Goal: Task Accomplishment & Management: Manage account settings

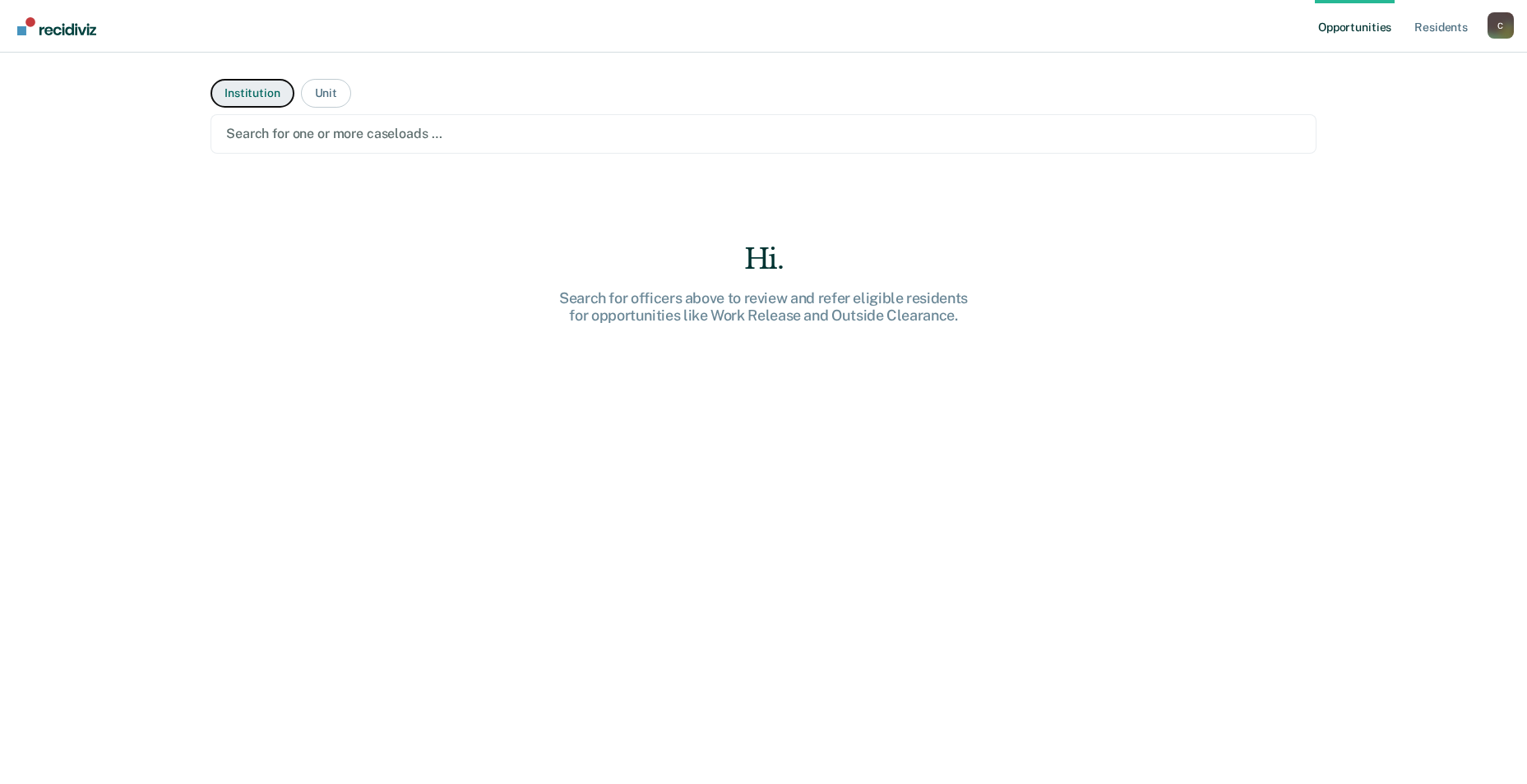
click at [260, 85] on button "Institution" at bounding box center [252, 93] width 83 height 29
click at [247, 96] on button "Institution" at bounding box center [252, 93] width 83 height 29
click at [293, 131] on div at bounding box center [764, 134] width 1075 height 19
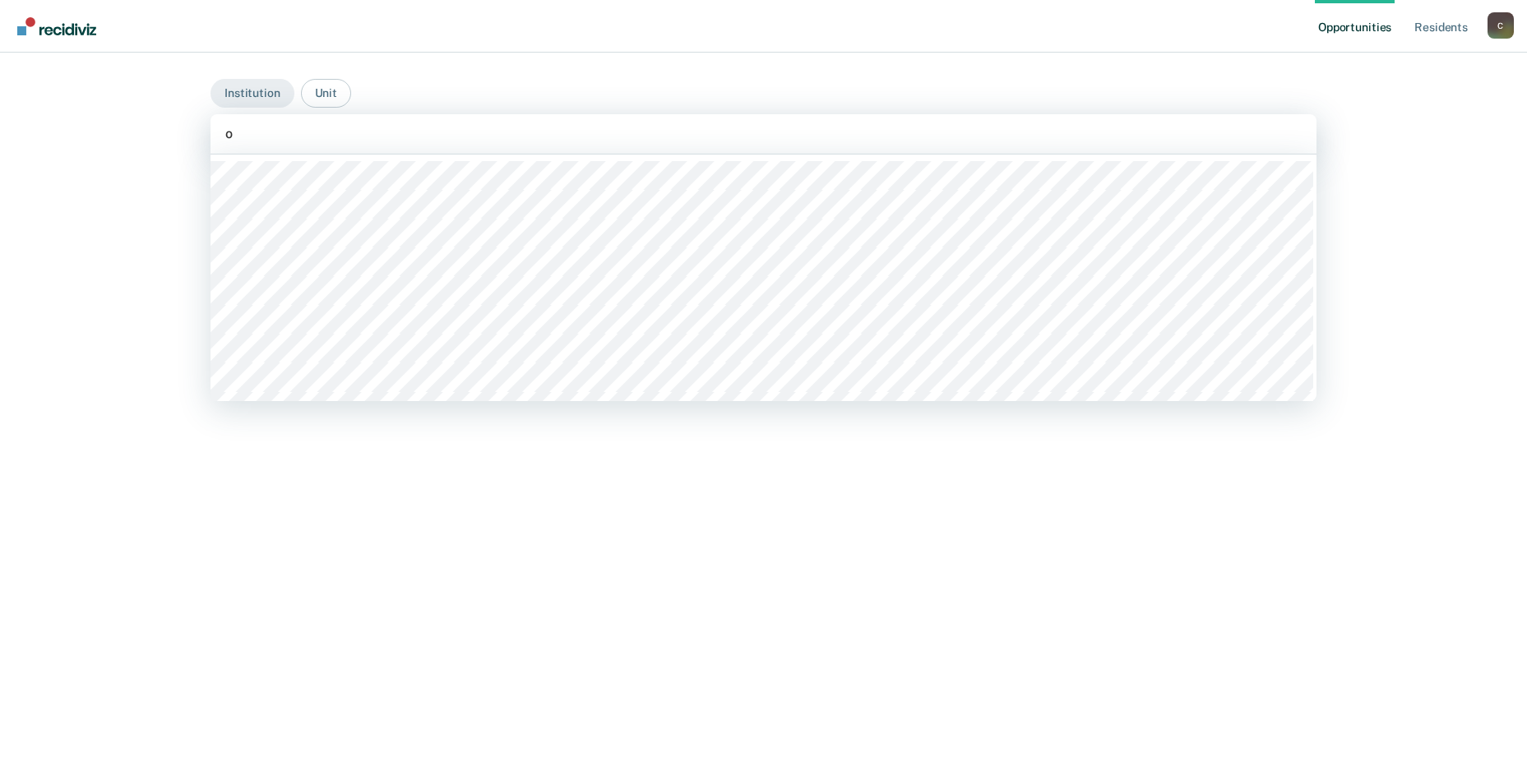
type input "oz"
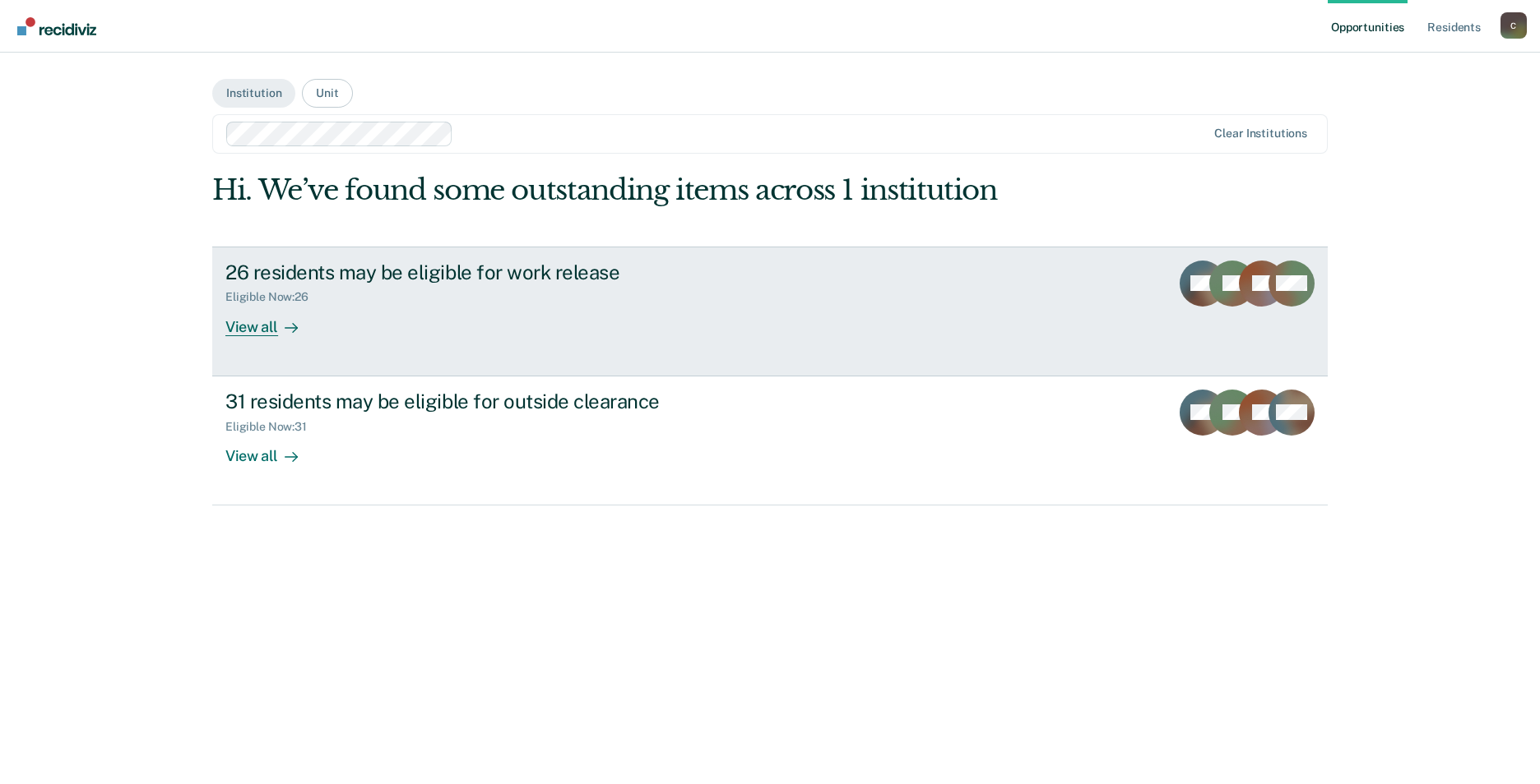
click at [276, 325] on div "View all" at bounding box center [272, 320] width 92 height 32
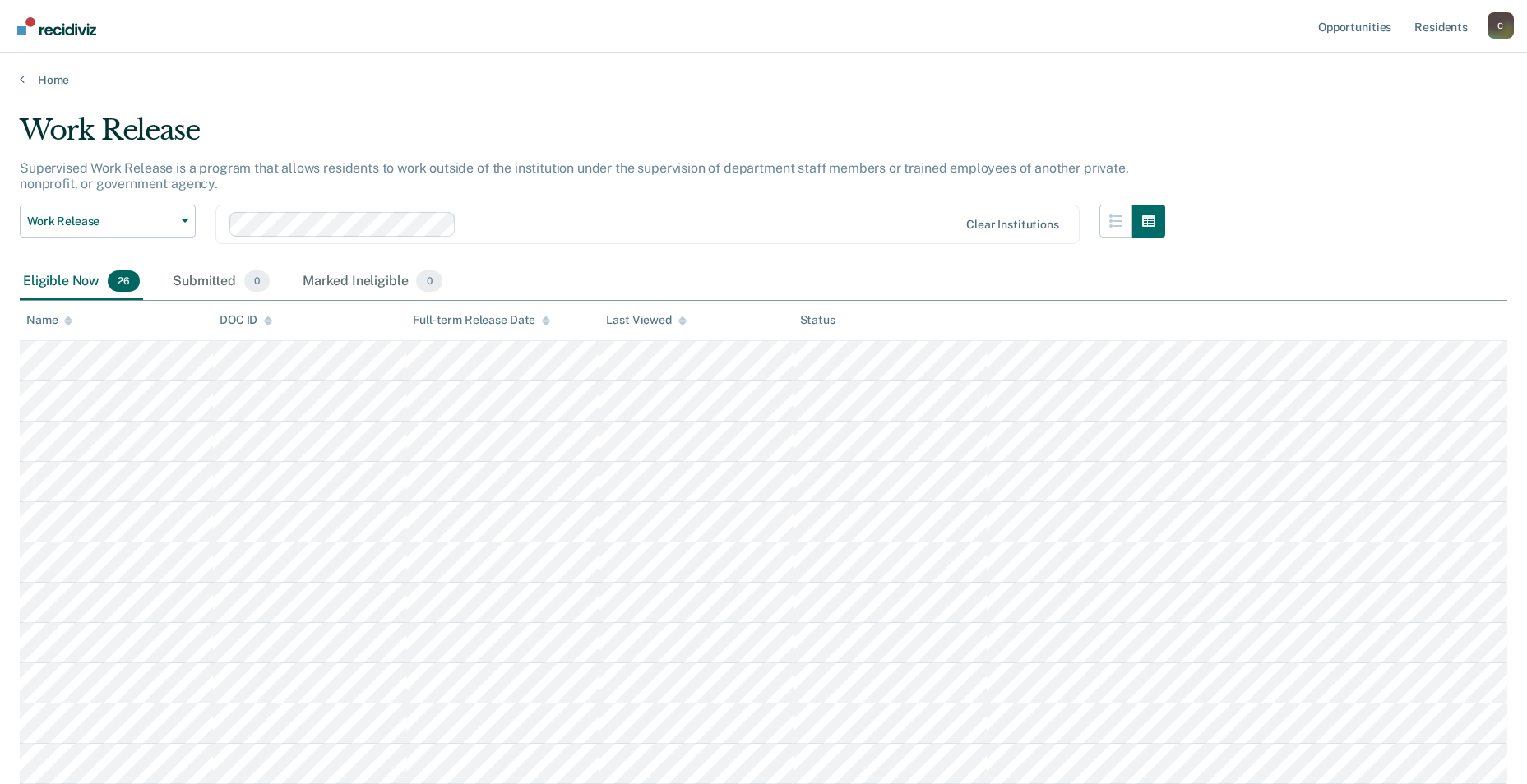
click at [221, 475] on tr at bounding box center [764, 482] width 1488 height 40
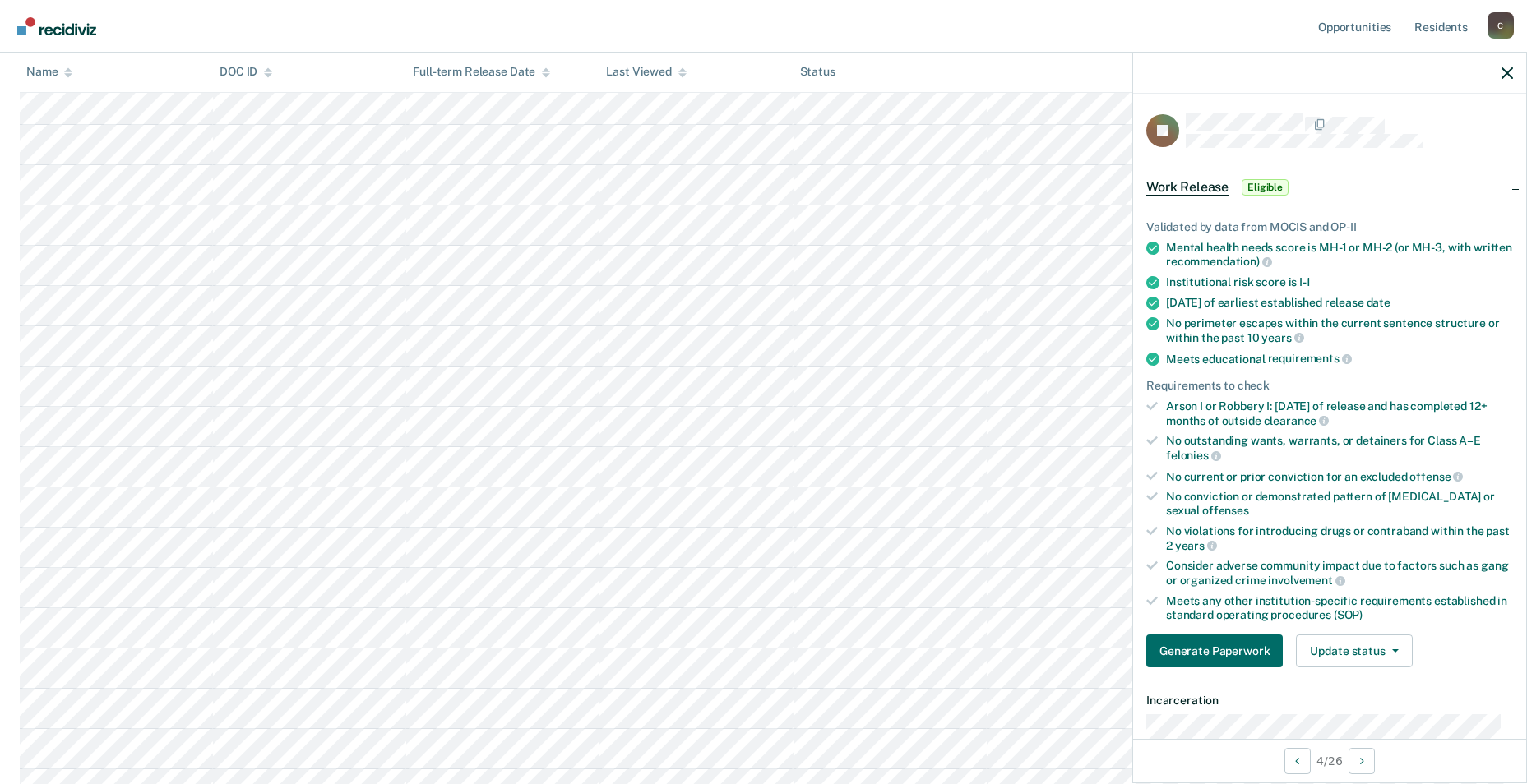
click at [649, 186] on span "Eligible" at bounding box center [1266, 187] width 47 height 17
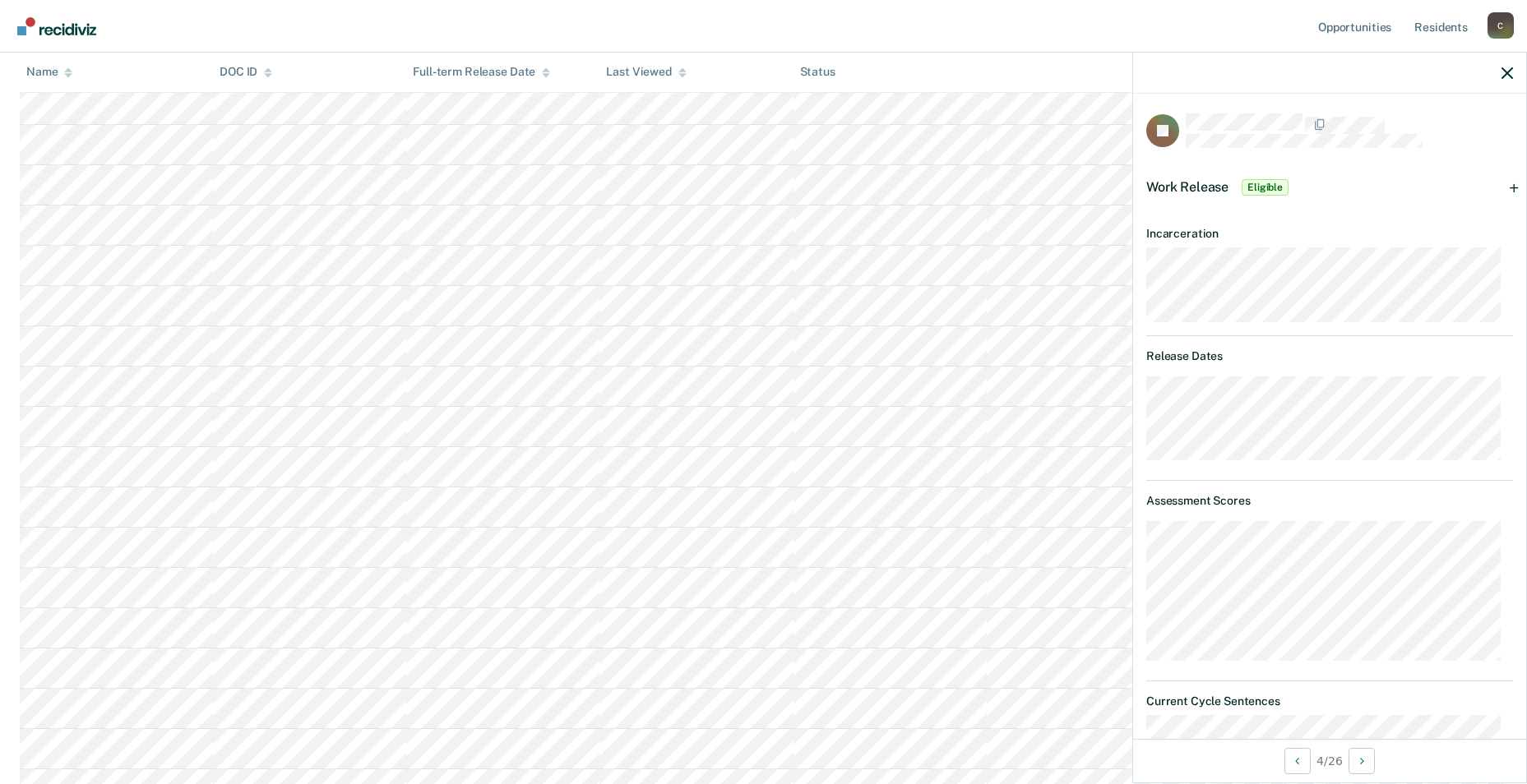
click at [649, 186] on span "Work Release" at bounding box center [1187, 187] width 82 height 16
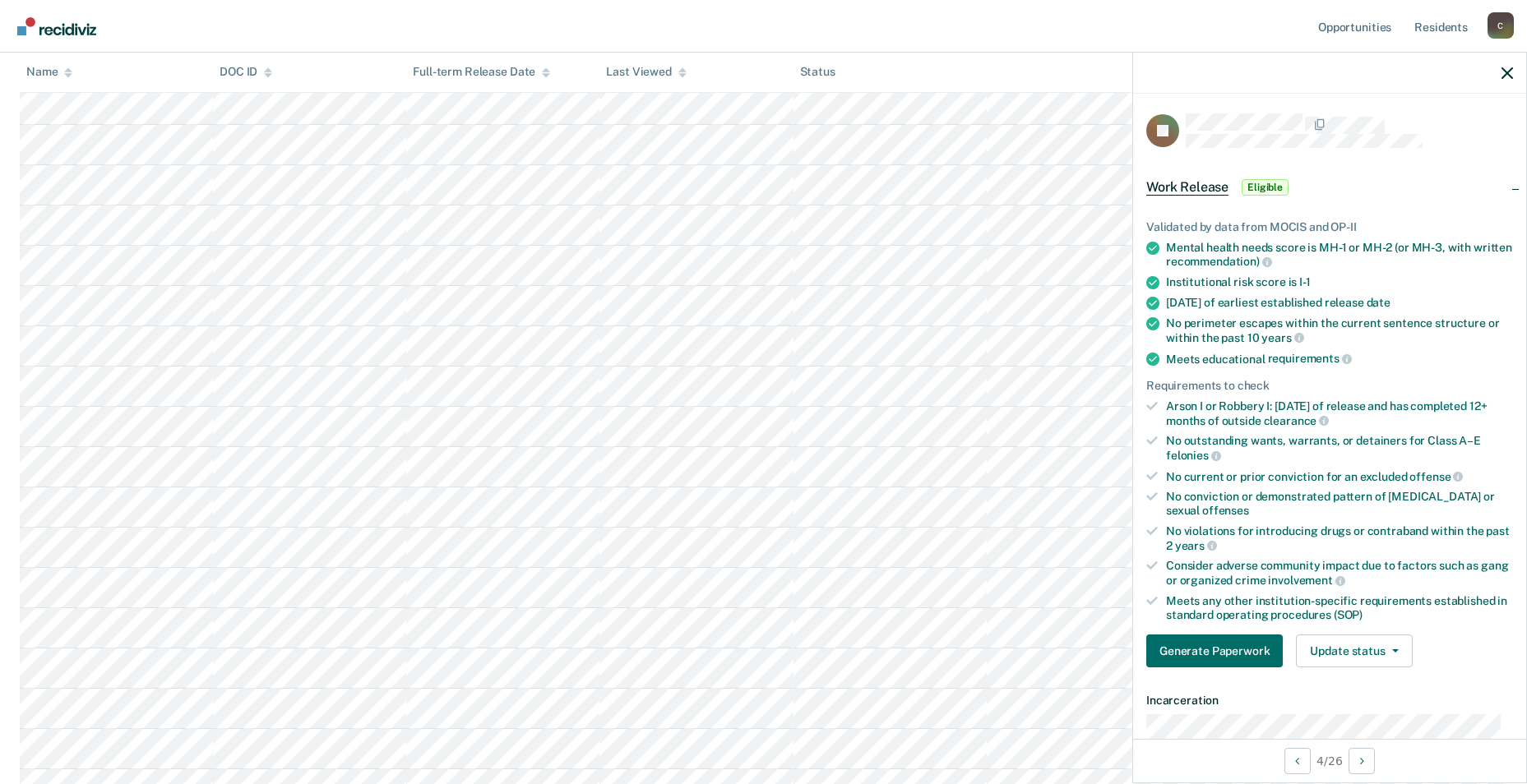
click at [649, 601] on icon at bounding box center [1152, 600] width 11 height 11
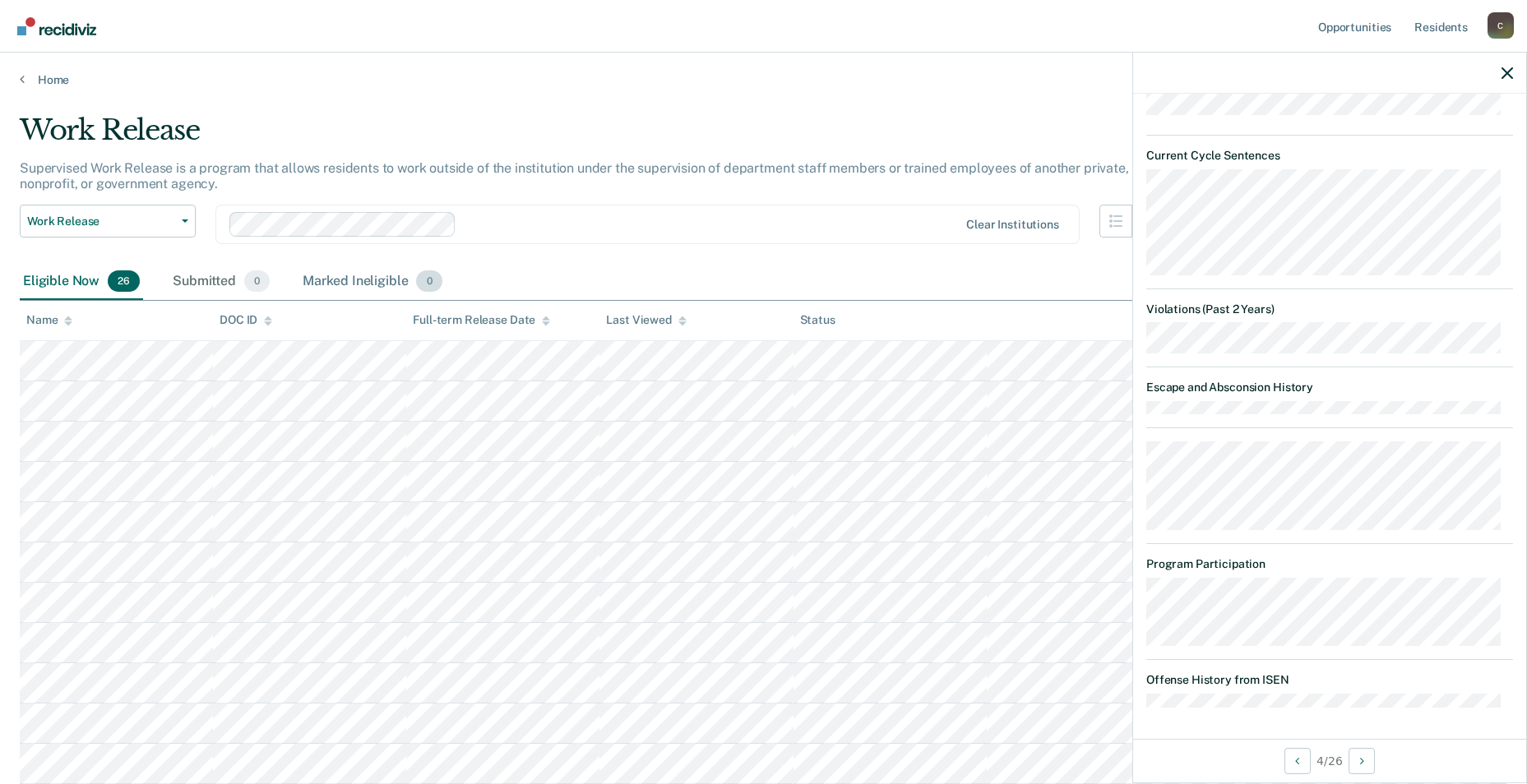
click at [335, 279] on div "Marked Ineligible 0" at bounding box center [373, 282] width 146 height 37
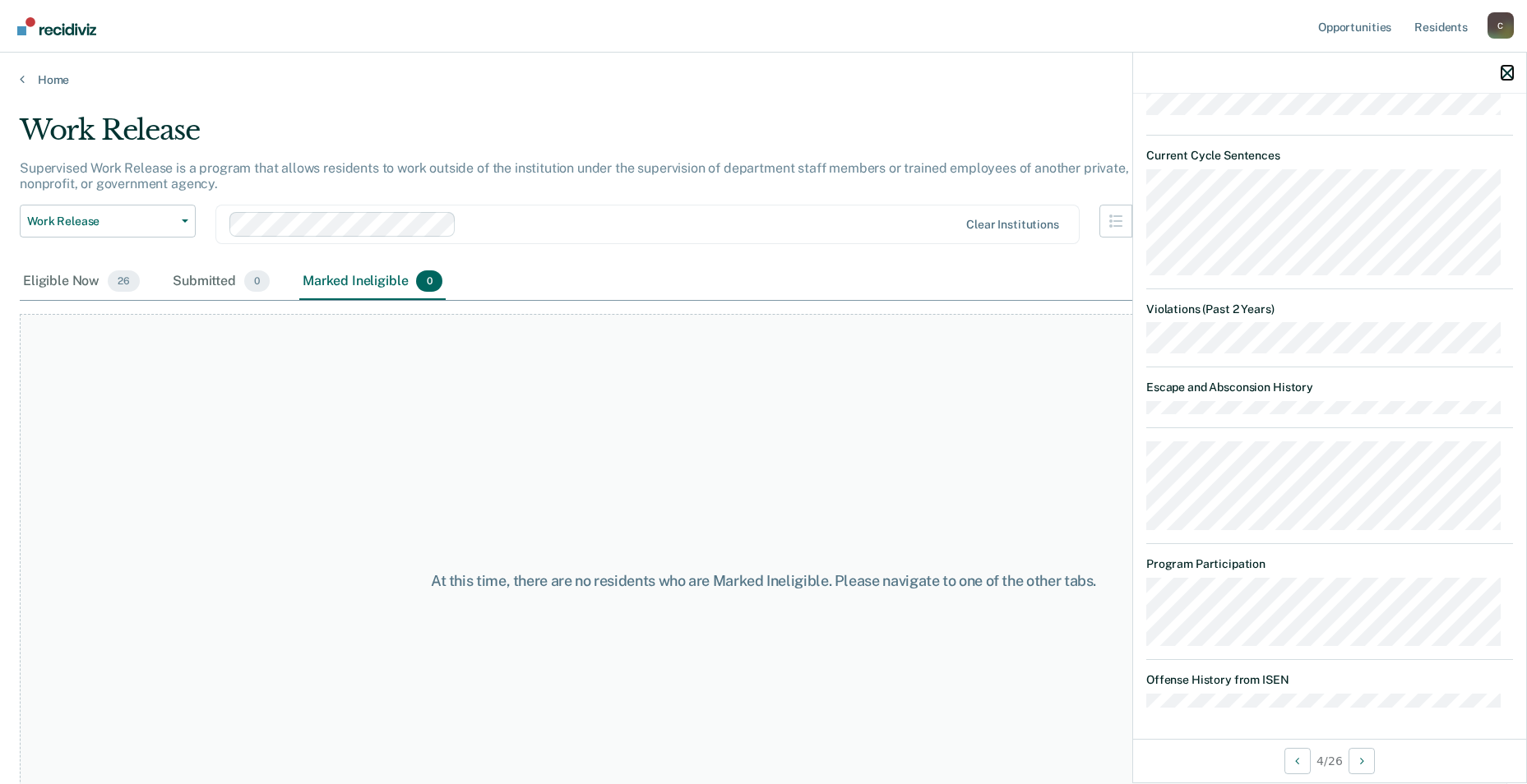
click at [649, 76] on icon "button" at bounding box center [1507, 72] width 11 height 11
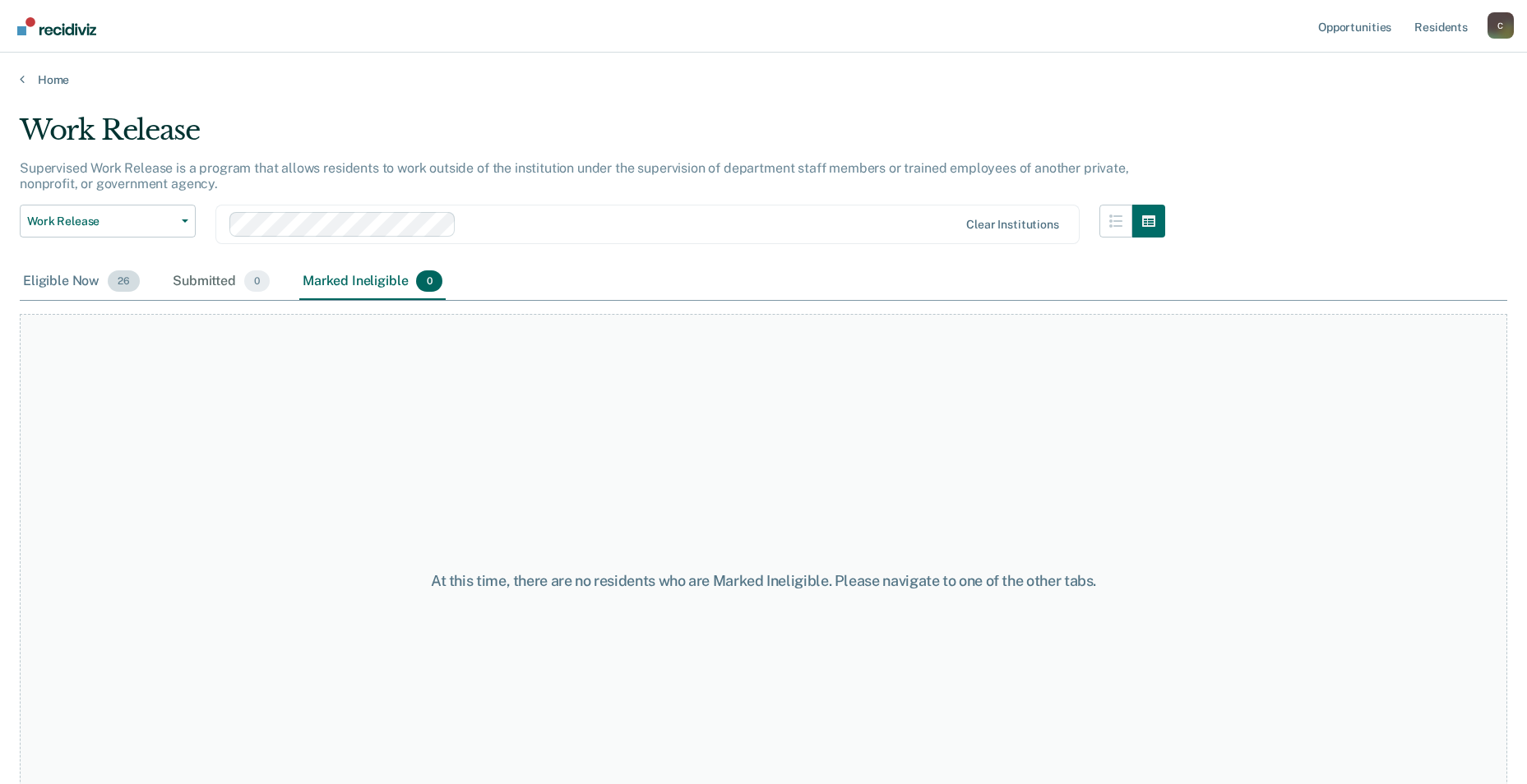
click at [58, 281] on div "Eligible Now 26" at bounding box center [82, 282] width 124 height 37
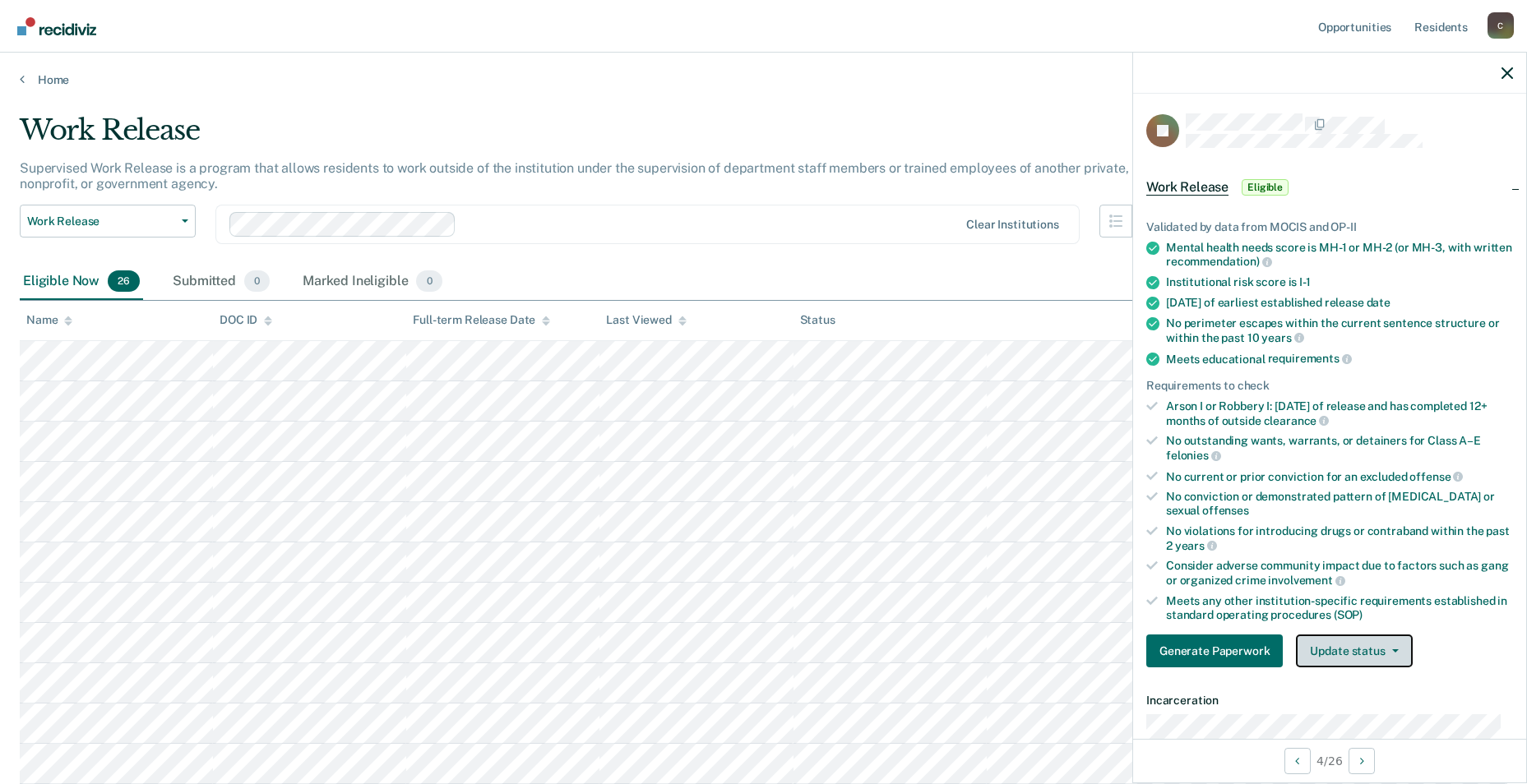
click at [649, 629] on icon "button" at bounding box center [1396, 651] width 7 height 3
click at [649, 629] on button "Mark Ineligible" at bounding box center [1376, 717] width 158 height 26
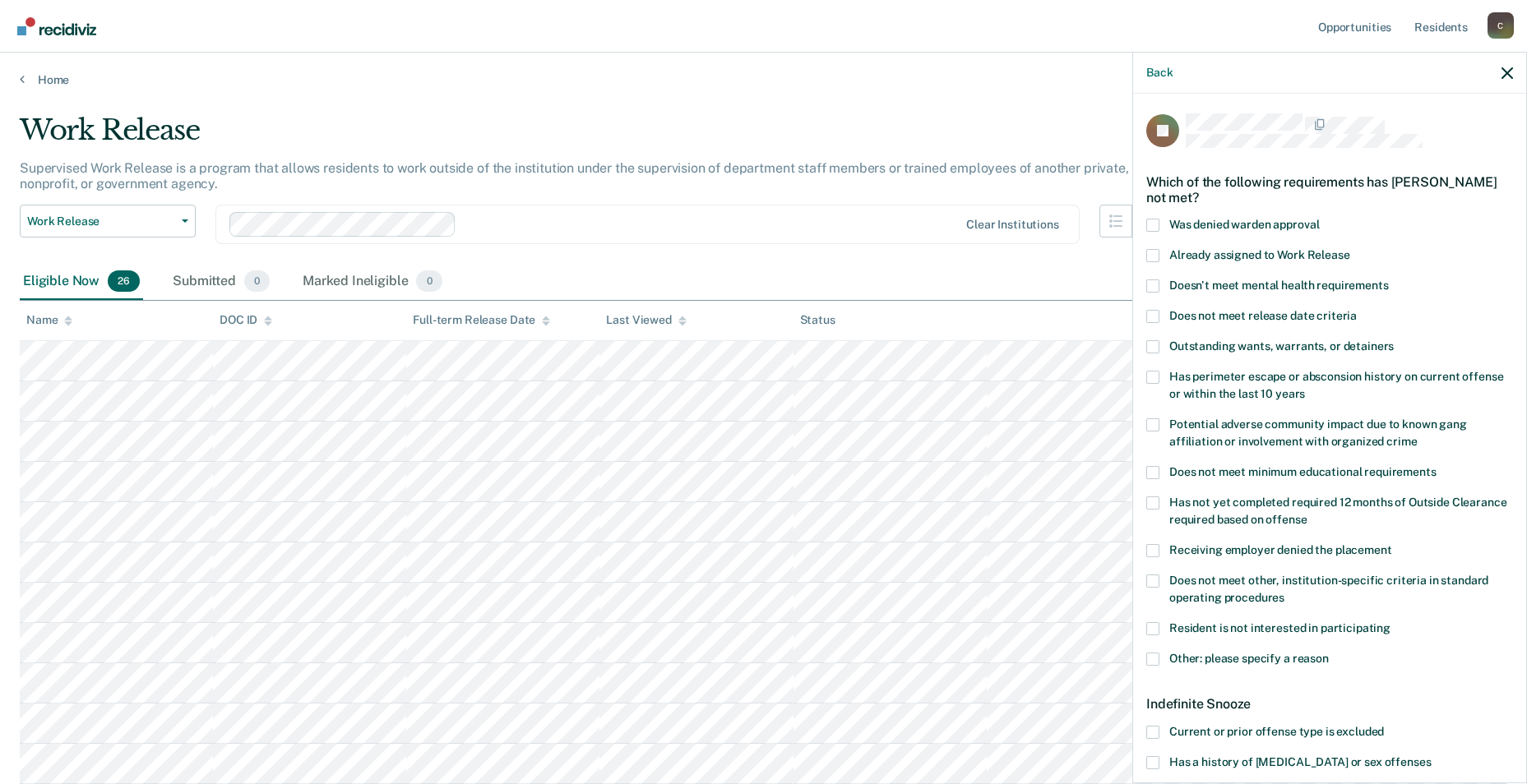
click at [649, 220] on span at bounding box center [1153, 224] width 13 height 13
click at [649, 218] on input "Was denied warden approval" at bounding box center [1319, 218] width 0 height 0
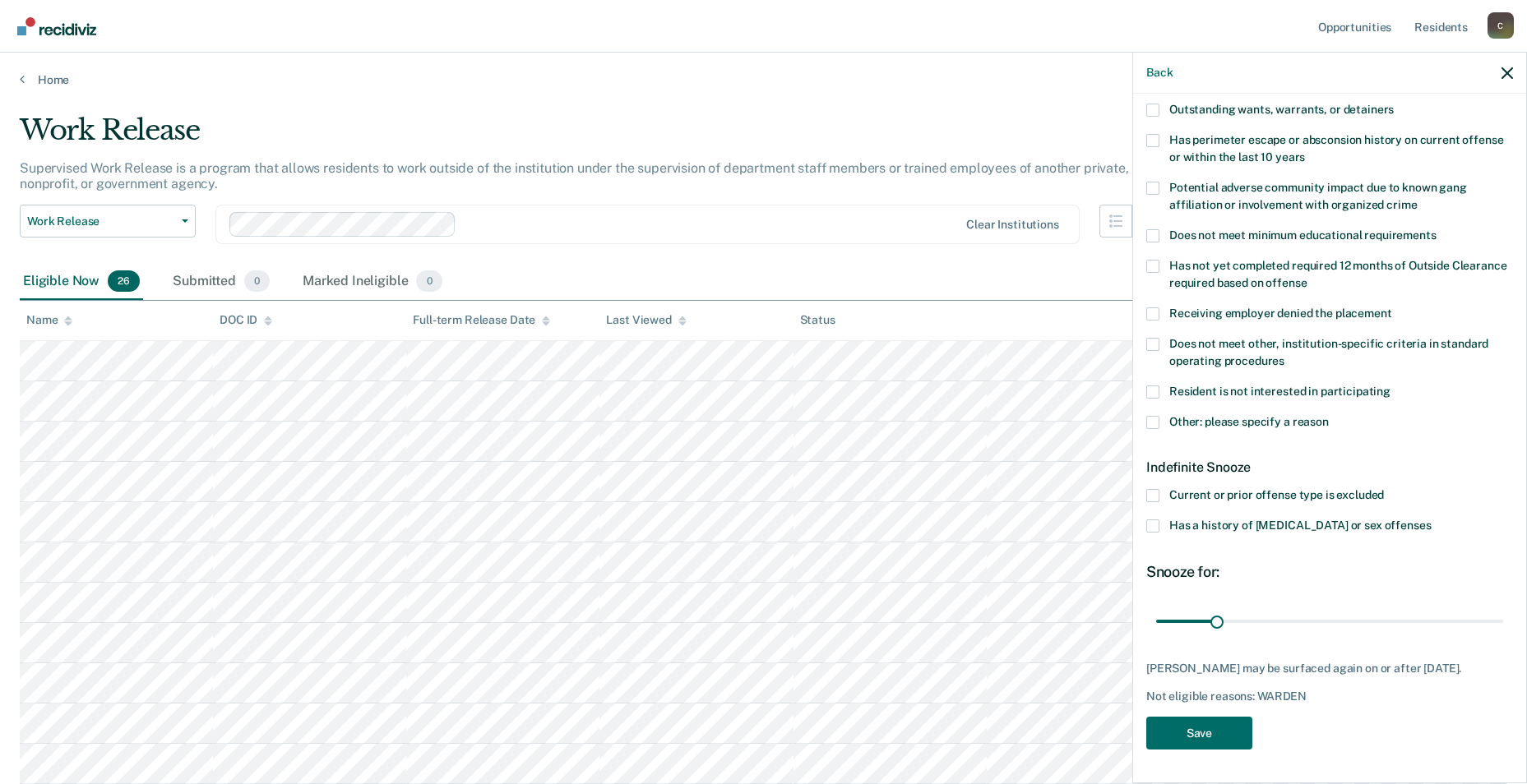
scroll to position [82, 0]
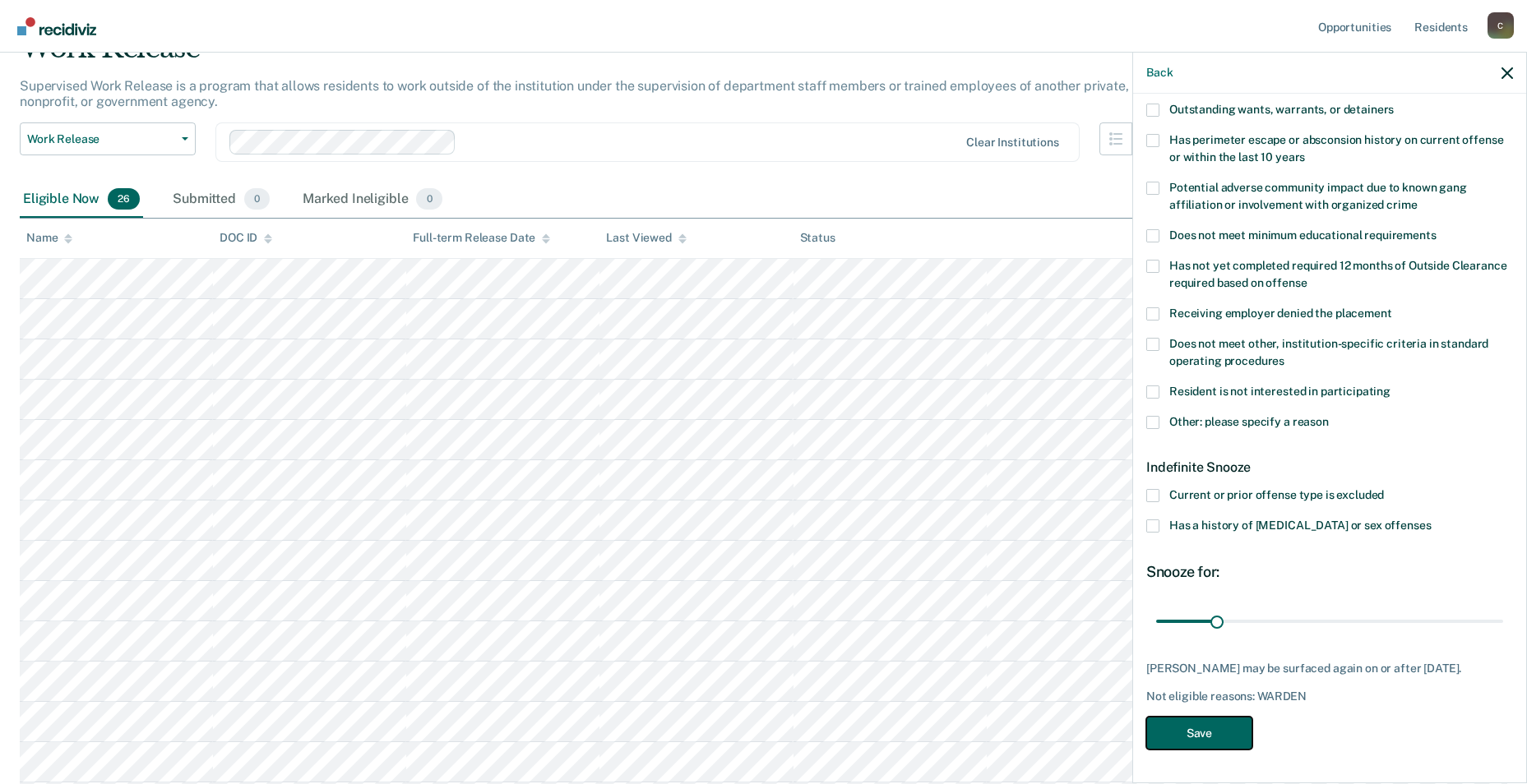
click at [649, 629] on button "Save" at bounding box center [1200, 734] width 106 height 34
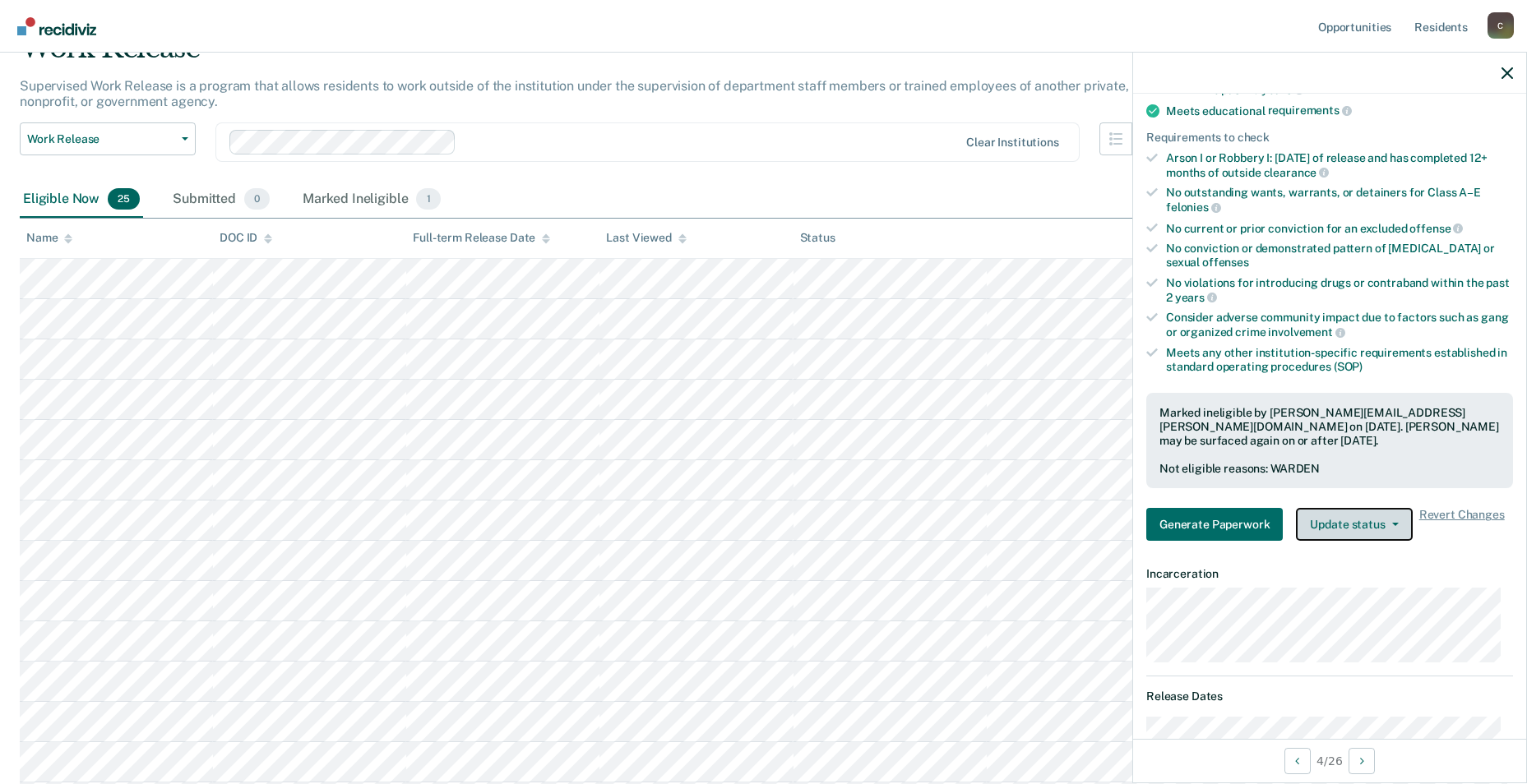
click at [649, 519] on button "Update status" at bounding box center [1354, 525] width 116 height 33
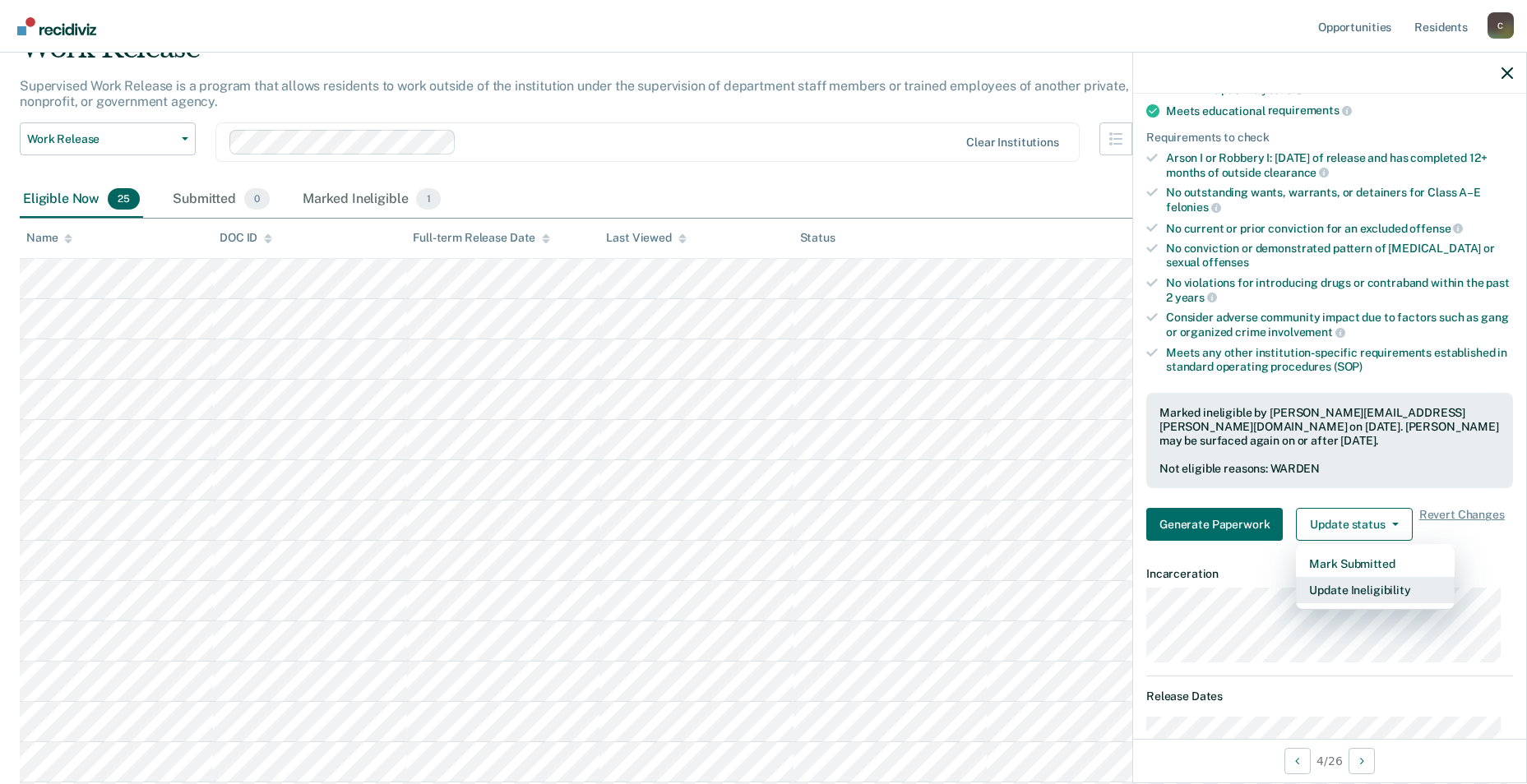
click at [649, 587] on button "Update Ineligibility" at bounding box center [1376, 590] width 158 height 26
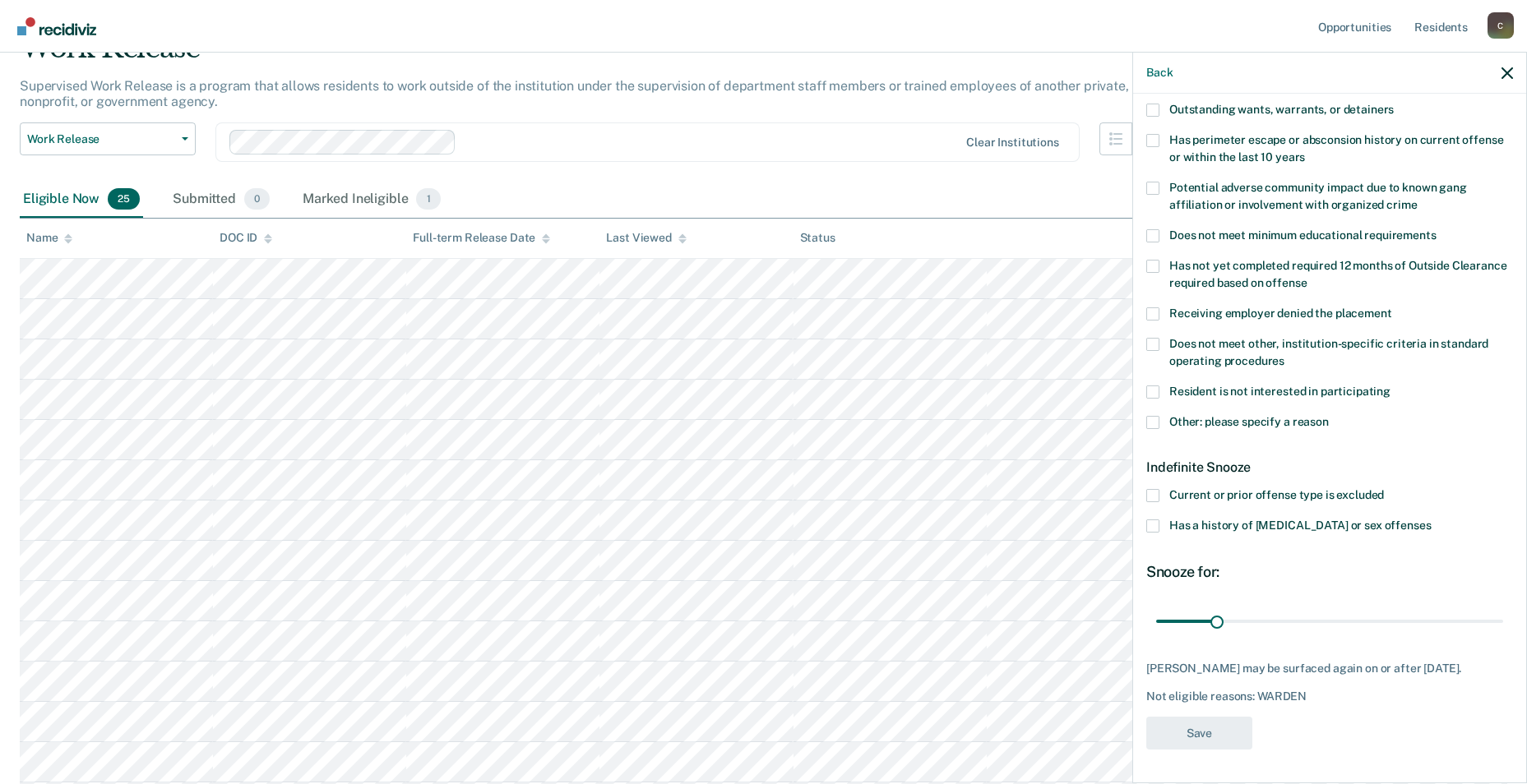
scroll to position [84, 0]
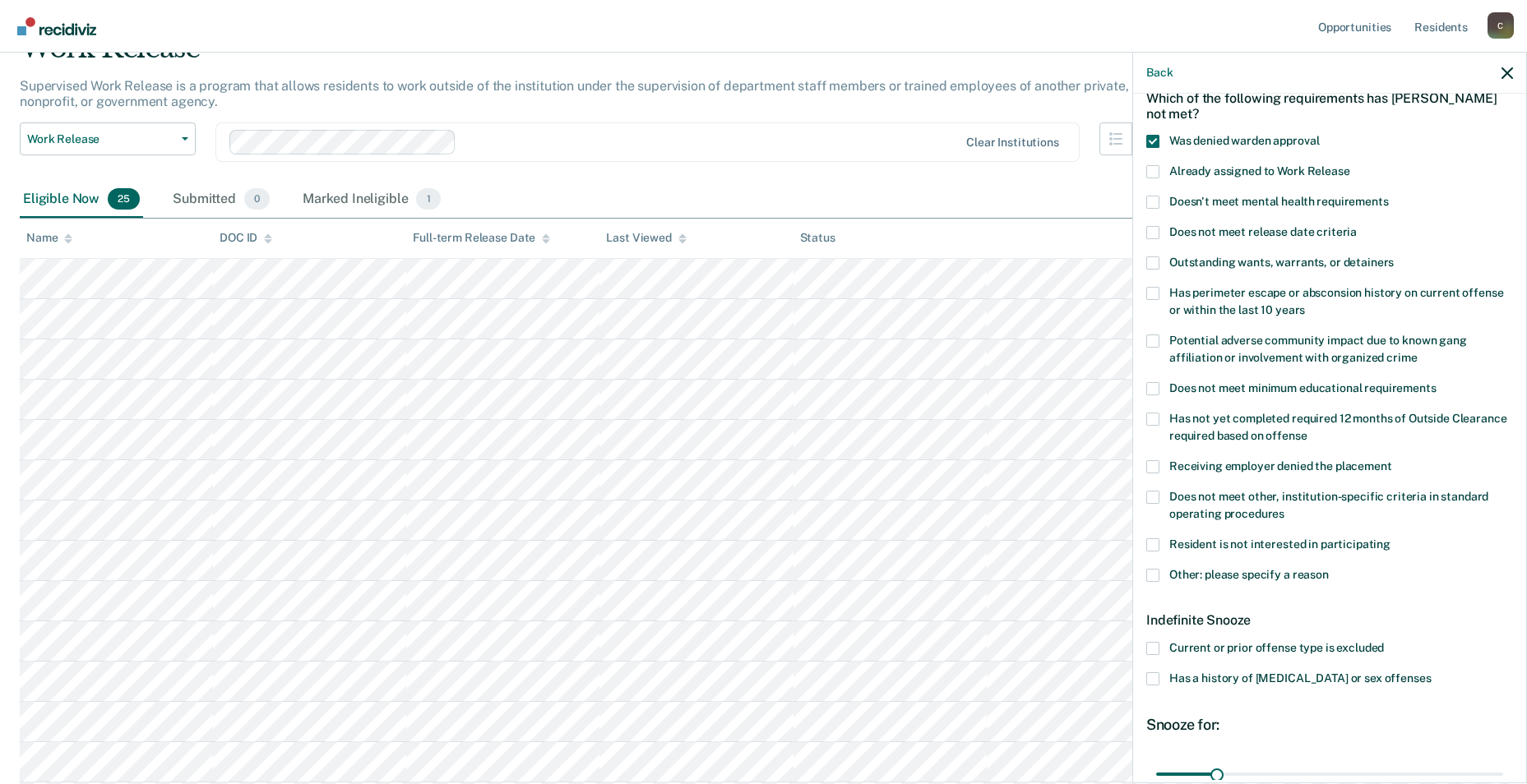
click at [649, 167] on span at bounding box center [1153, 171] width 13 height 13
click at [649, 165] on input "Already assigned to Work Release" at bounding box center [1350, 165] width 0 height 0
click at [649, 137] on span at bounding box center [1153, 141] width 13 height 13
click at [649, 135] on input "Was denied warden approval" at bounding box center [1319, 135] width 0 height 0
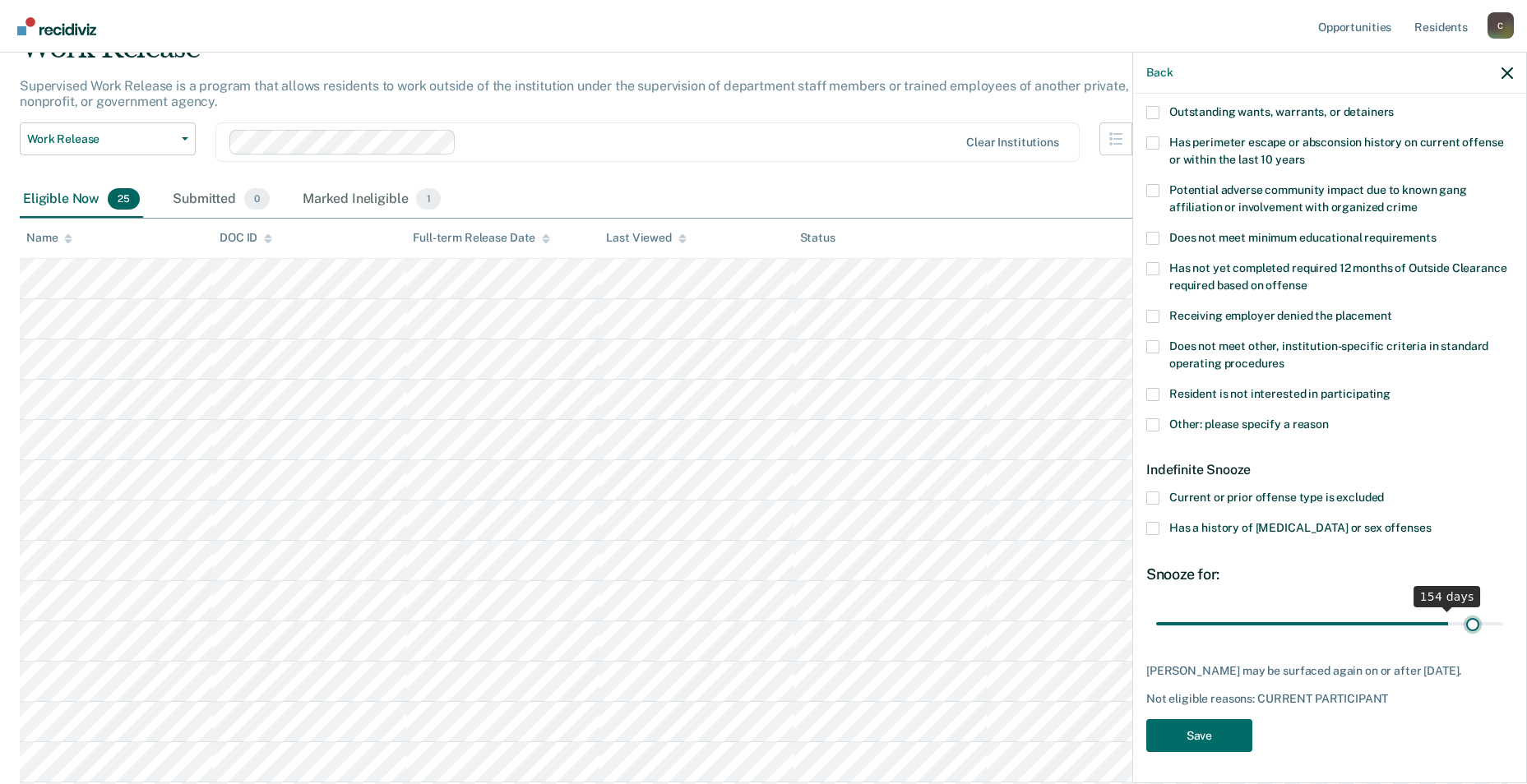
scroll to position [248, 0]
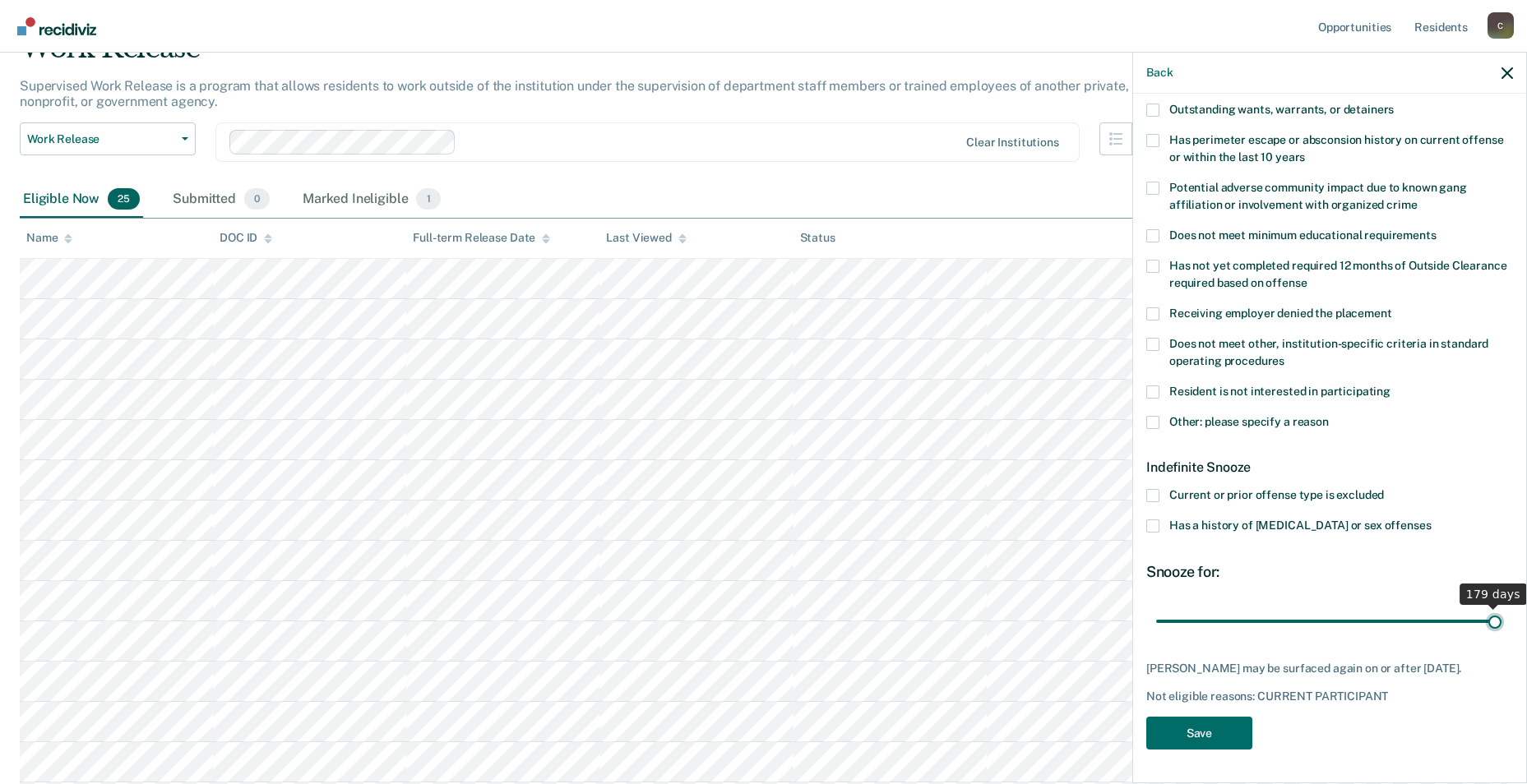
drag, startPoint x: 1221, startPoint y: 607, endPoint x: 1483, endPoint y: 591, distance: 262.5
type input "179"
click at [649, 606] on input "range" at bounding box center [1329, 620] width 347 height 29
click at [649, 629] on button "Save" at bounding box center [1200, 734] width 106 height 34
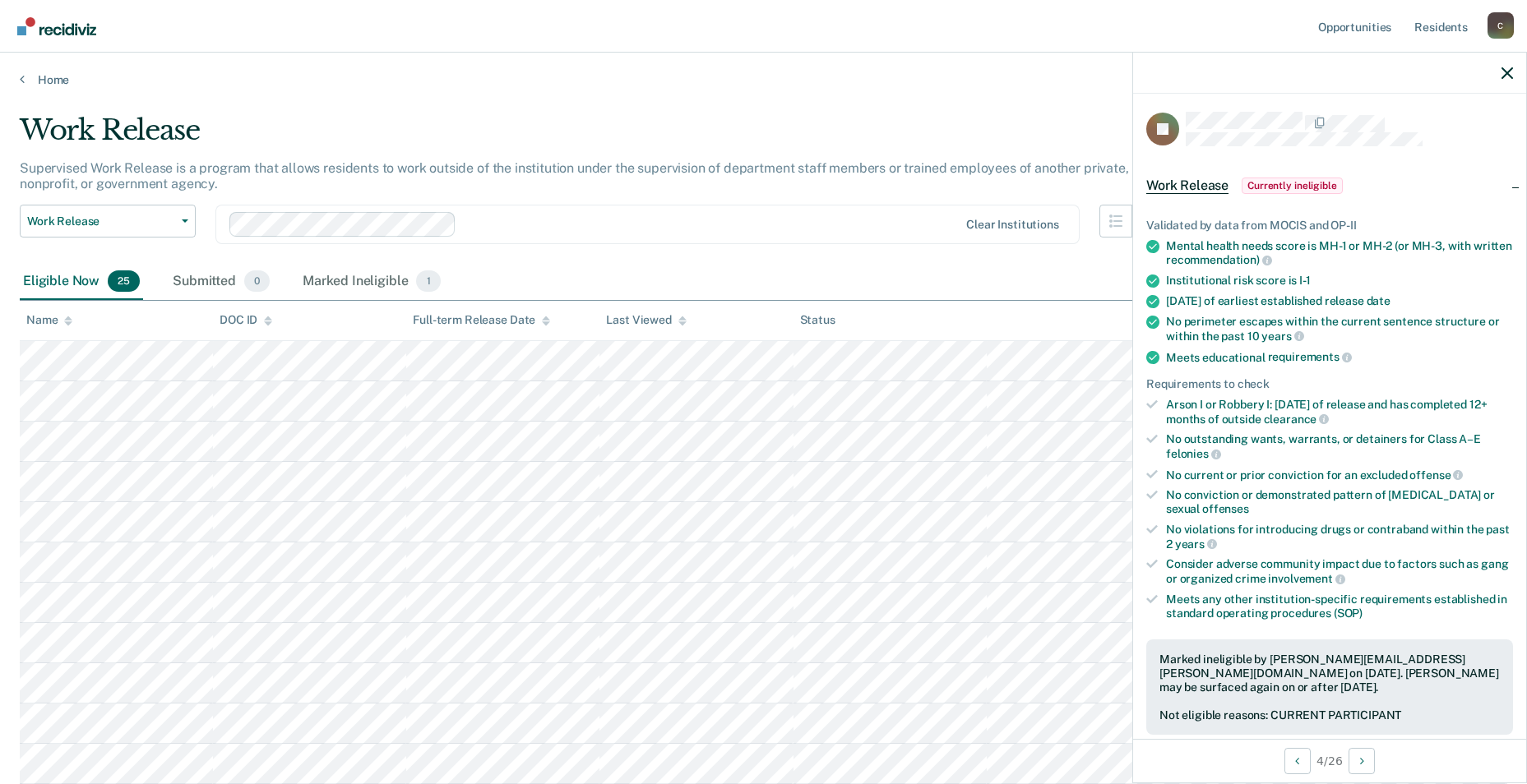
scroll to position [166, 0]
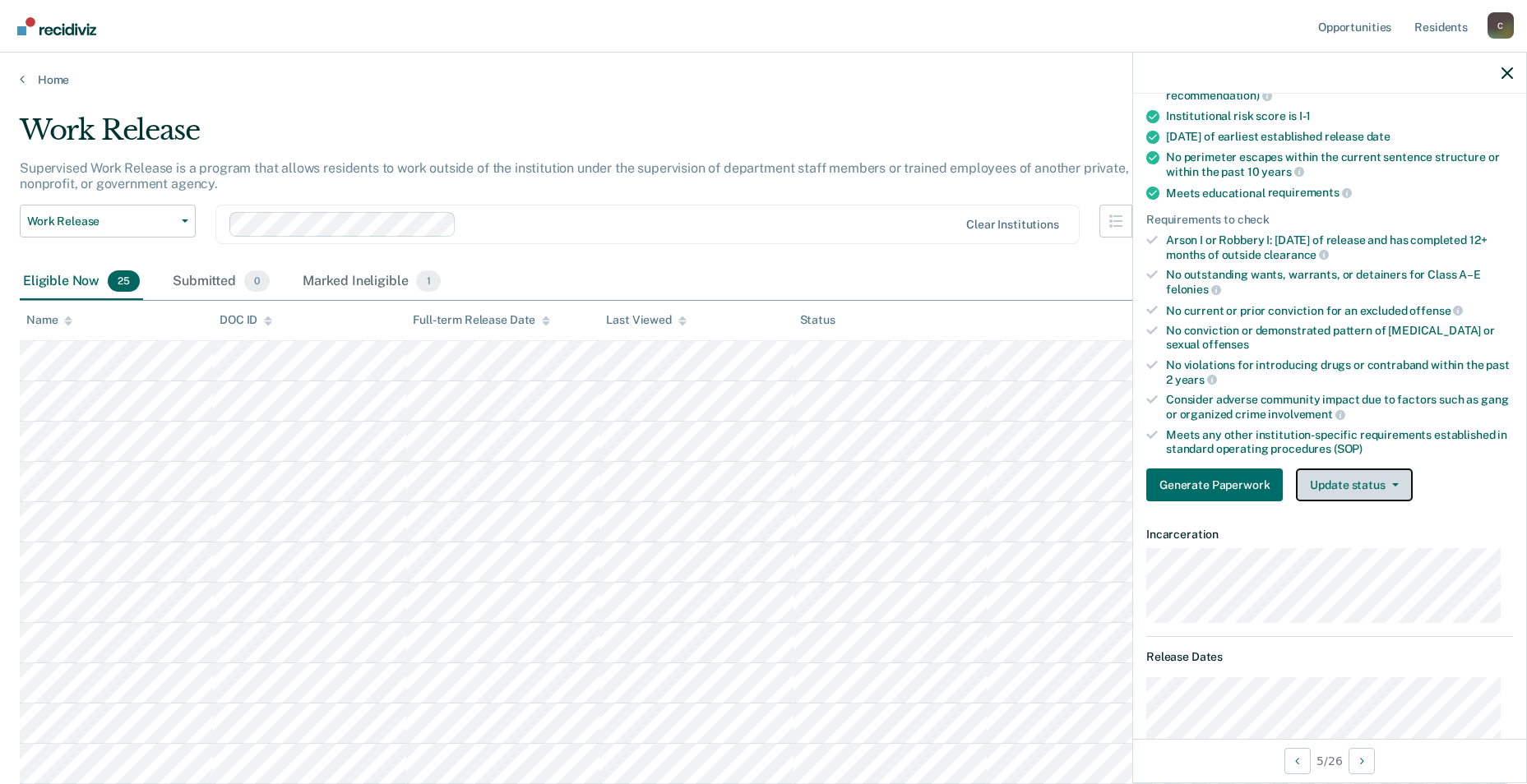
click at [649, 481] on button "Update status" at bounding box center [1354, 486] width 116 height 33
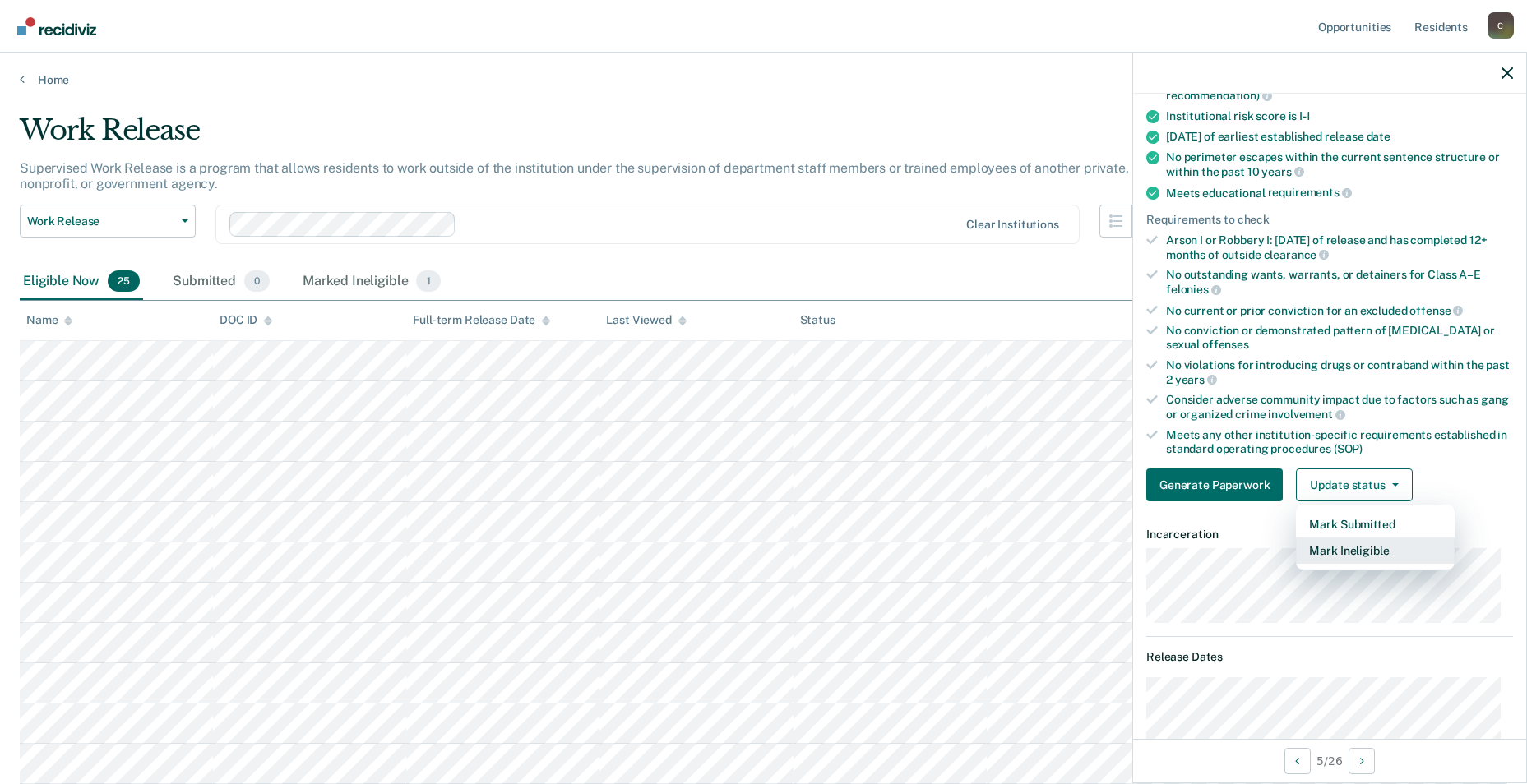
click at [649, 554] on button "Mark Ineligible" at bounding box center [1376, 551] width 158 height 26
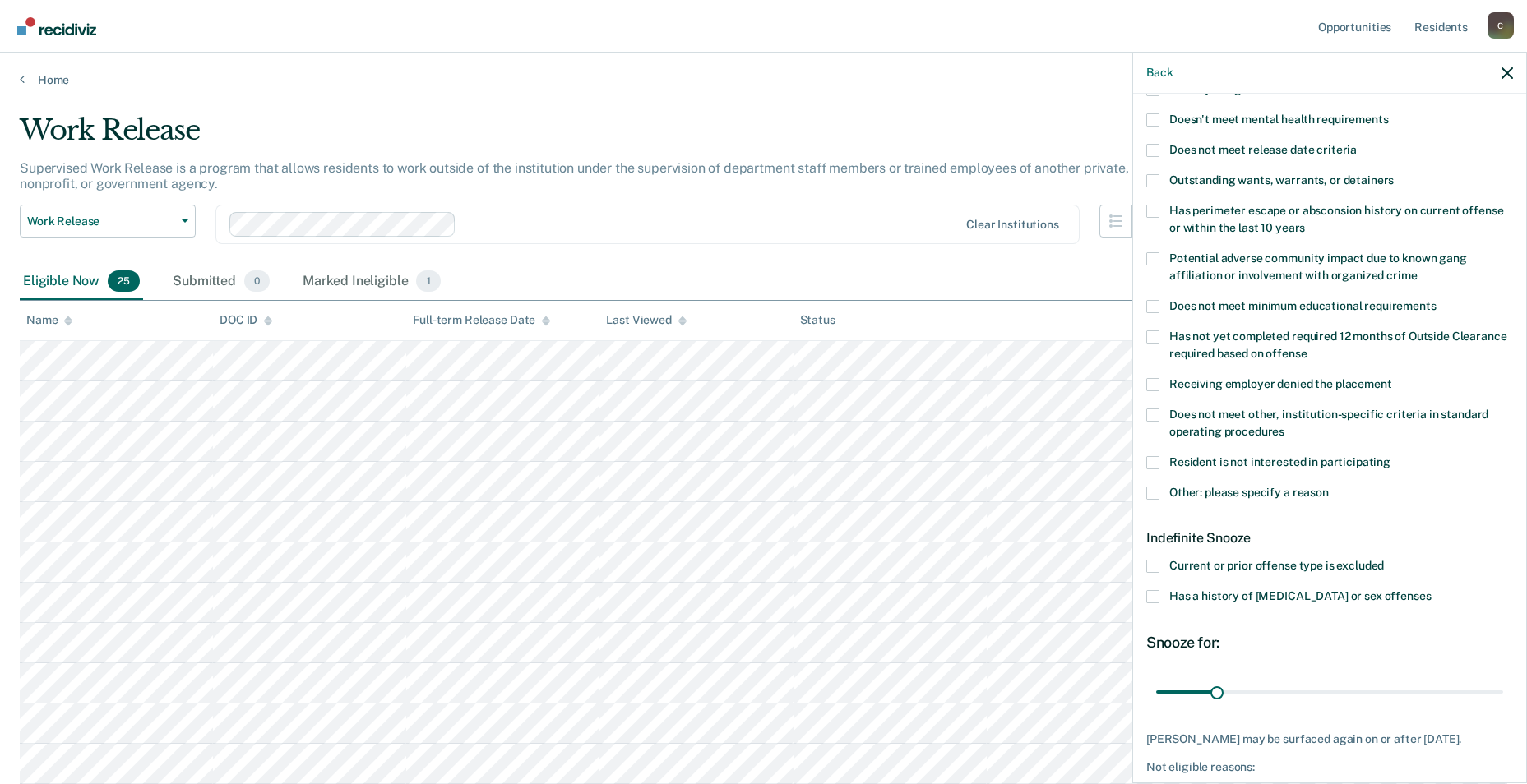
scroll to position [2, 0]
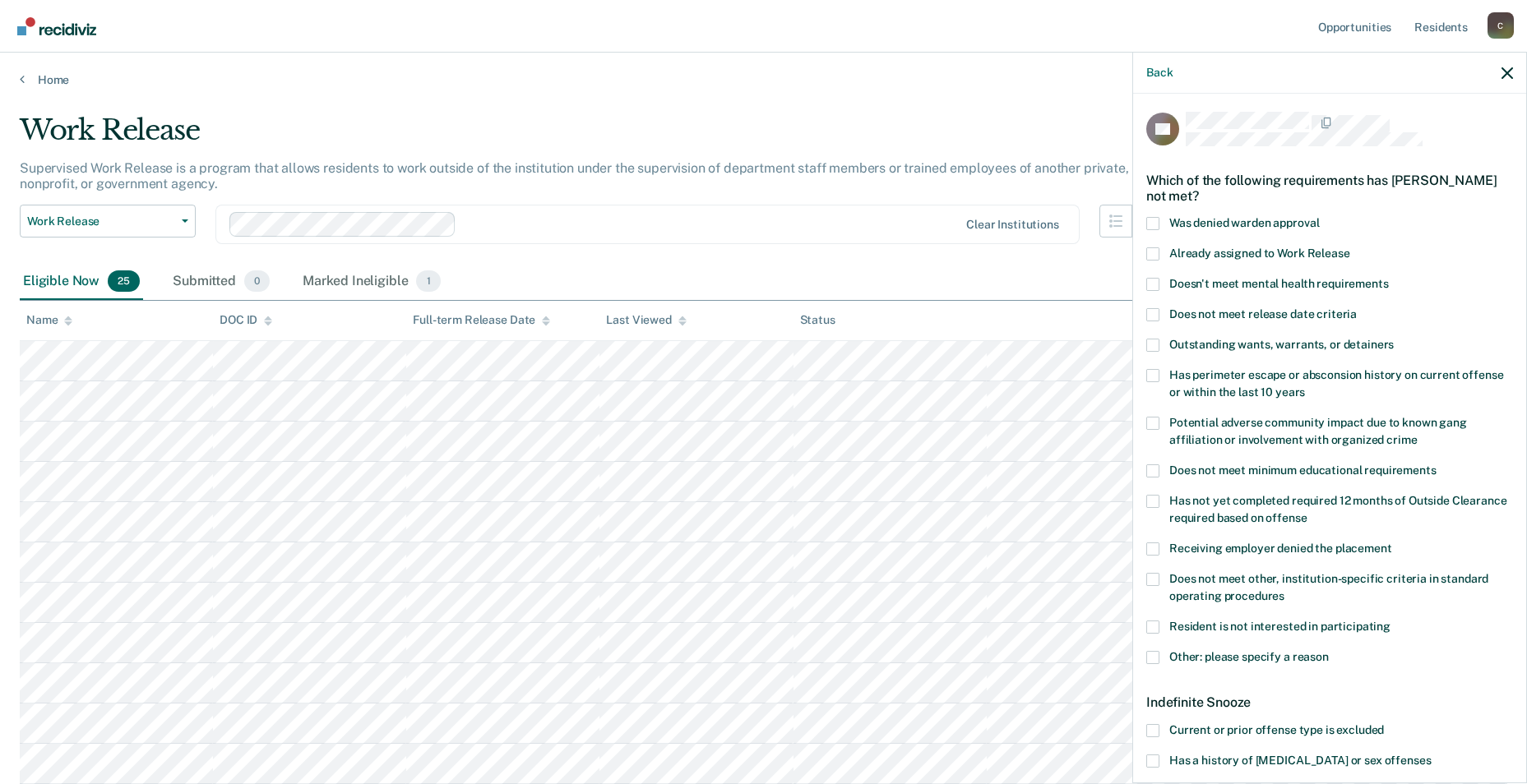
click at [649, 247] on span at bounding box center [1153, 253] width 13 height 13
click at [649, 247] on input "Already assigned to Work Release" at bounding box center [1350, 247] width 0 height 0
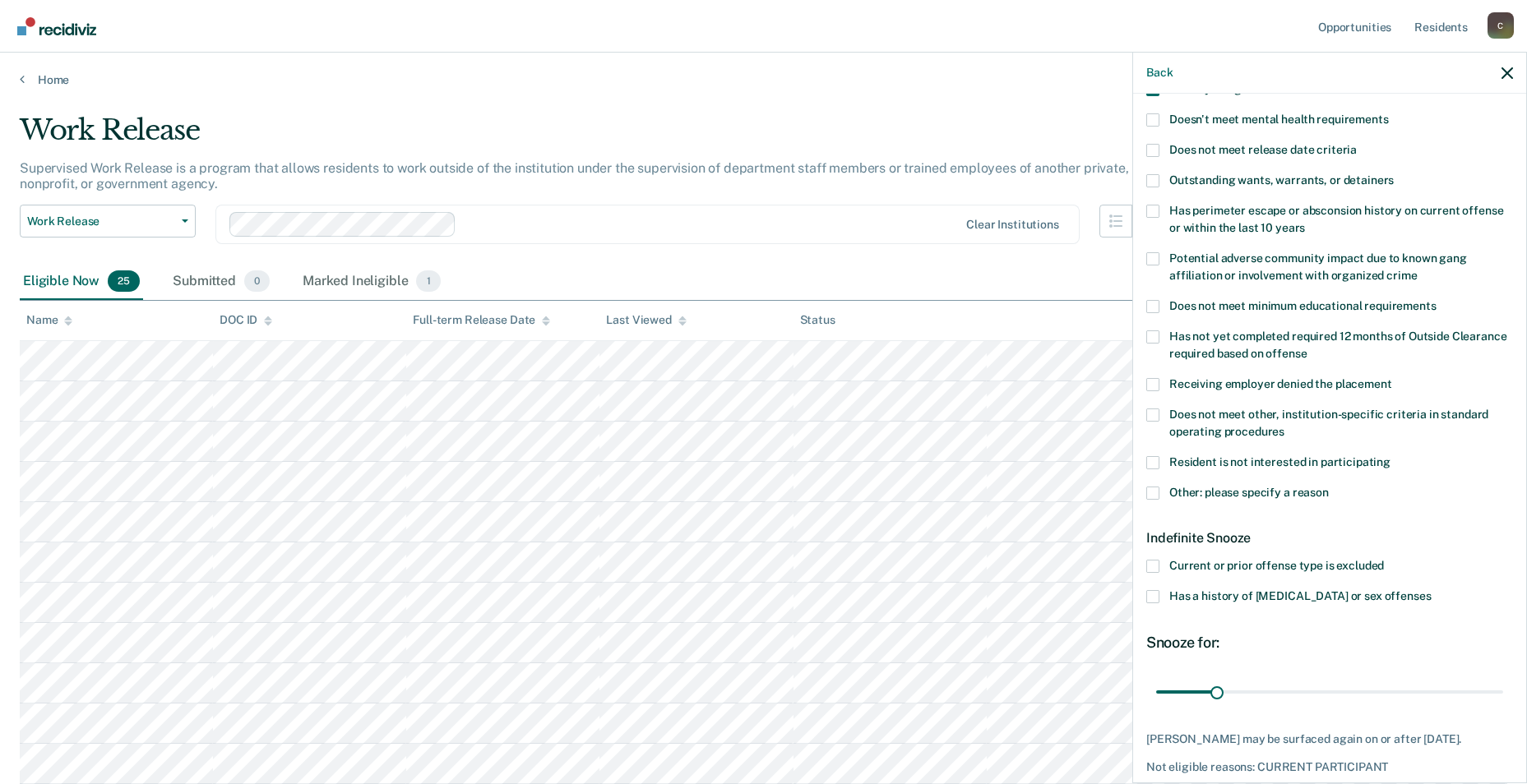
scroll to position [248, 0]
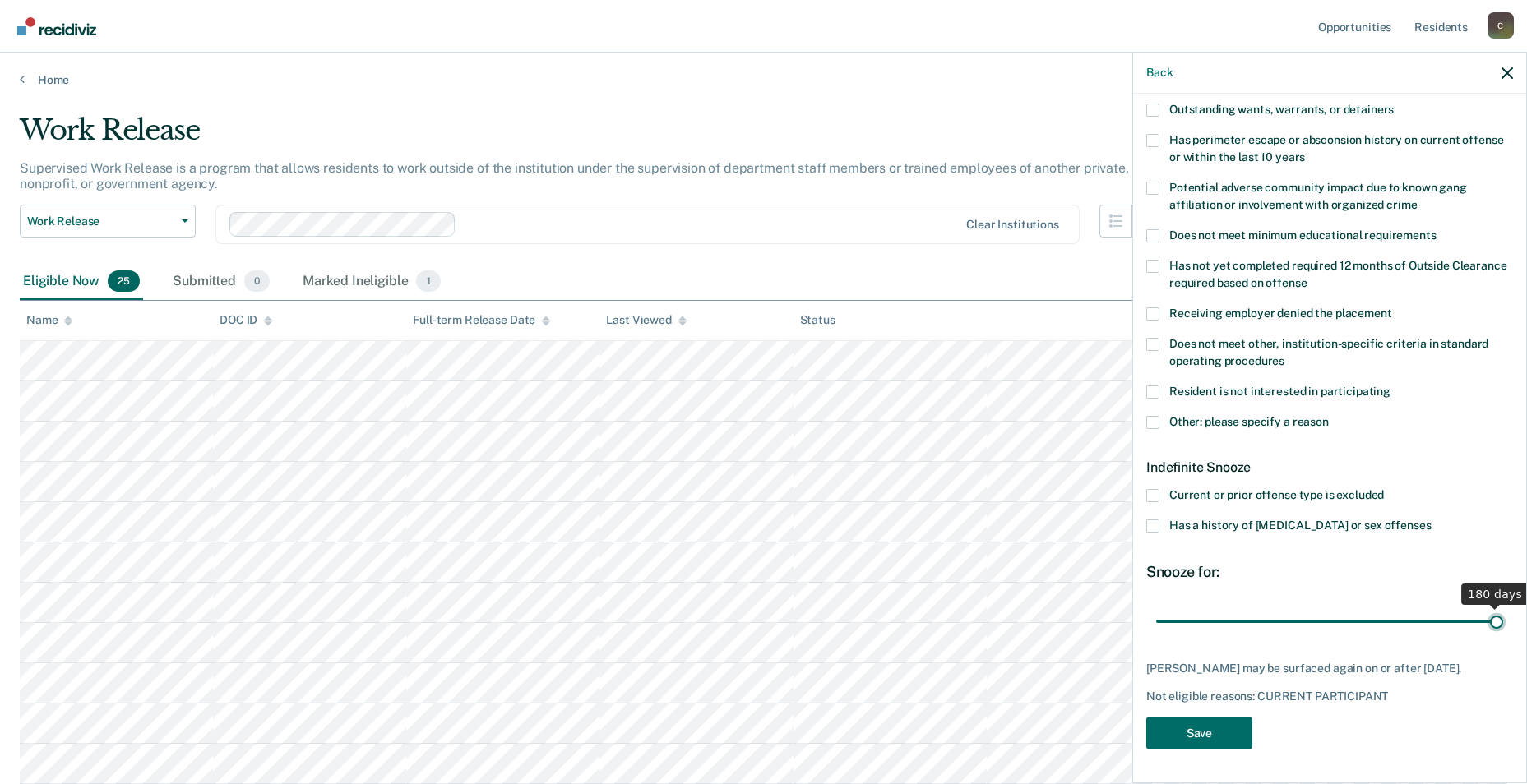
drag, startPoint x: 1221, startPoint y: 608, endPoint x: 1508, endPoint y: 573, distance: 289.1
type input "180"
click at [649, 606] on input "range" at bounding box center [1329, 620] width 347 height 29
click at [649, 629] on button "Save" at bounding box center [1200, 734] width 106 height 34
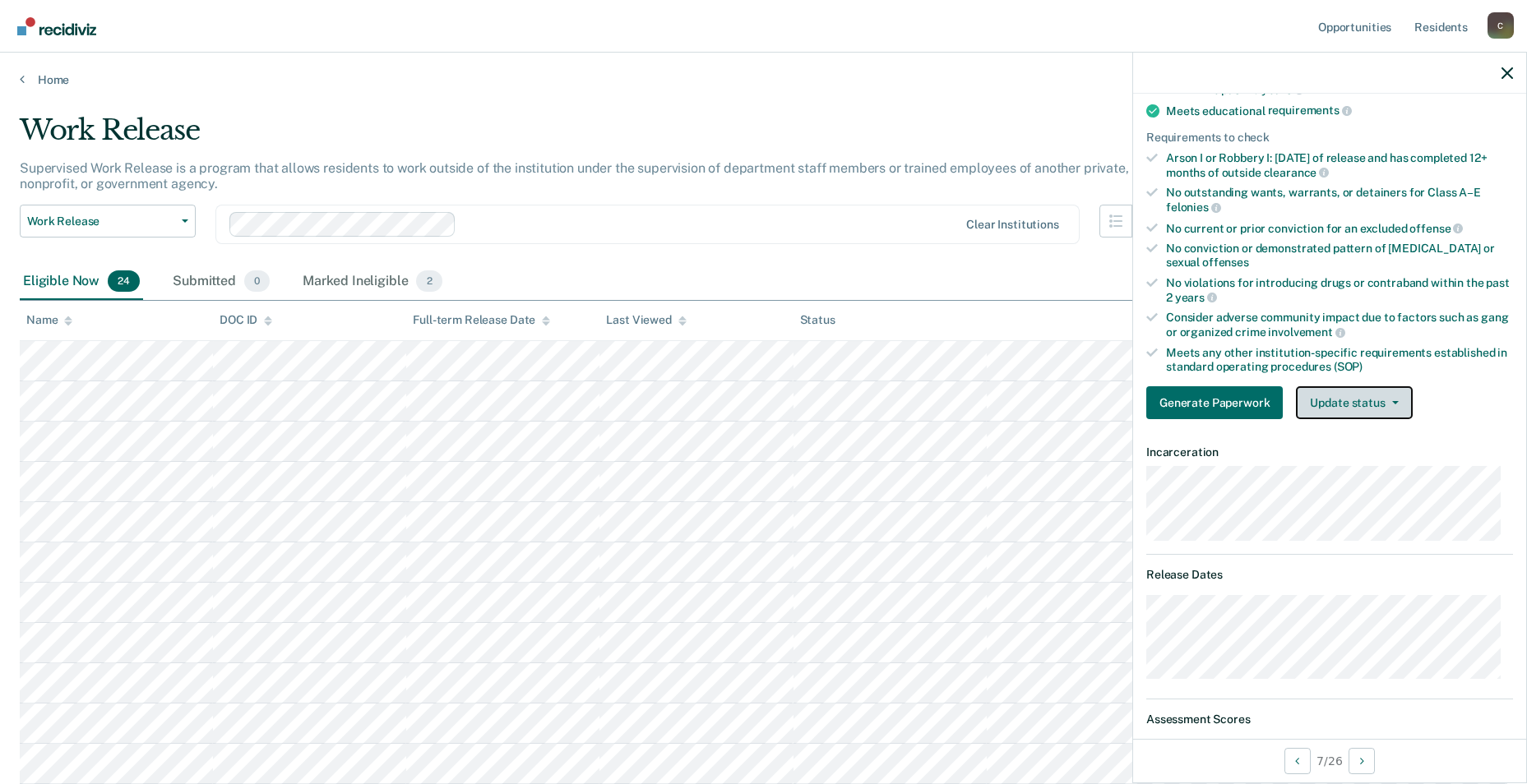
click at [649, 405] on button "Update status" at bounding box center [1354, 403] width 116 height 33
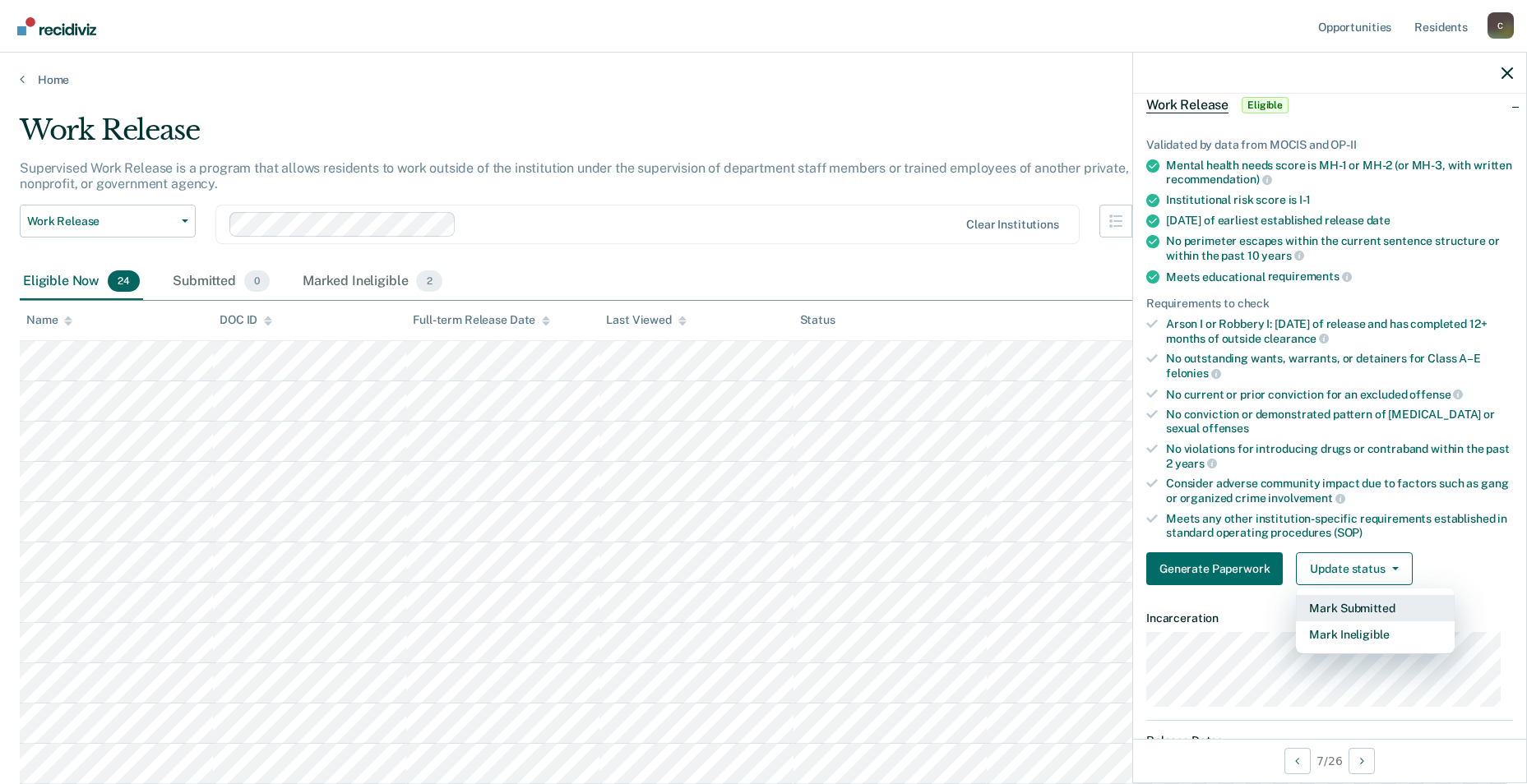
scroll to position [164, 0]
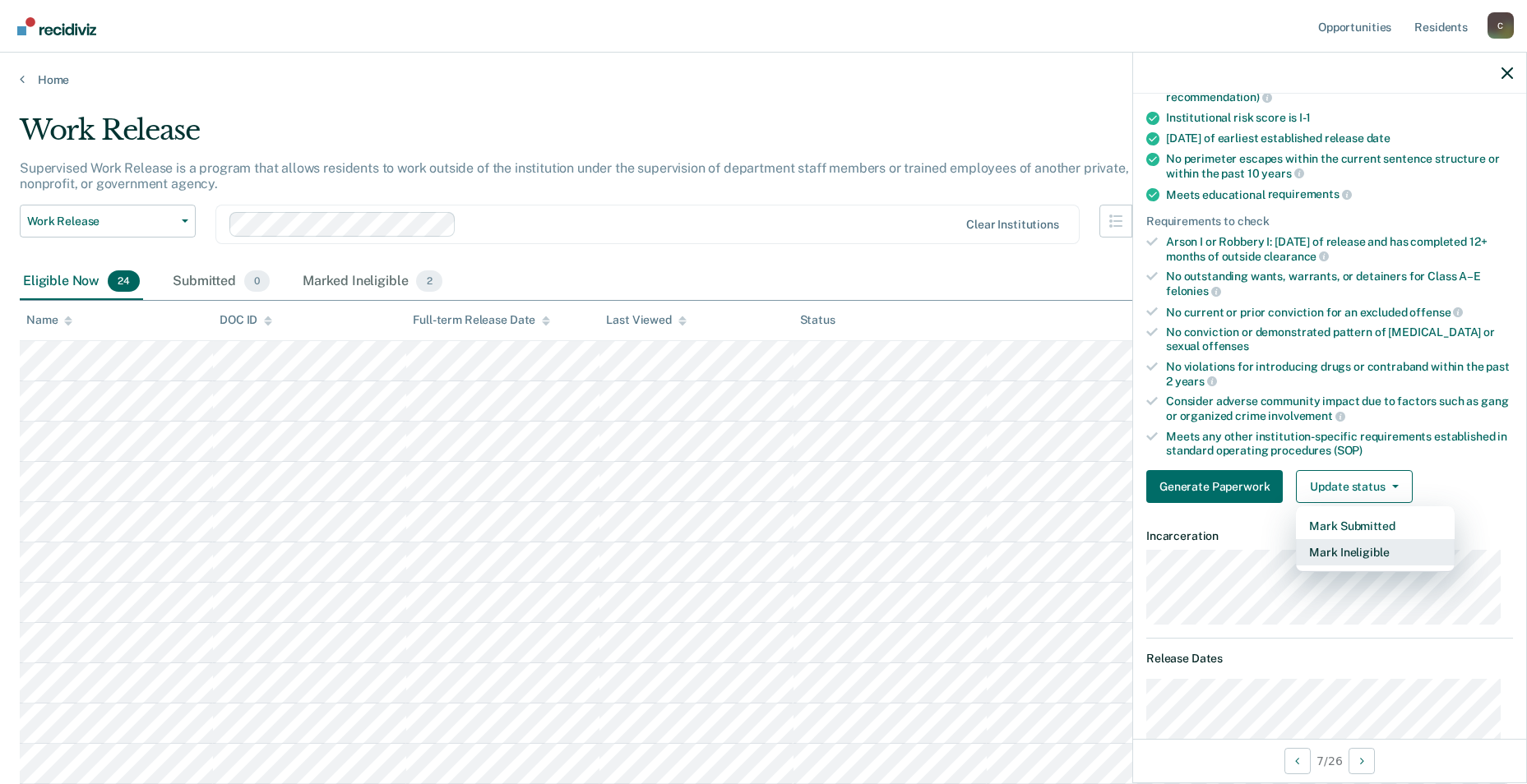
click at [649, 554] on button "Mark Ineligible" at bounding box center [1376, 553] width 158 height 26
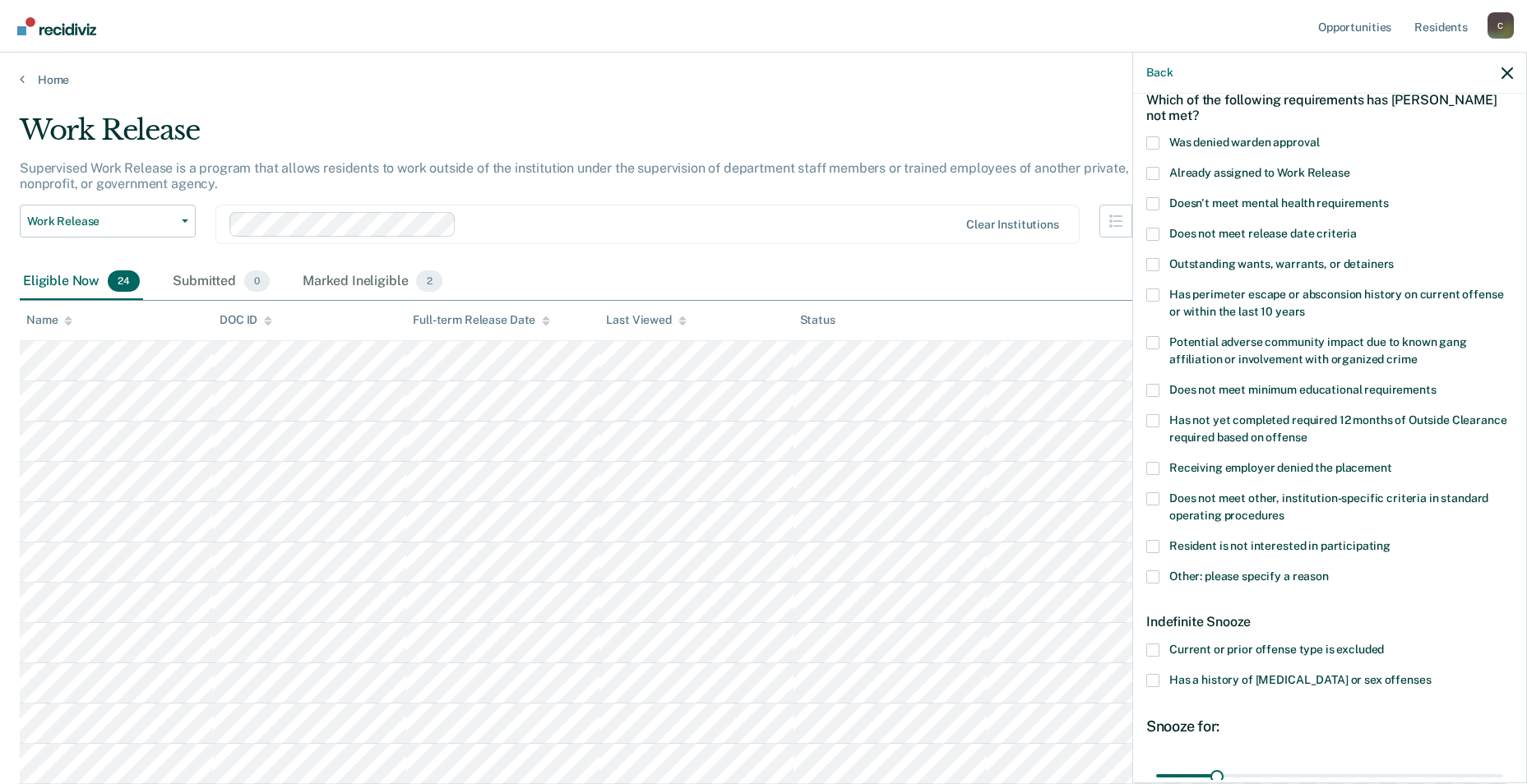
scroll to position [0, 0]
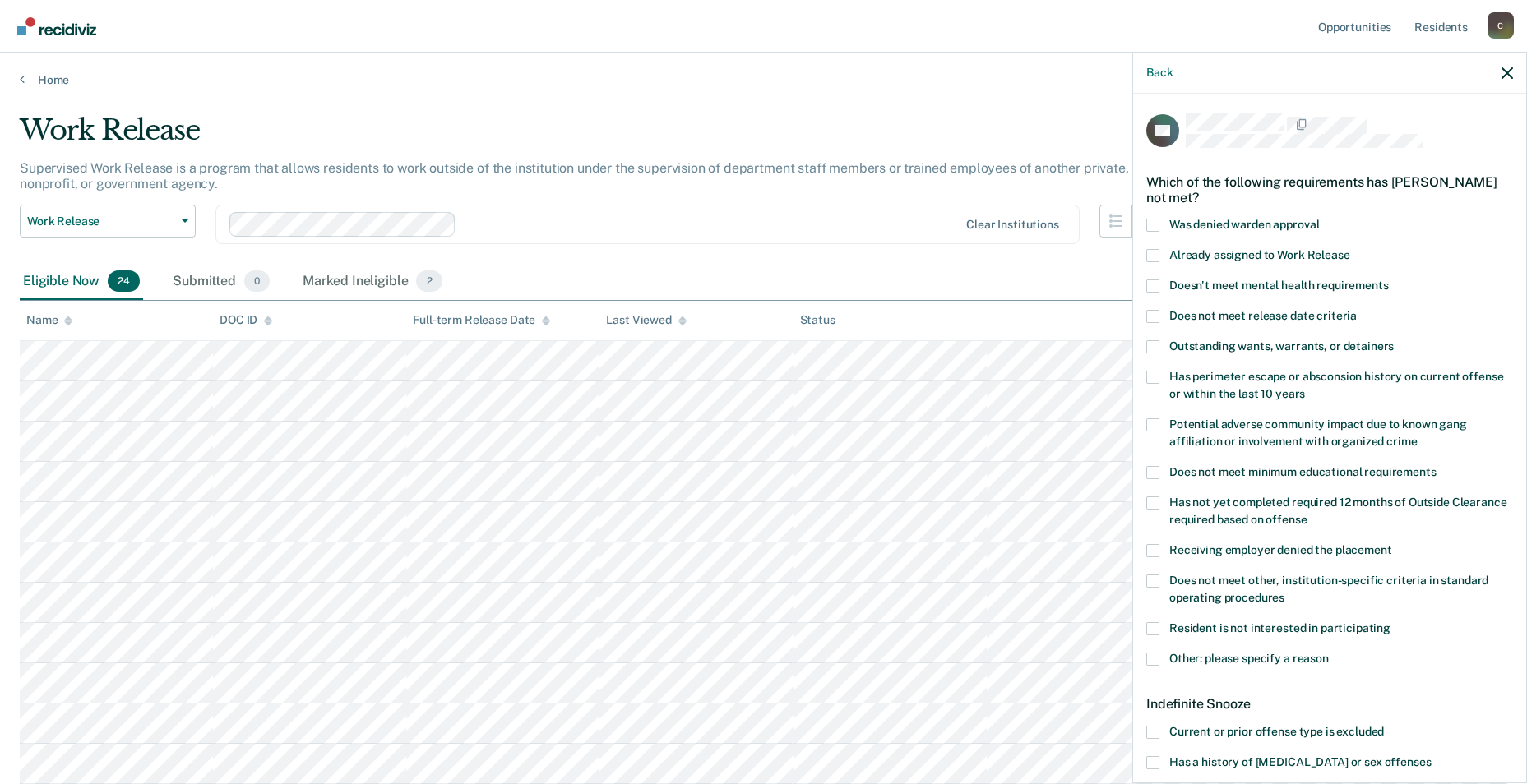
click at [649, 629] on span at bounding box center [1153, 628] width 13 height 13
click at [649, 622] on input "Resident is not interested in participating" at bounding box center [1391, 622] width 0 height 0
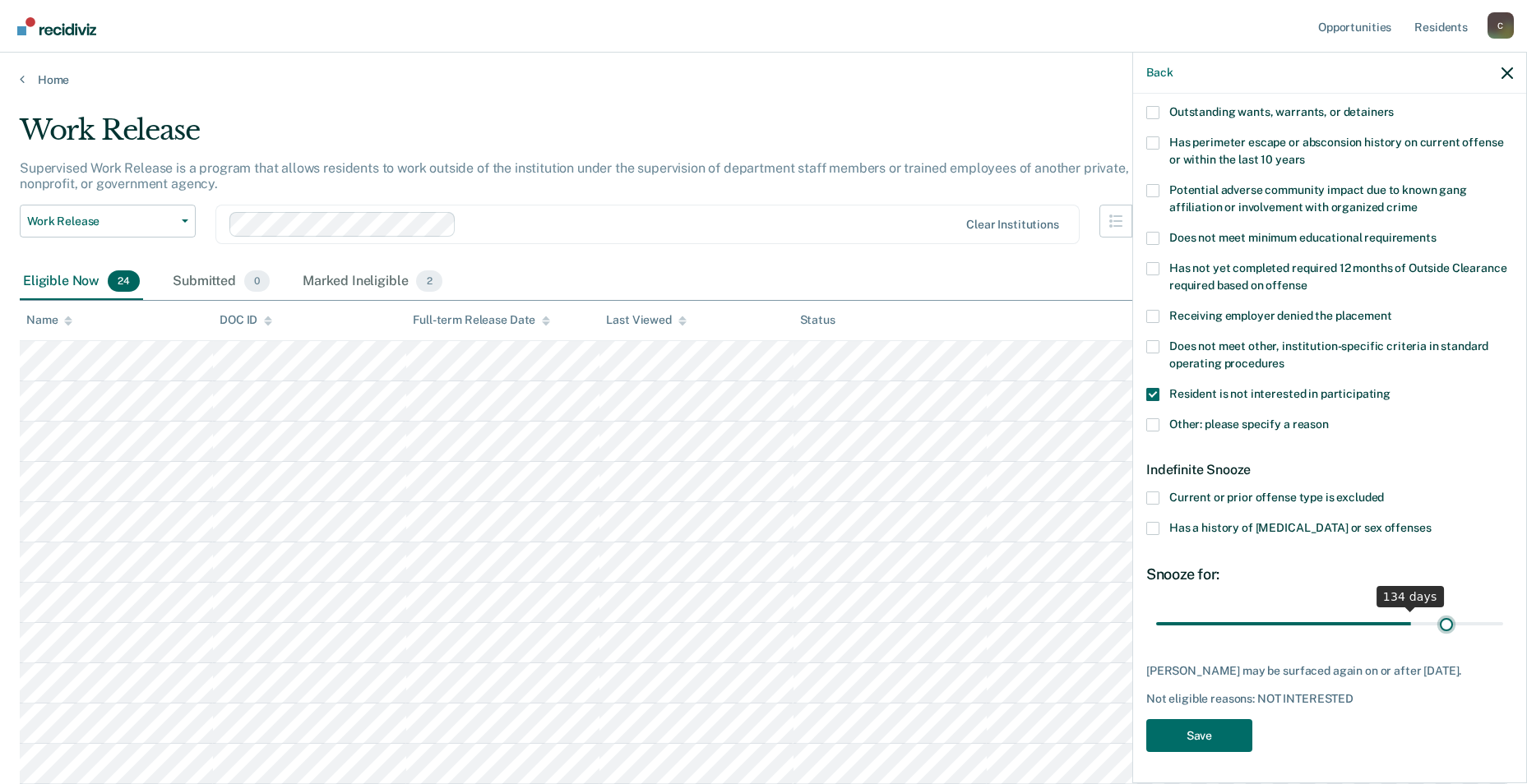
scroll to position [234, 0]
drag, startPoint x: 1222, startPoint y: 612, endPoint x: 1477, endPoint y: 614, distance: 255.0
type input "175"
click at [649, 614] on input "range" at bounding box center [1329, 623] width 347 height 29
click at [649, 629] on button "Save" at bounding box center [1200, 736] width 106 height 34
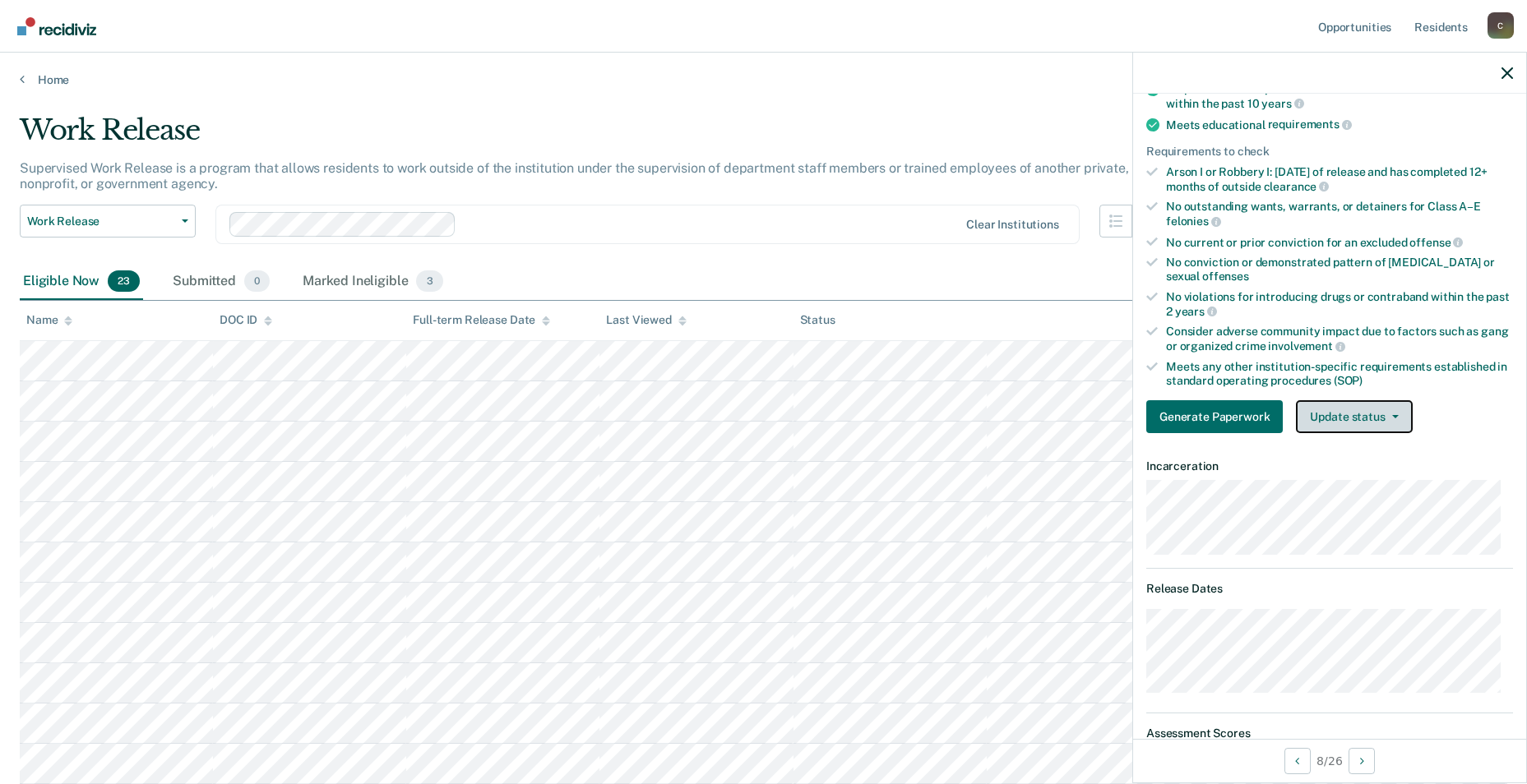
click at [649, 414] on button "Update status" at bounding box center [1354, 417] width 116 height 33
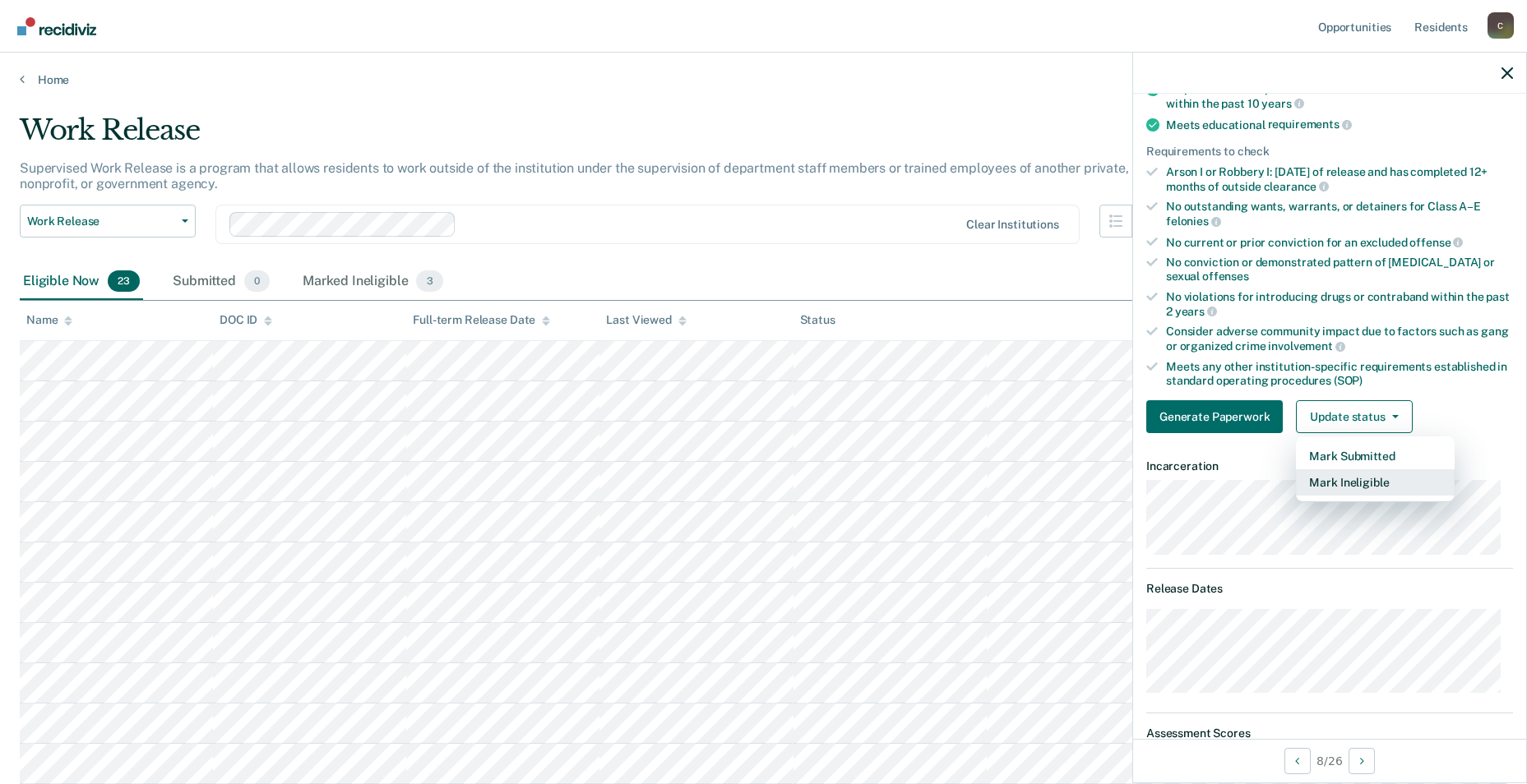
click at [649, 486] on button "Mark Ineligible" at bounding box center [1376, 482] width 158 height 26
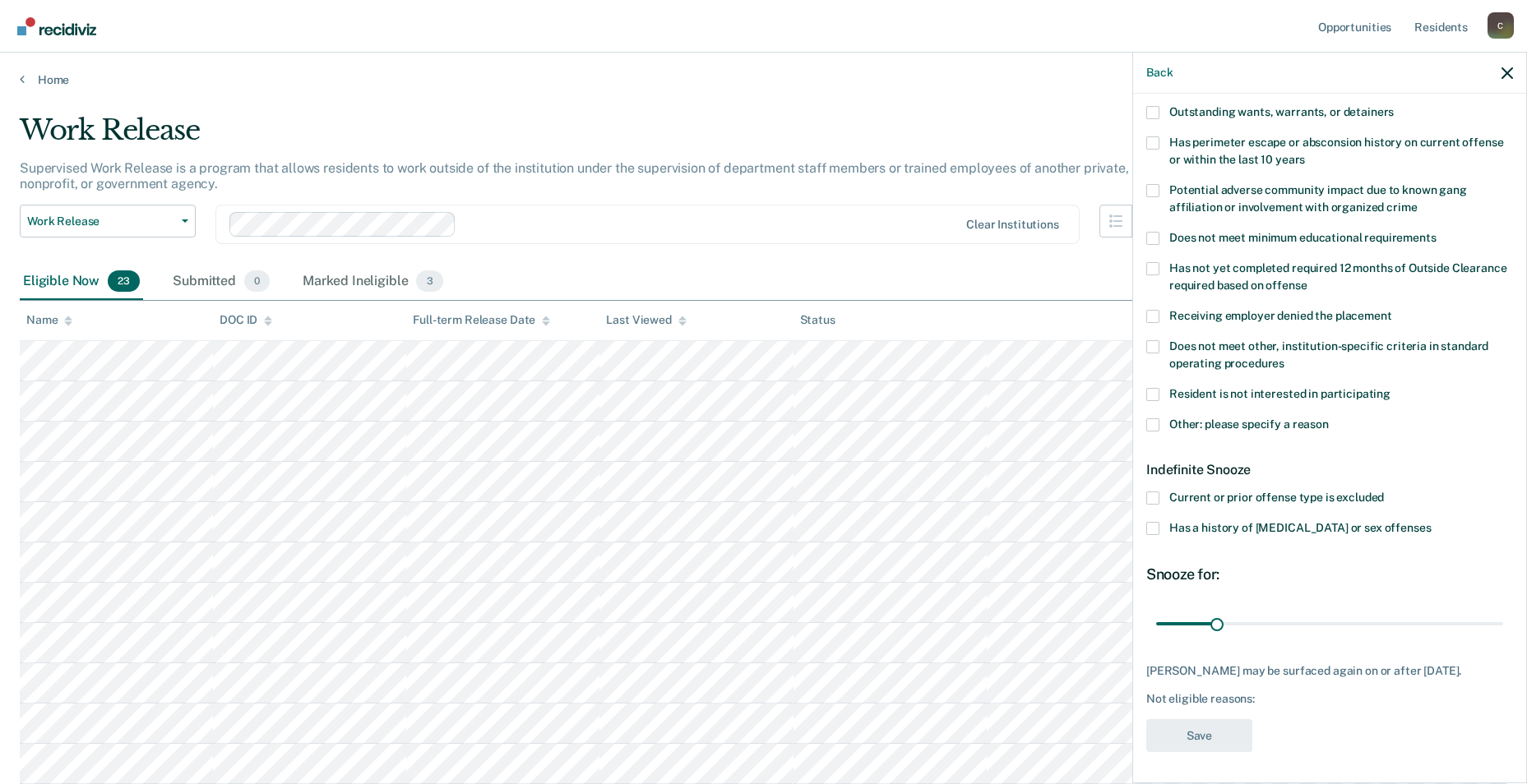
scroll to position [0, 0]
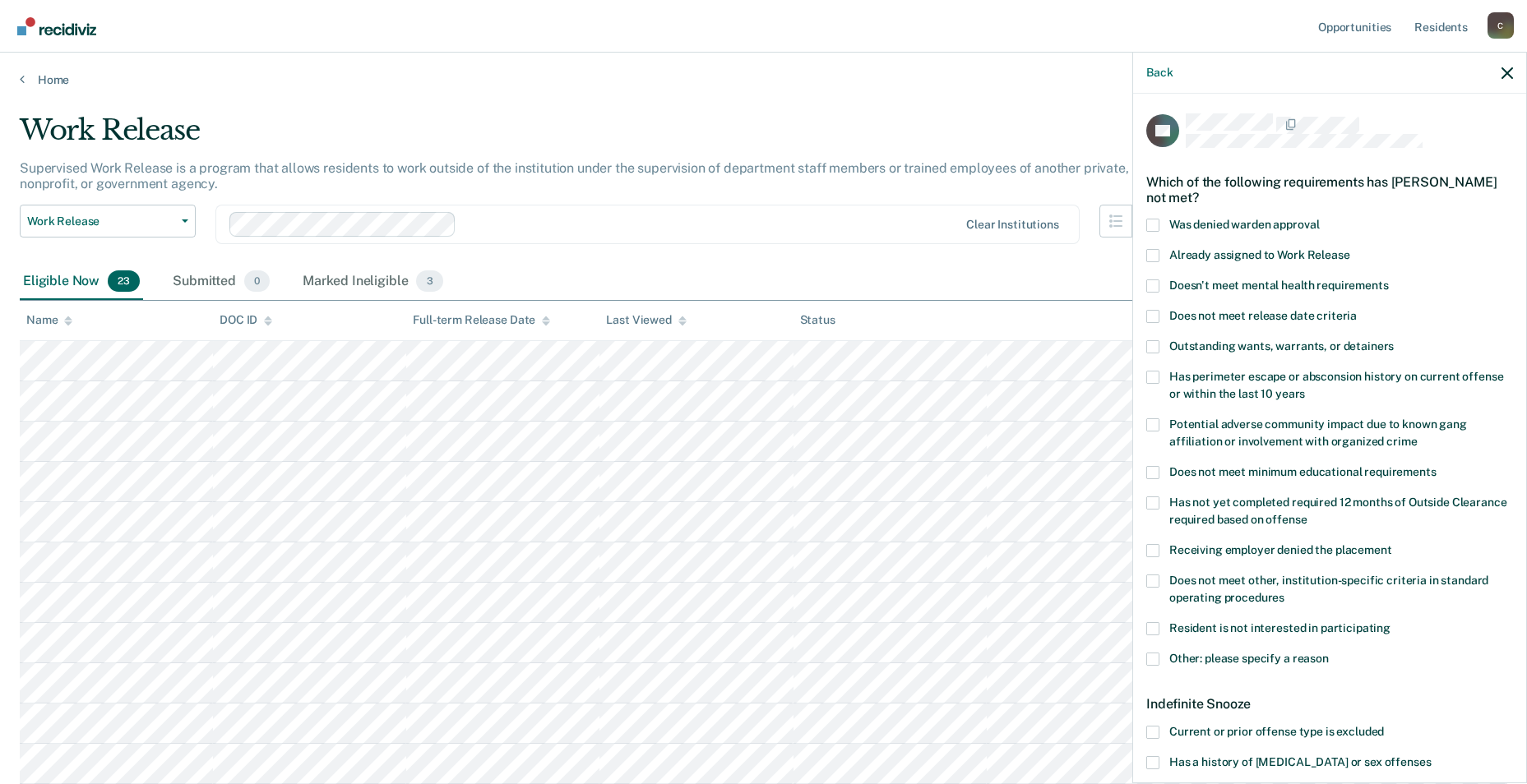
click at [649, 575] on span at bounding box center [1153, 580] width 13 height 13
click at [649, 592] on input "Does not meet other, institution-specific criteria in standard operating proced…" at bounding box center [1285, 592] width 0 height 0
click at [649, 629] on span at bounding box center [1153, 659] width 13 height 13
click at [649, 629] on input "Other: please specify a reason" at bounding box center [1329, 653] width 0 height 0
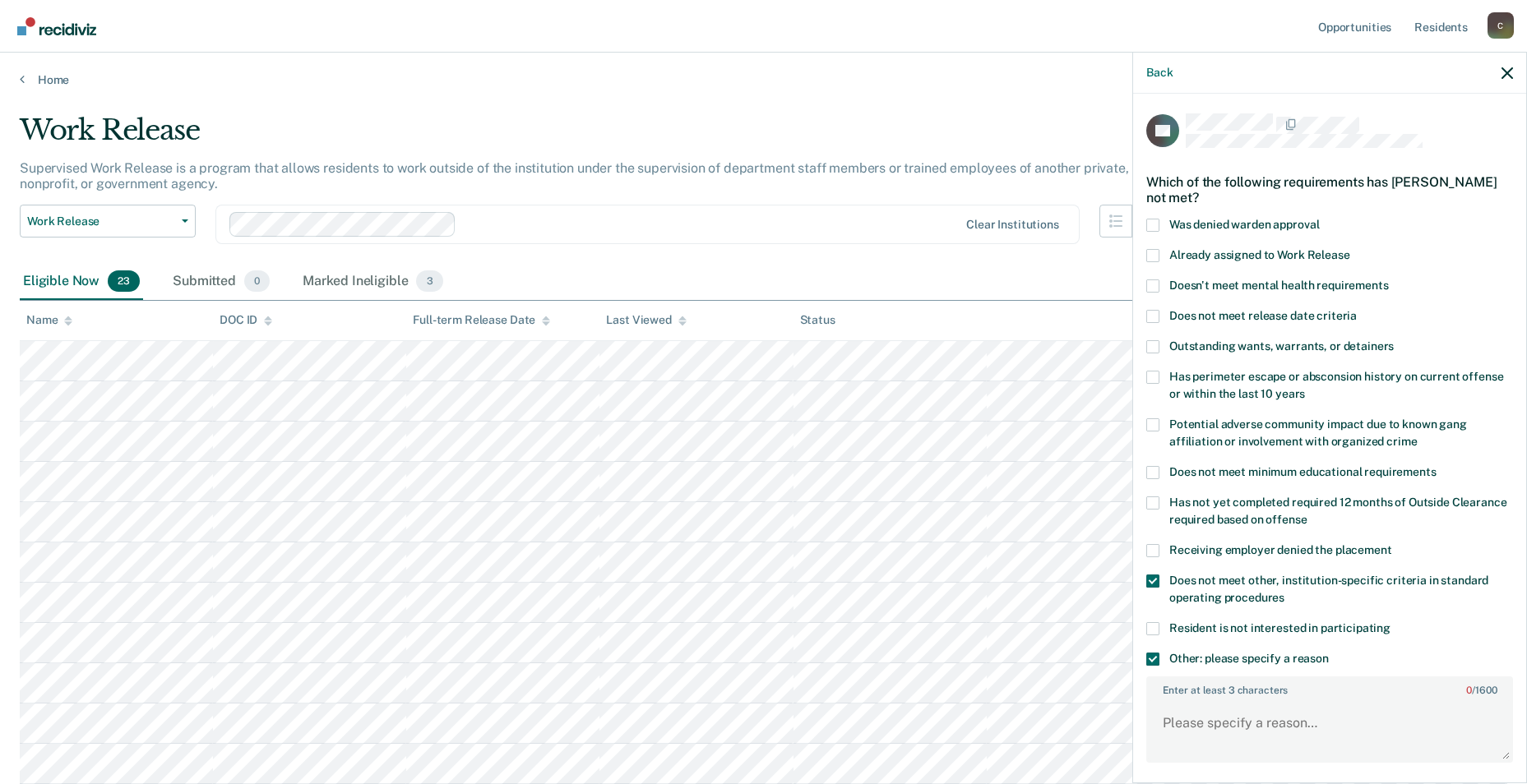
click at [649, 574] on span at bounding box center [1153, 580] width 13 height 13
click at [649, 592] on input "Does not meet other, institution-specific criteria in standard operating proced…" at bounding box center [1285, 592] width 0 height 0
click at [649, 629] on textarea "Enter at least 3 characters 0 / 1600" at bounding box center [1330, 731] width 364 height 61
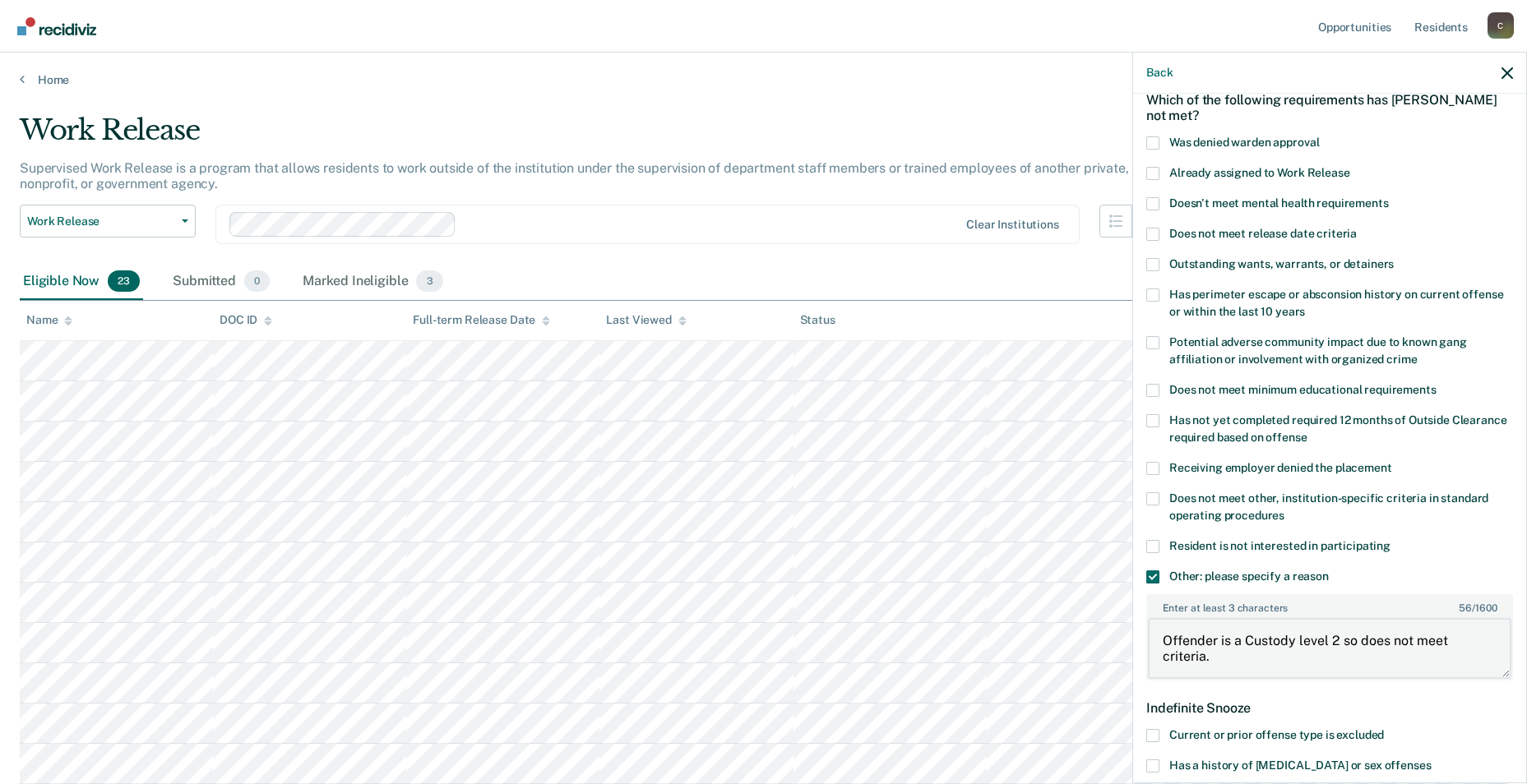
scroll to position [411, 0]
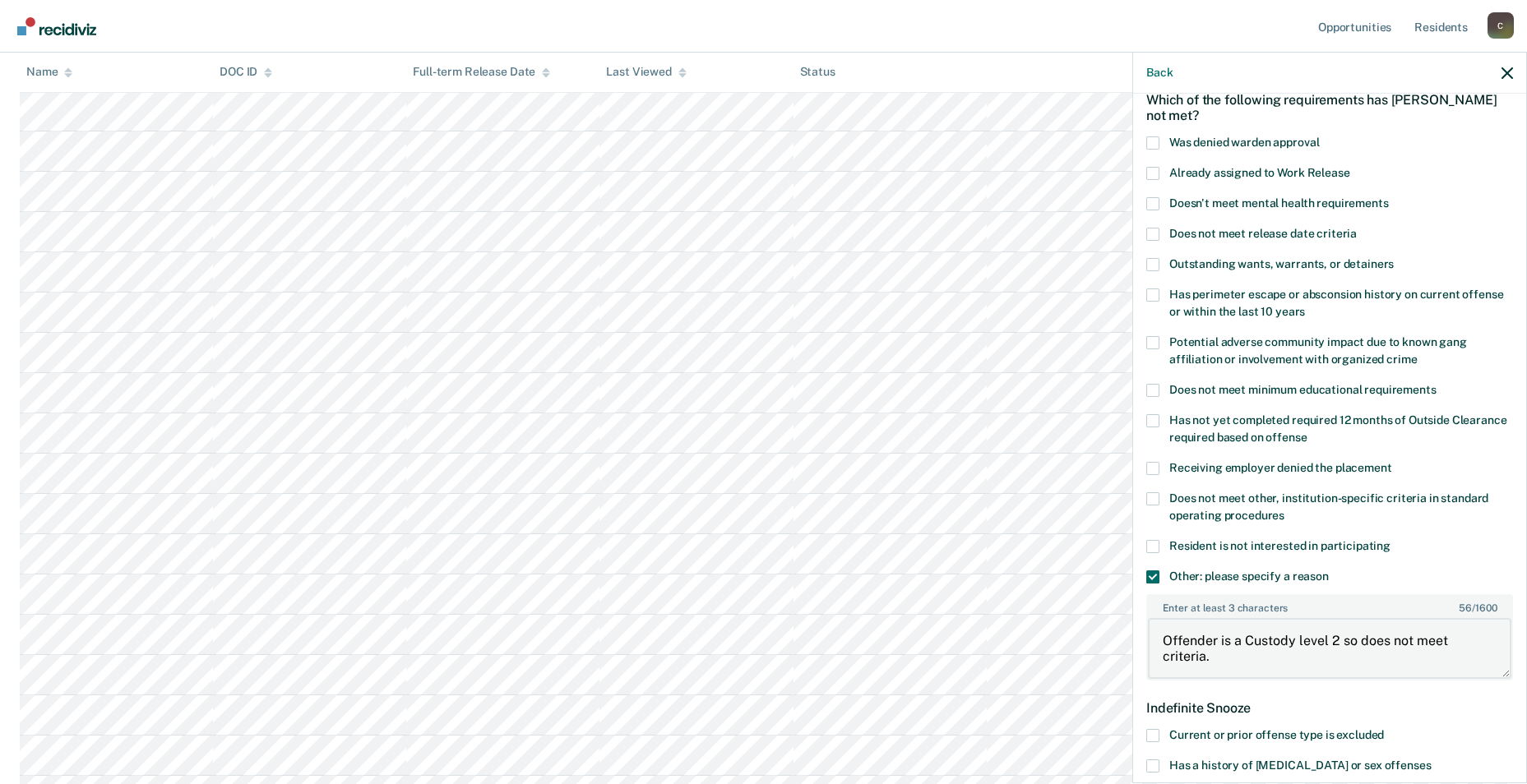
type textarea "Offender is a Custody level 2 so does not meet criteria."
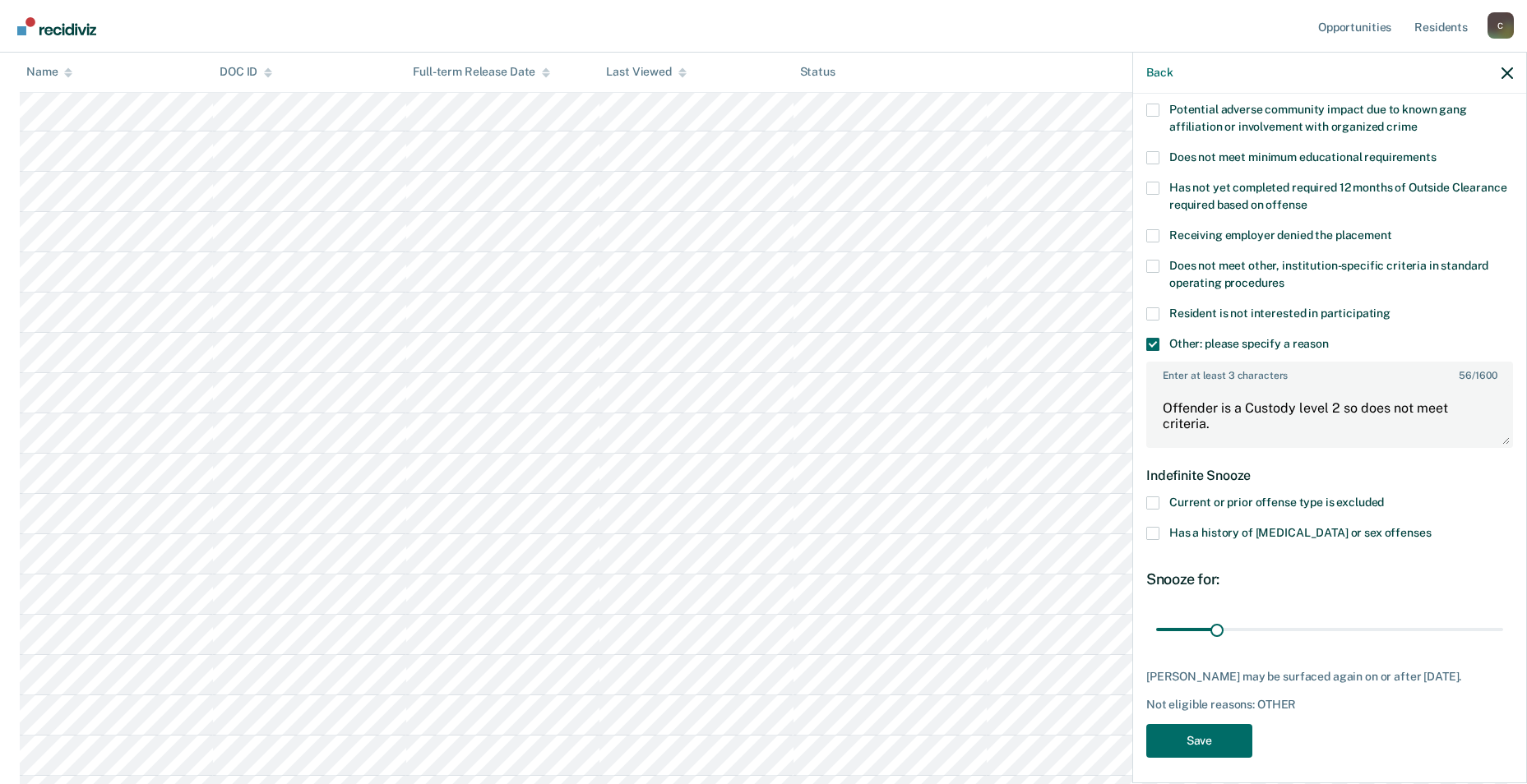
scroll to position [320, 0]
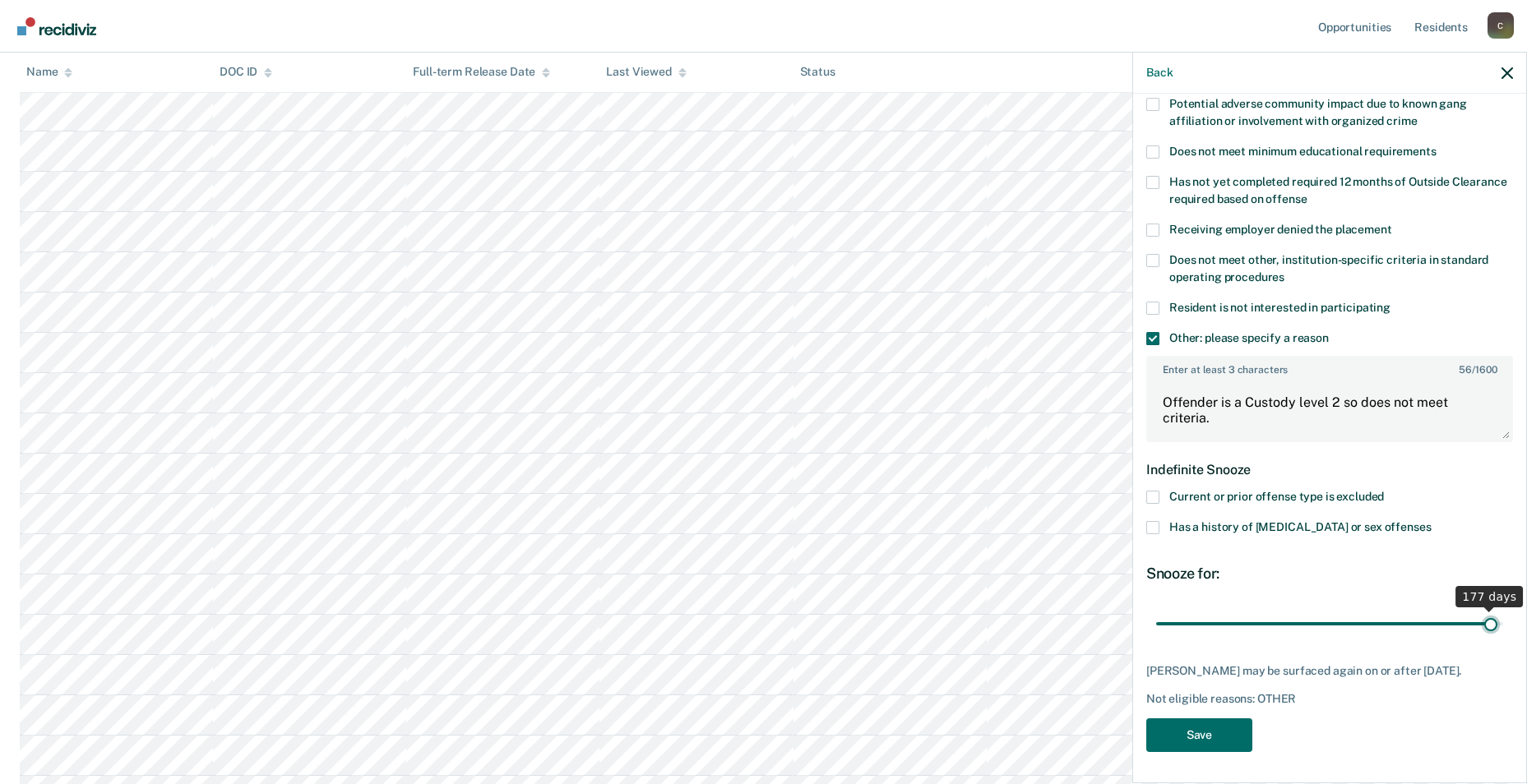
drag, startPoint x: 1215, startPoint y: 625, endPoint x: 1480, endPoint y: 652, distance: 266.4
type input "177"
click at [649, 629] on input "range" at bounding box center [1329, 623] width 347 height 29
click at [649, 629] on button "Save" at bounding box center [1200, 735] width 106 height 34
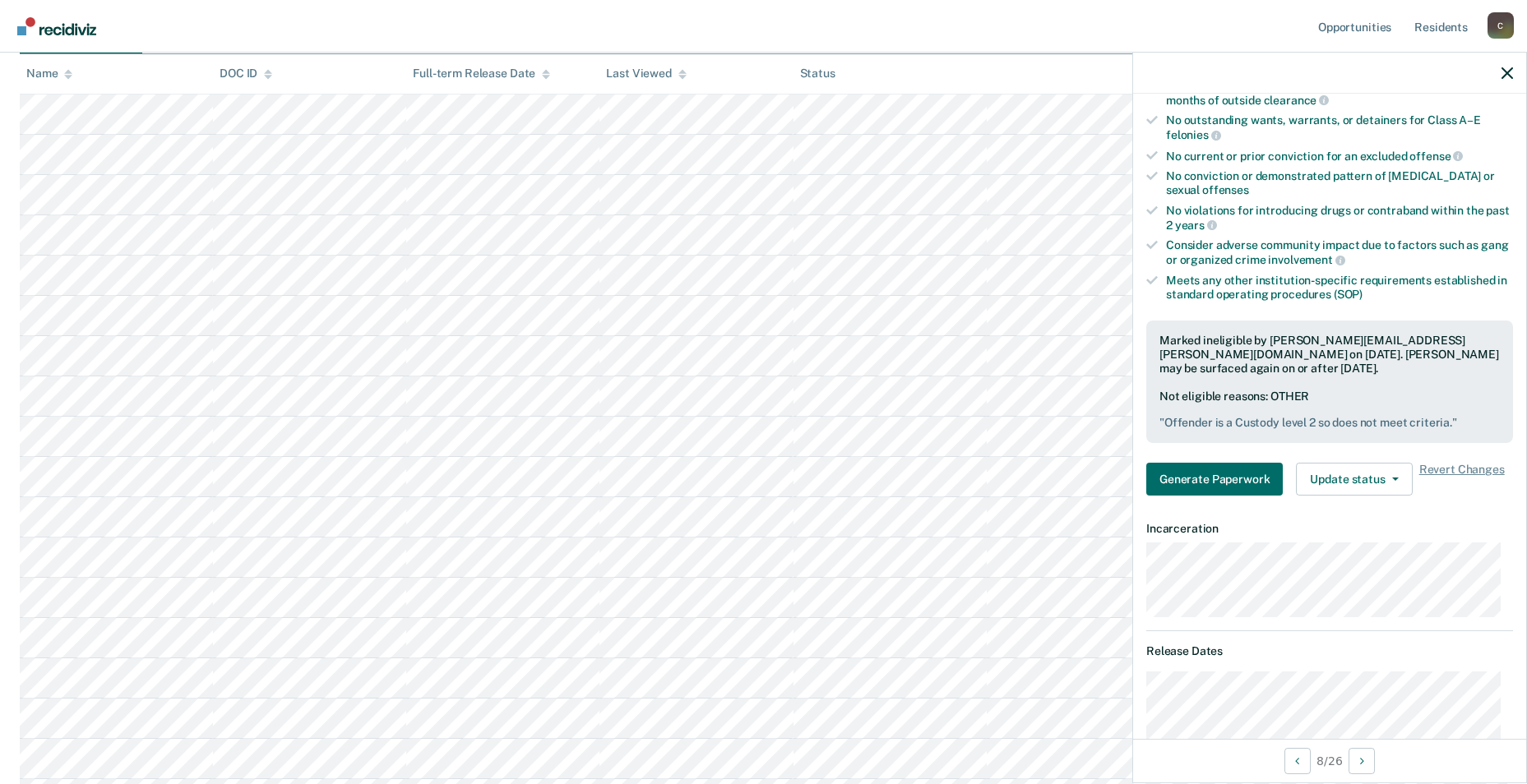
scroll to position [0, 0]
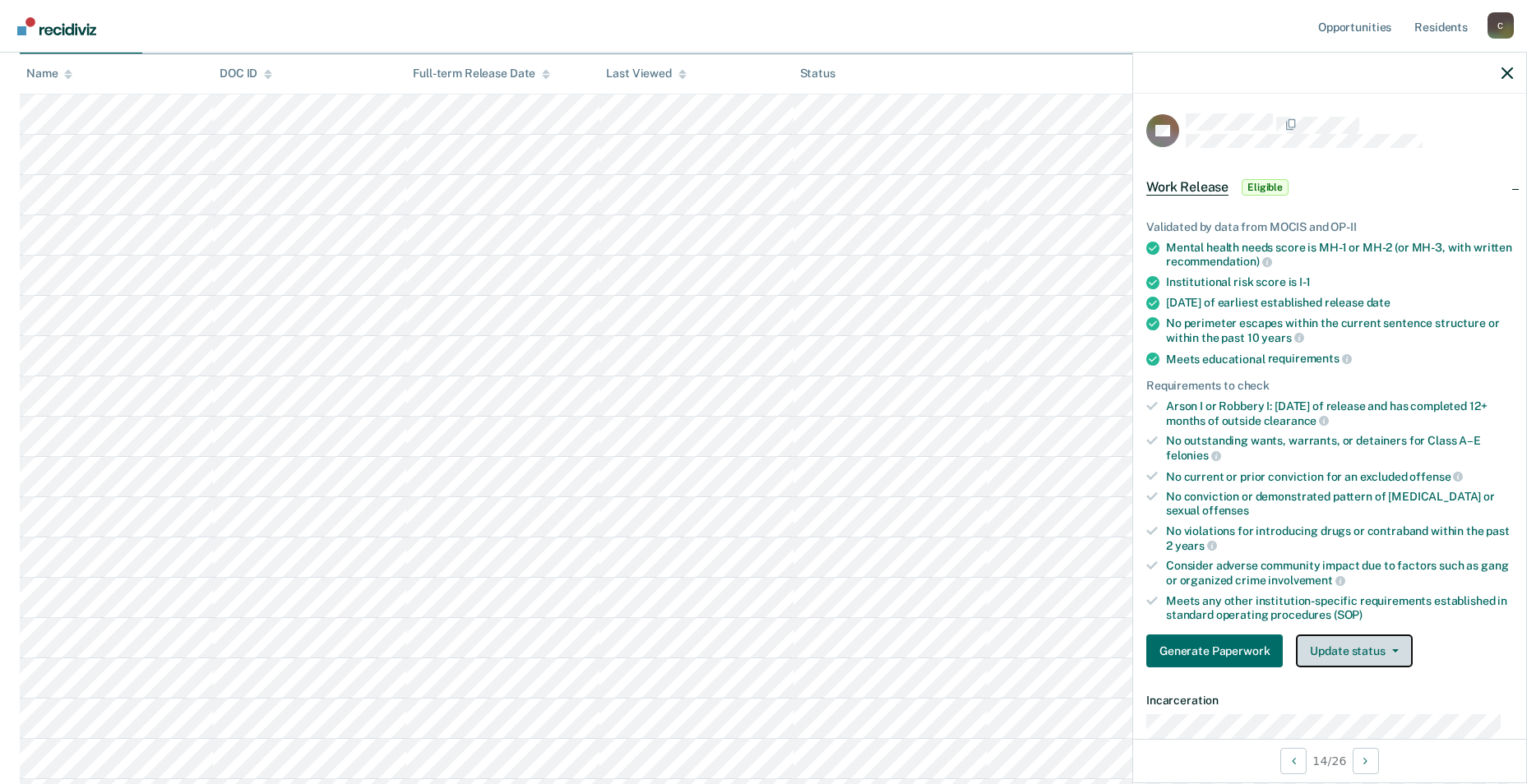
click at [649, 629] on icon "button" at bounding box center [1396, 651] width 7 height 3
click at [649, 629] on button "Mark Ineligible" at bounding box center [1376, 717] width 158 height 26
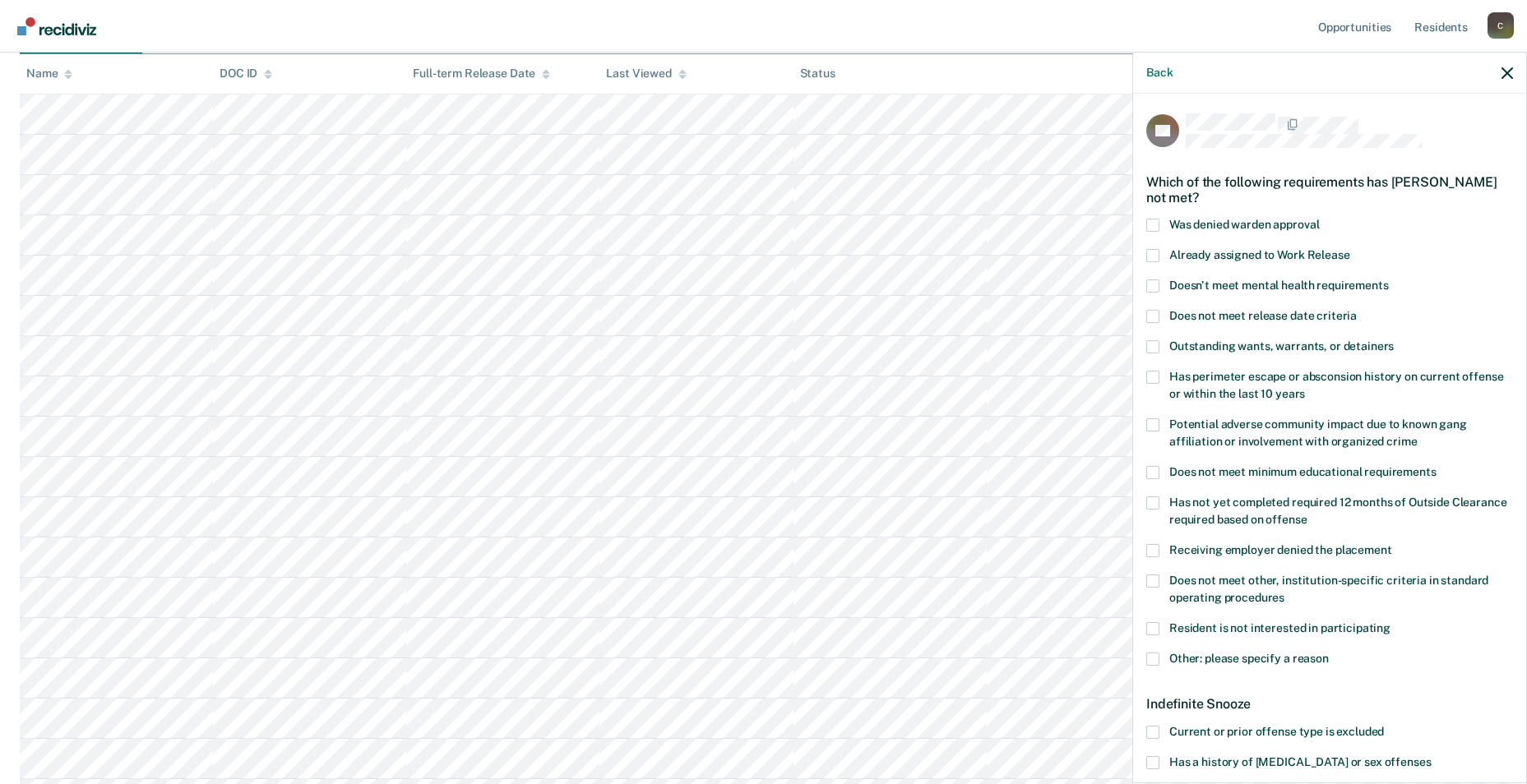
click at [649, 629] on label "Other: please specify a reason" at bounding box center [1329, 661] width 367 height 17
click at [649, 629] on input "Other: please specify a reason" at bounding box center [1329, 653] width 0 height 0
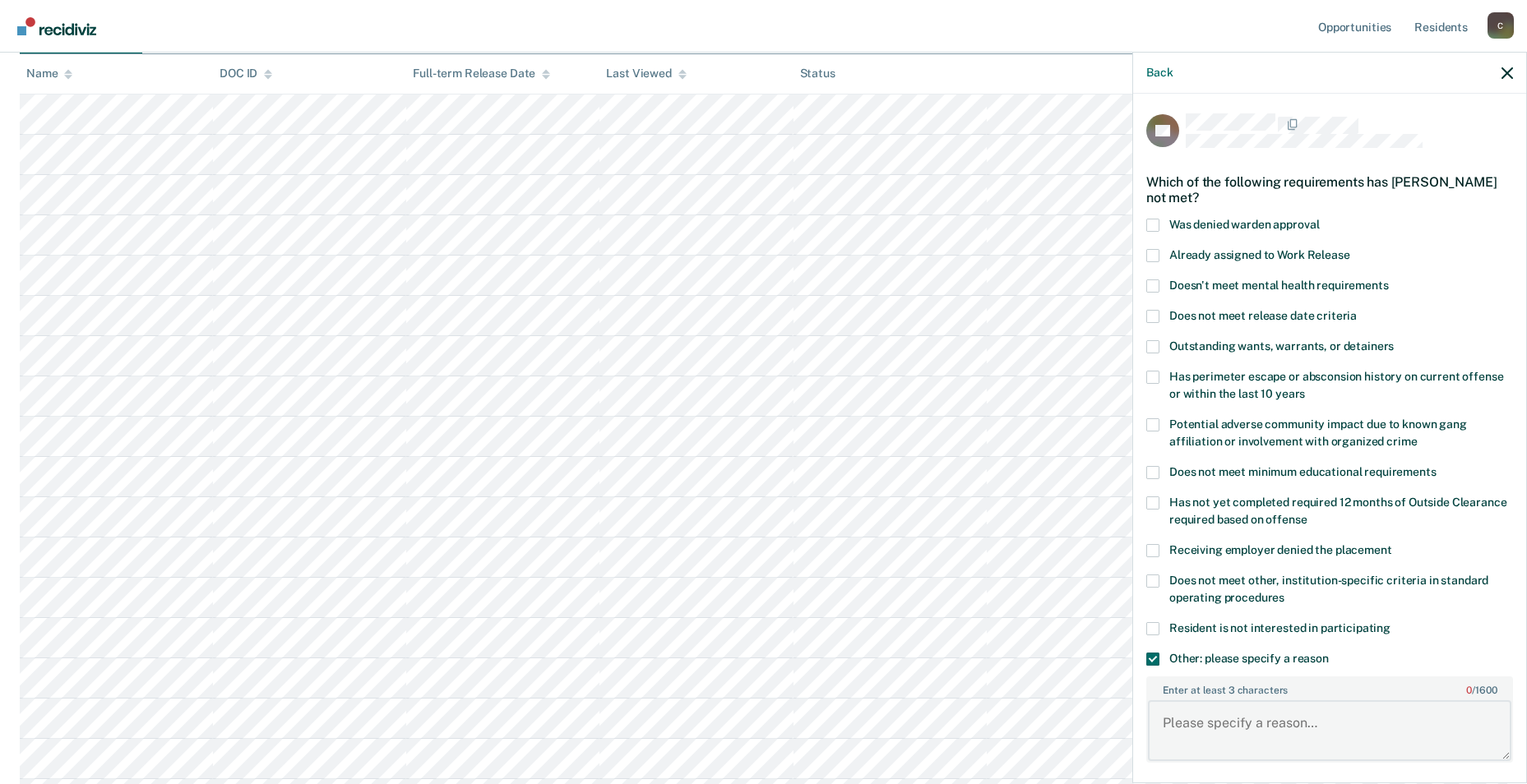
click at [649, 629] on textarea "Enter at least 3 characters 0 / 1600" at bounding box center [1330, 731] width 364 height 61
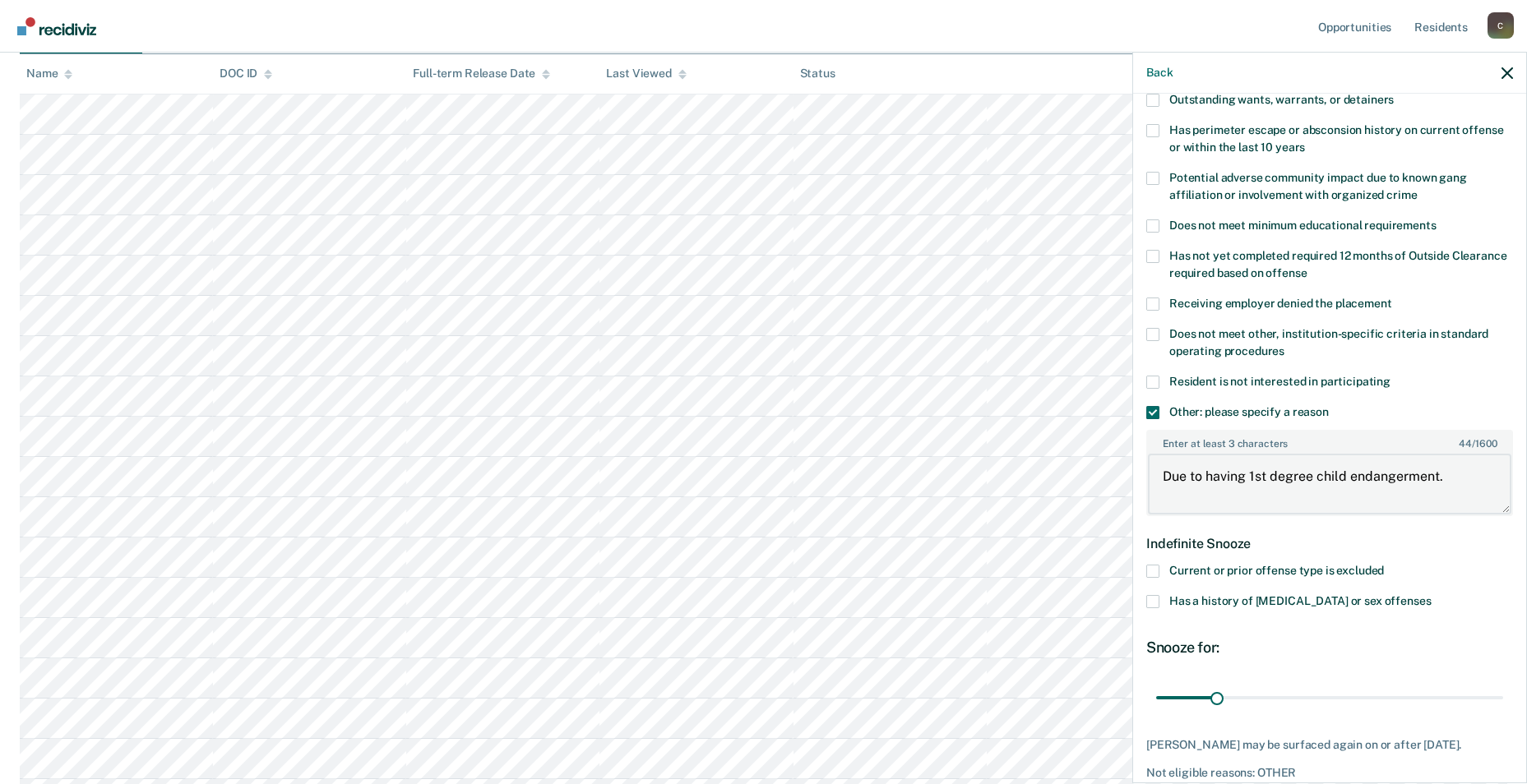
scroll to position [320, 0]
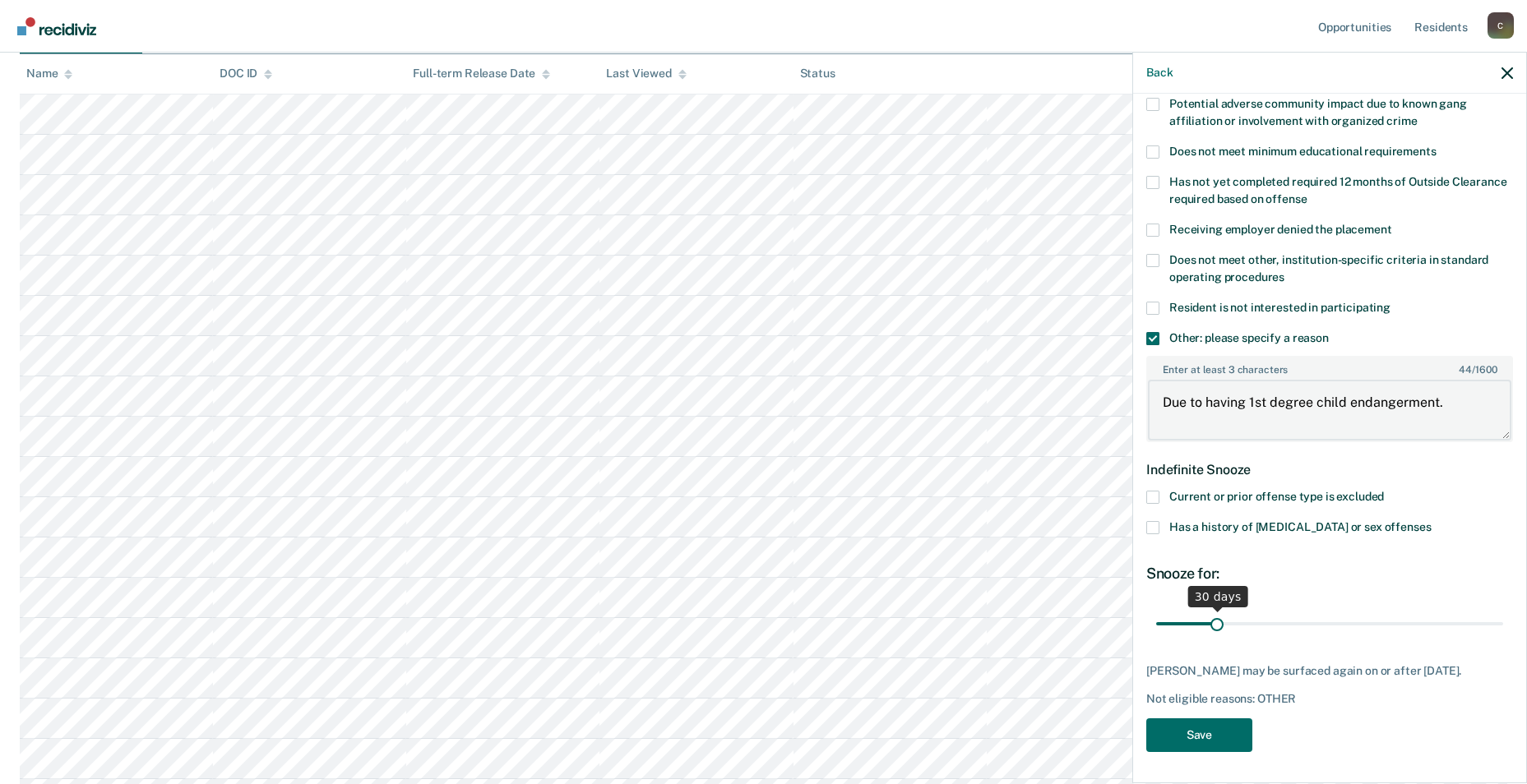
type textarea "Due to having 1st degree child endangerment."
drag, startPoint x: 1217, startPoint y: 625, endPoint x: 1510, endPoint y: 613, distance: 293.2
type input "180"
click at [649, 613] on input "range" at bounding box center [1329, 623] width 347 height 29
click at [649, 525] on span at bounding box center [1153, 527] width 13 height 13
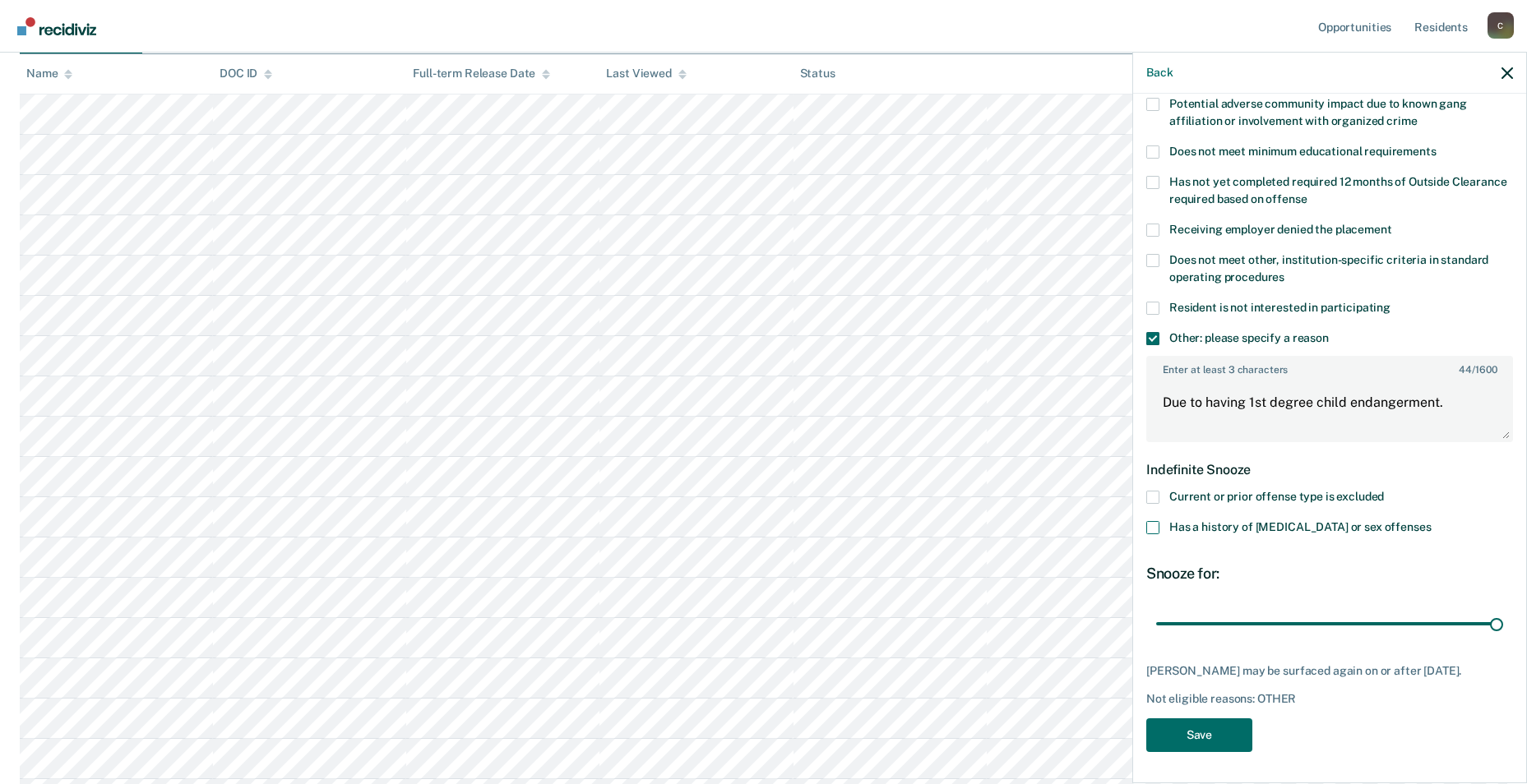
click at [649, 521] on input "Has a history of [MEDICAL_DATA] or sex offenses" at bounding box center [1431, 521] width 0 height 0
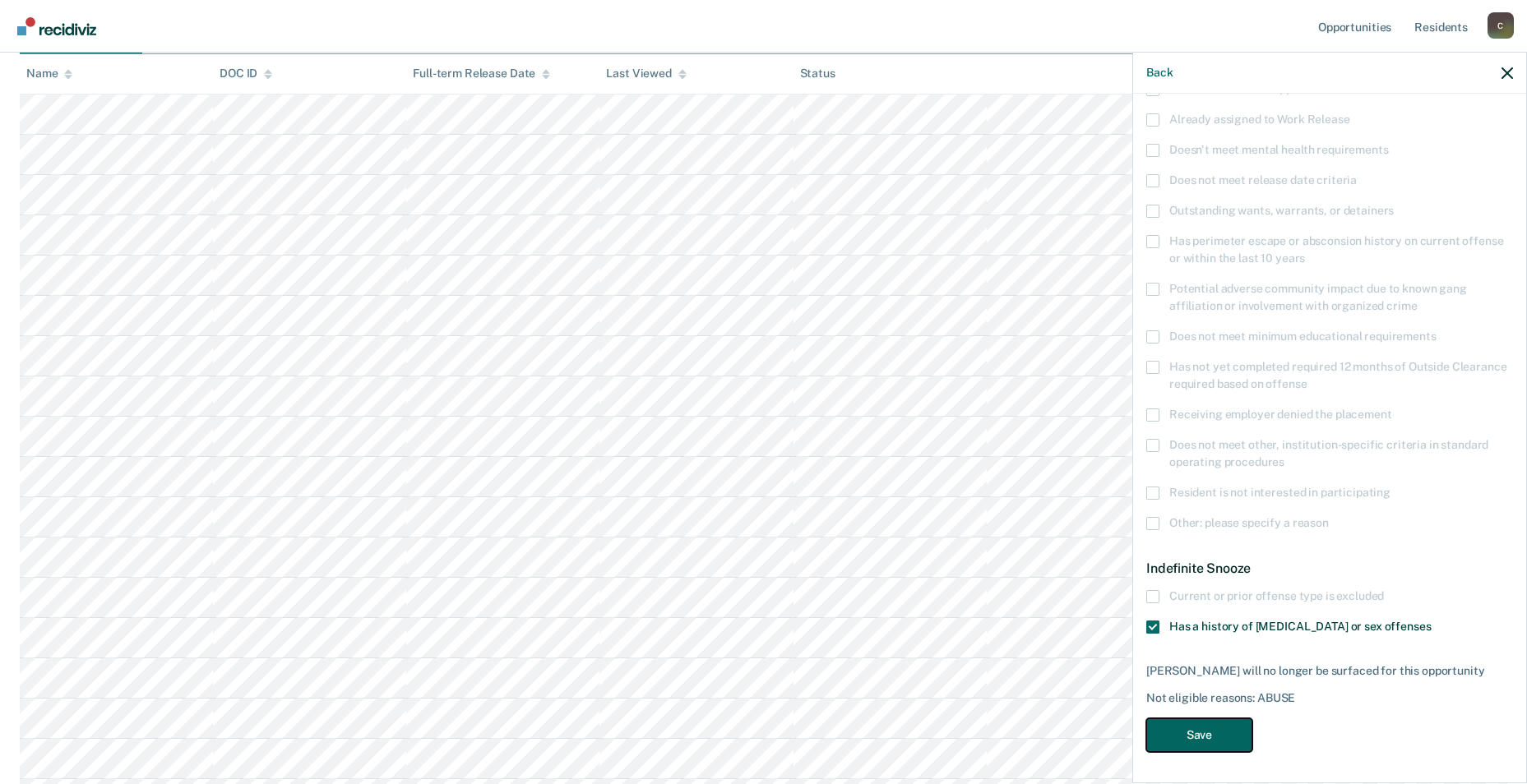
click at [649, 629] on button "Save" at bounding box center [1200, 735] width 106 height 34
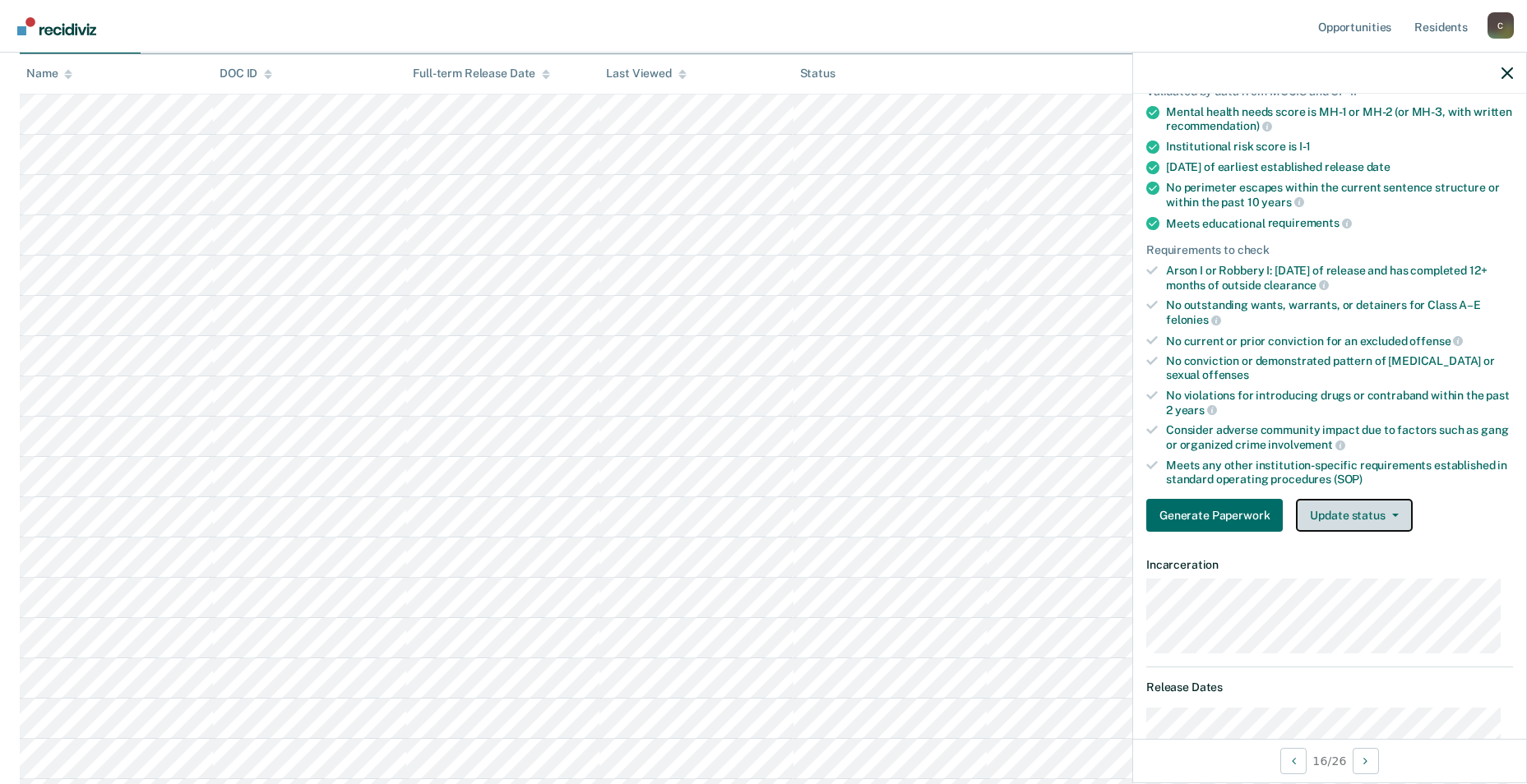
click at [649, 515] on span "button" at bounding box center [1392, 515] width 13 height 3
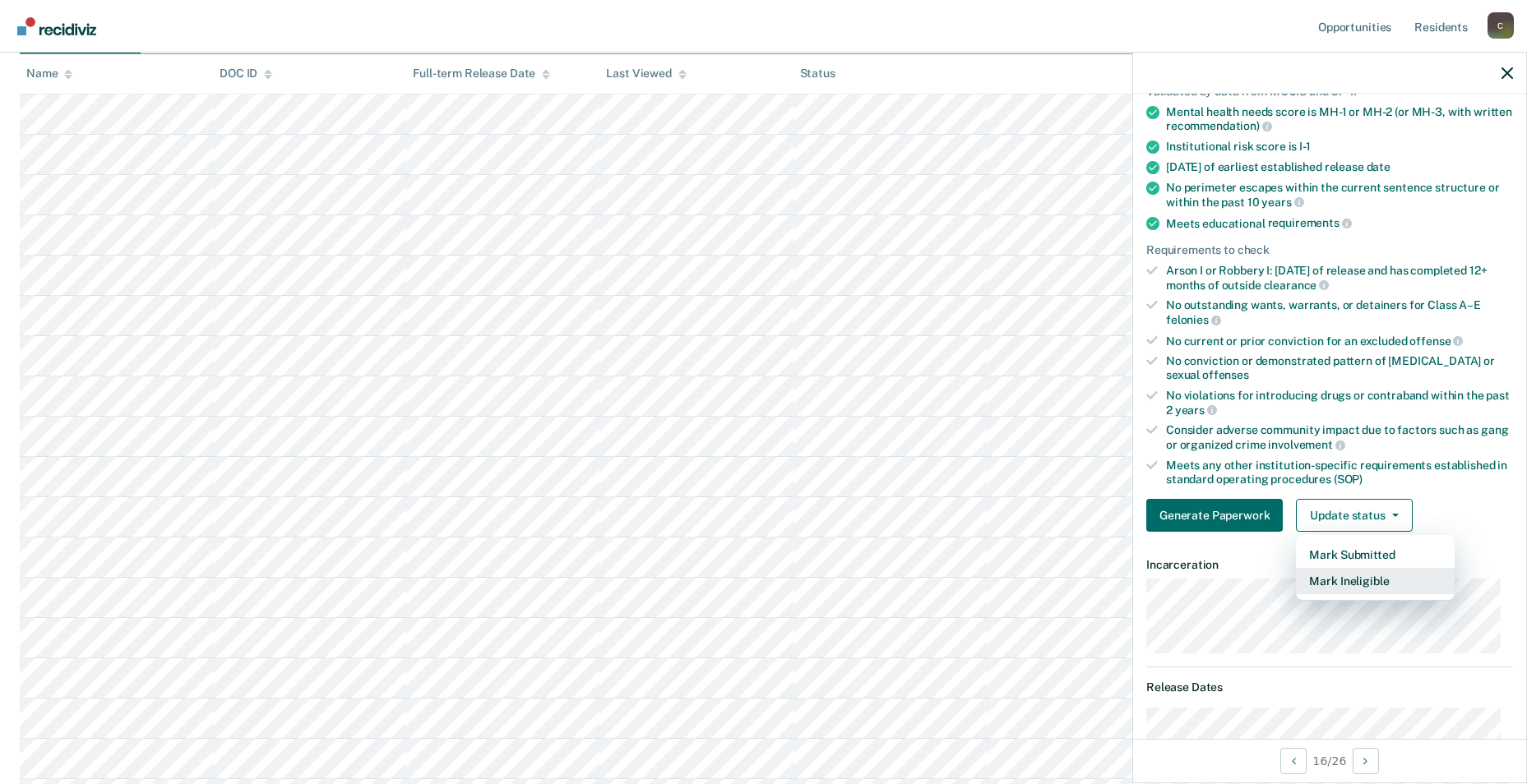
click at [649, 580] on button "Mark Ineligible" at bounding box center [1376, 581] width 158 height 26
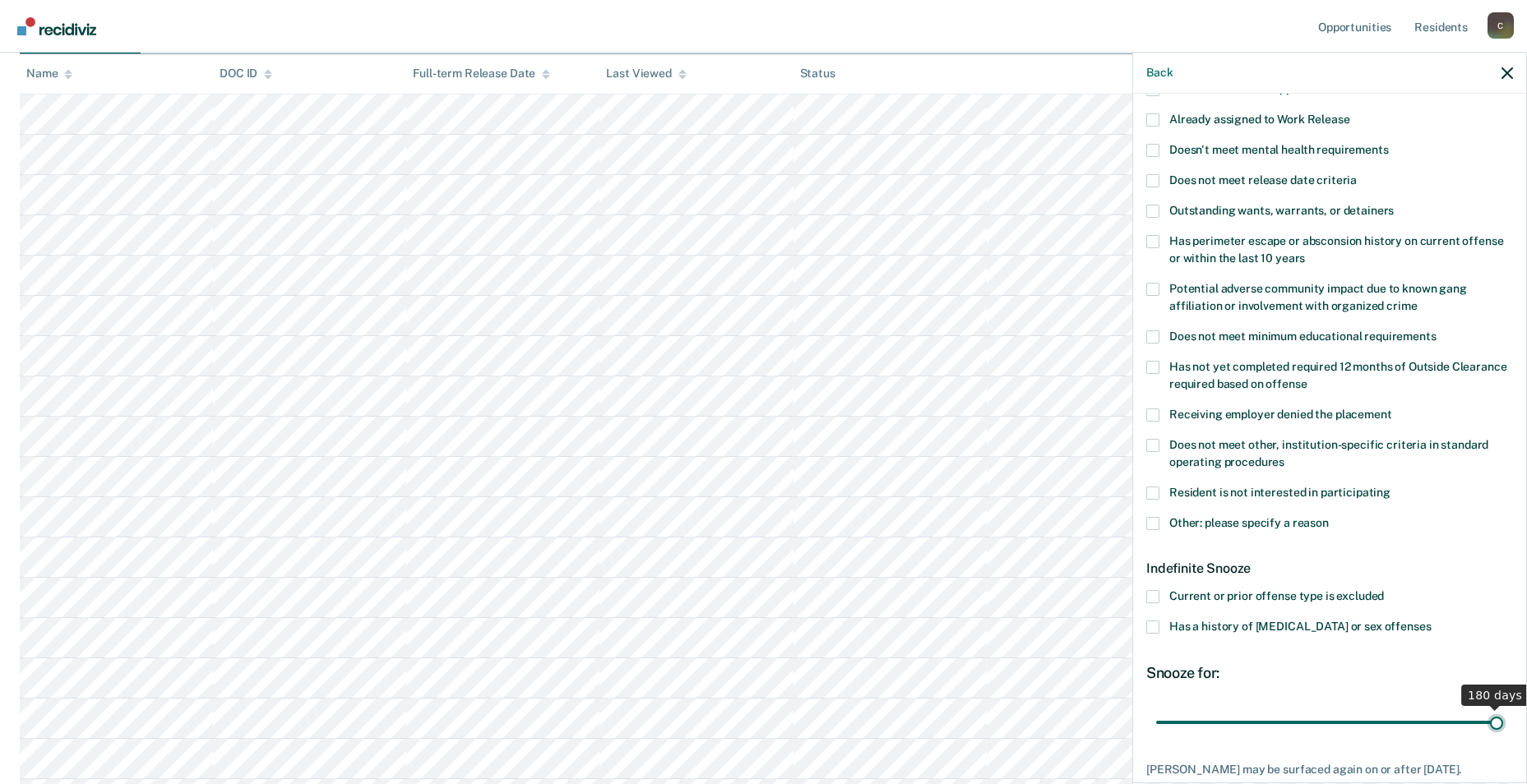
drag, startPoint x: 1214, startPoint y: 722, endPoint x: 1504, endPoint y: 718, distance: 290.0
type input "180"
click at [649, 629] on input "range" at bounding box center [1329, 721] width 347 height 29
click at [649, 519] on span at bounding box center [1153, 523] width 13 height 13
click at [649, 517] on input "Other: please specify a reason" at bounding box center [1329, 517] width 0 height 0
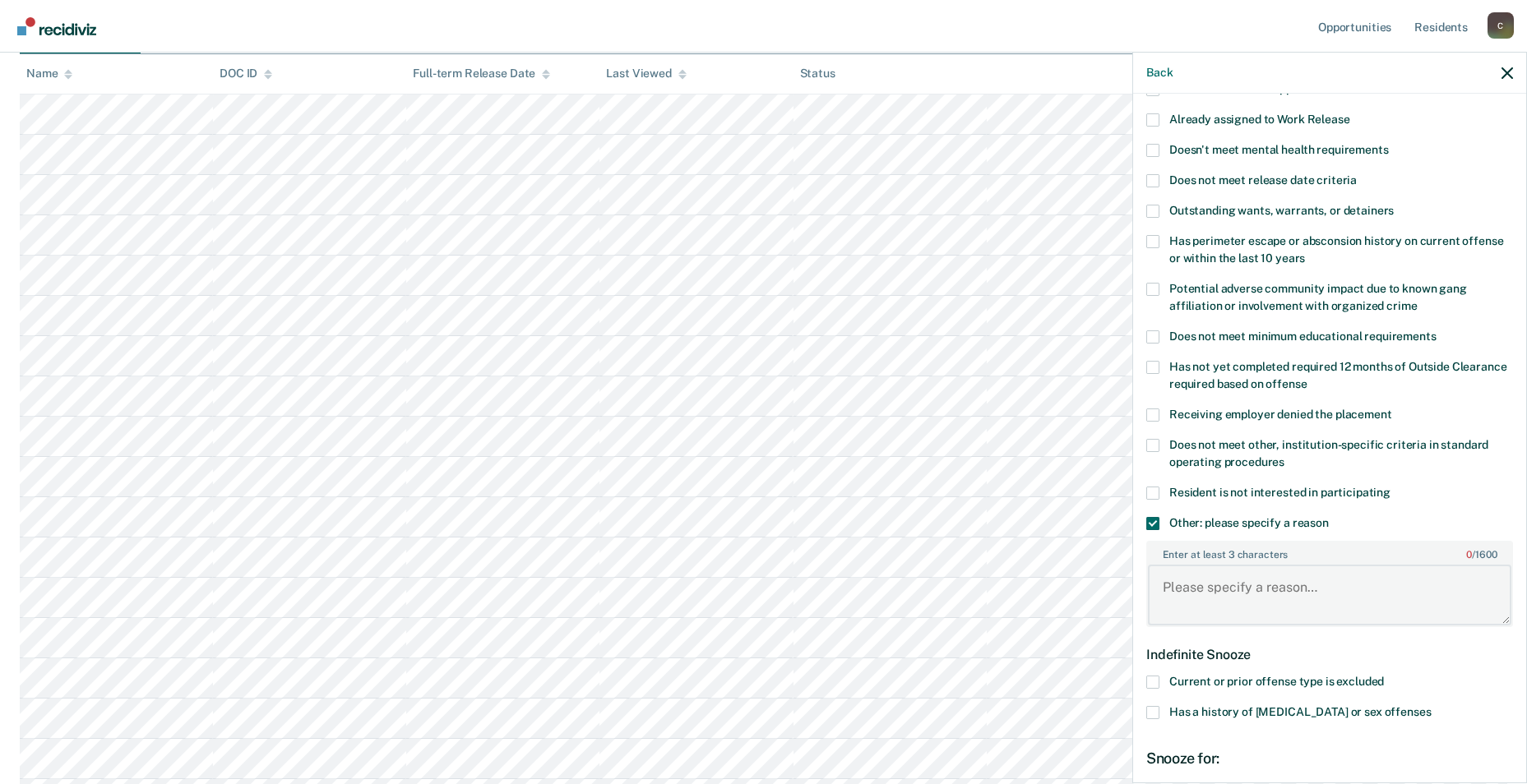
click at [649, 587] on textarea "Enter at least 3 characters 0 / 1600" at bounding box center [1330, 595] width 364 height 61
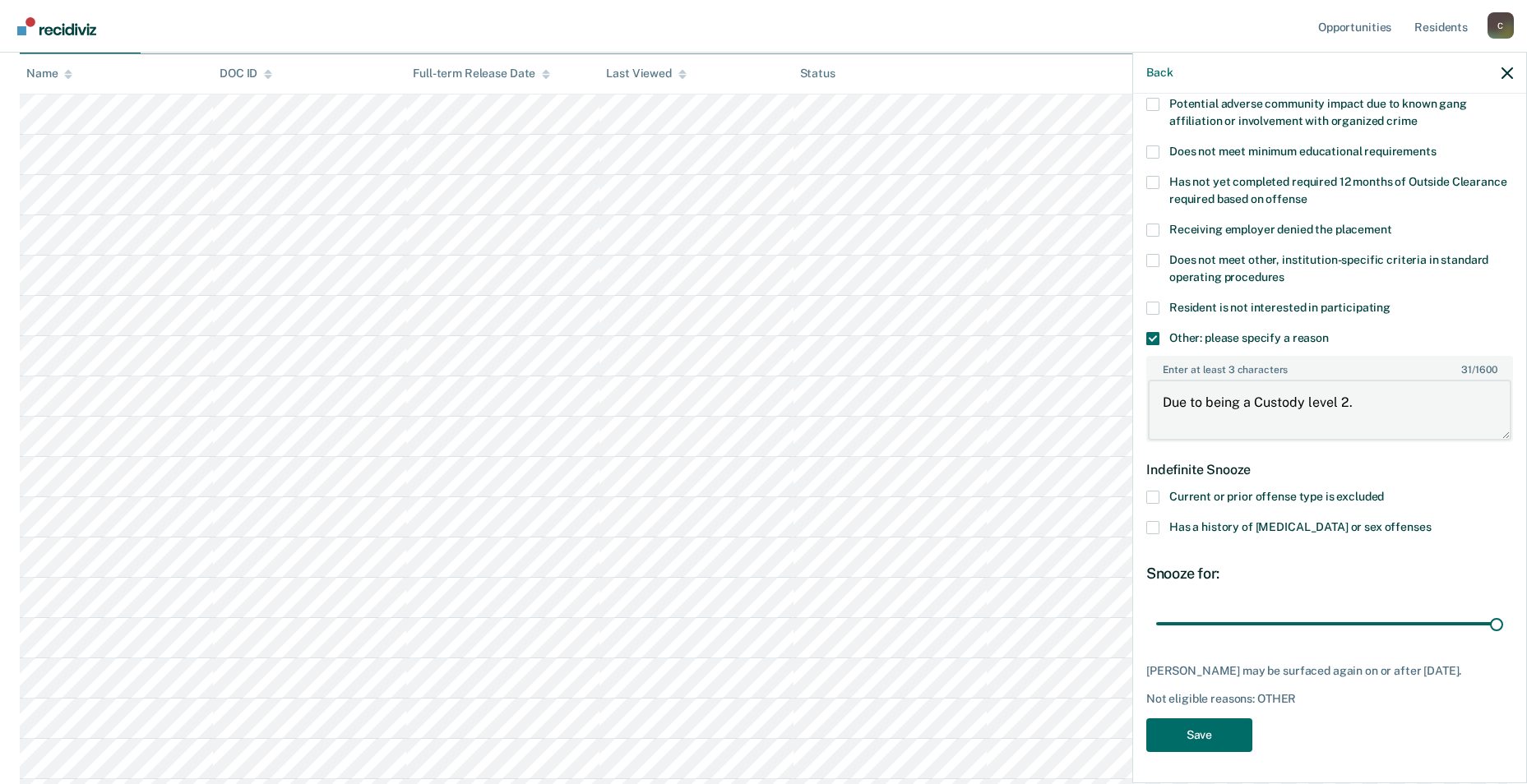
scroll to position [329, 0]
type textarea "Due to being a Custody level 2."
click at [649, 629] on button "Save" at bounding box center [1200, 735] width 106 height 34
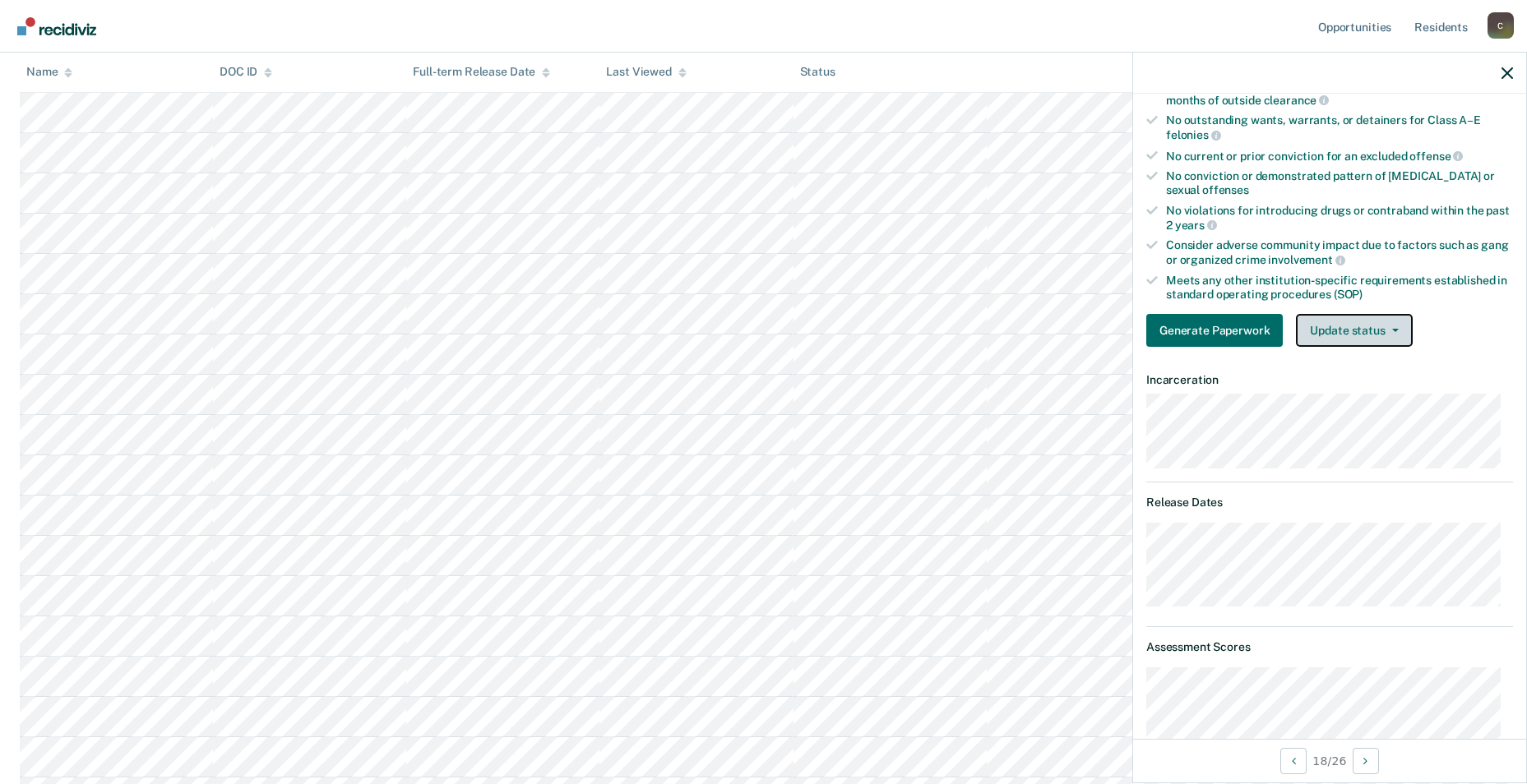
click at [649, 331] on button "Update status" at bounding box center [1354, 331] width 116 height 33
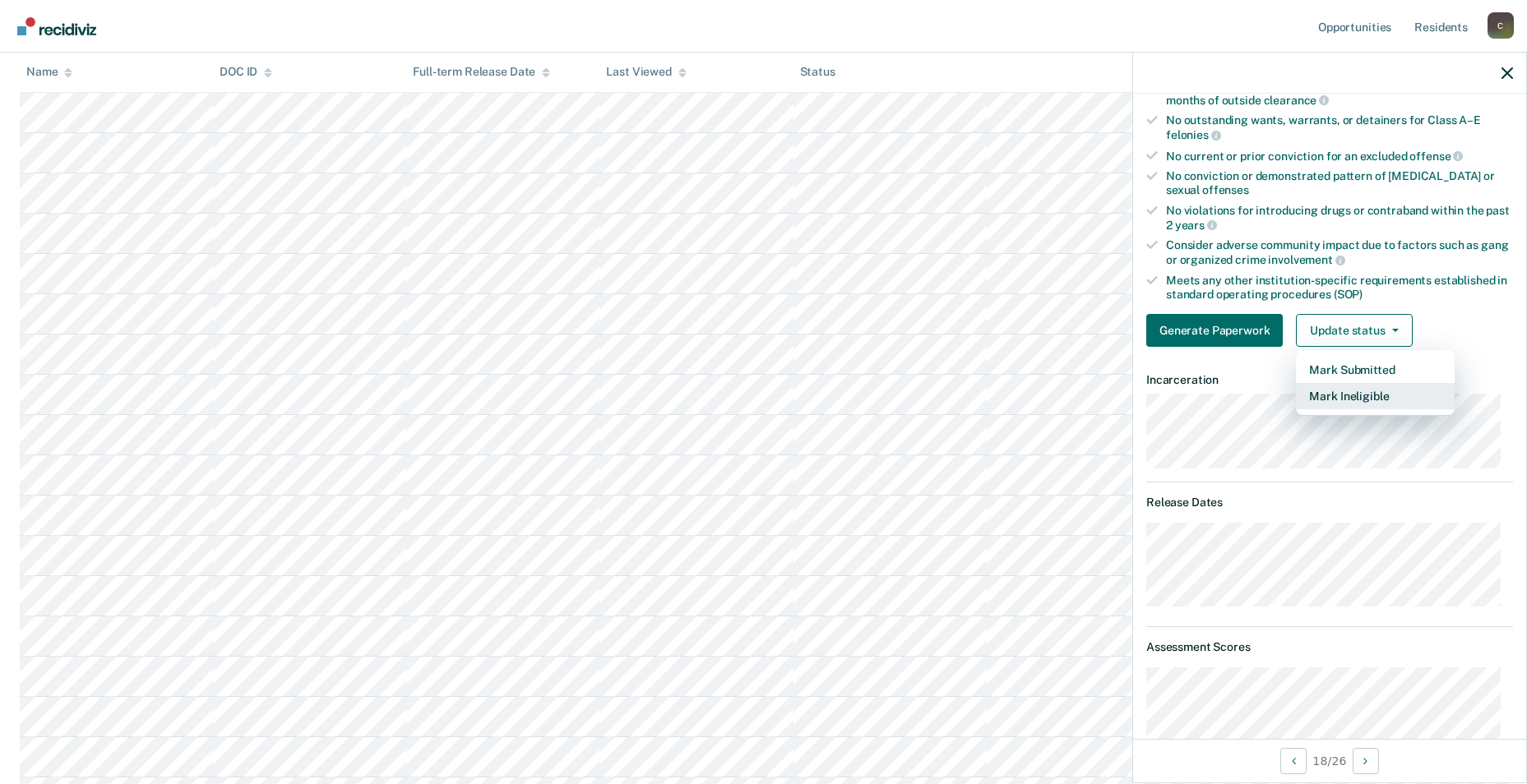
click at [649, 393] on button "Mark Ineligible" at bounding box center [1376, 396] width 158 height 26
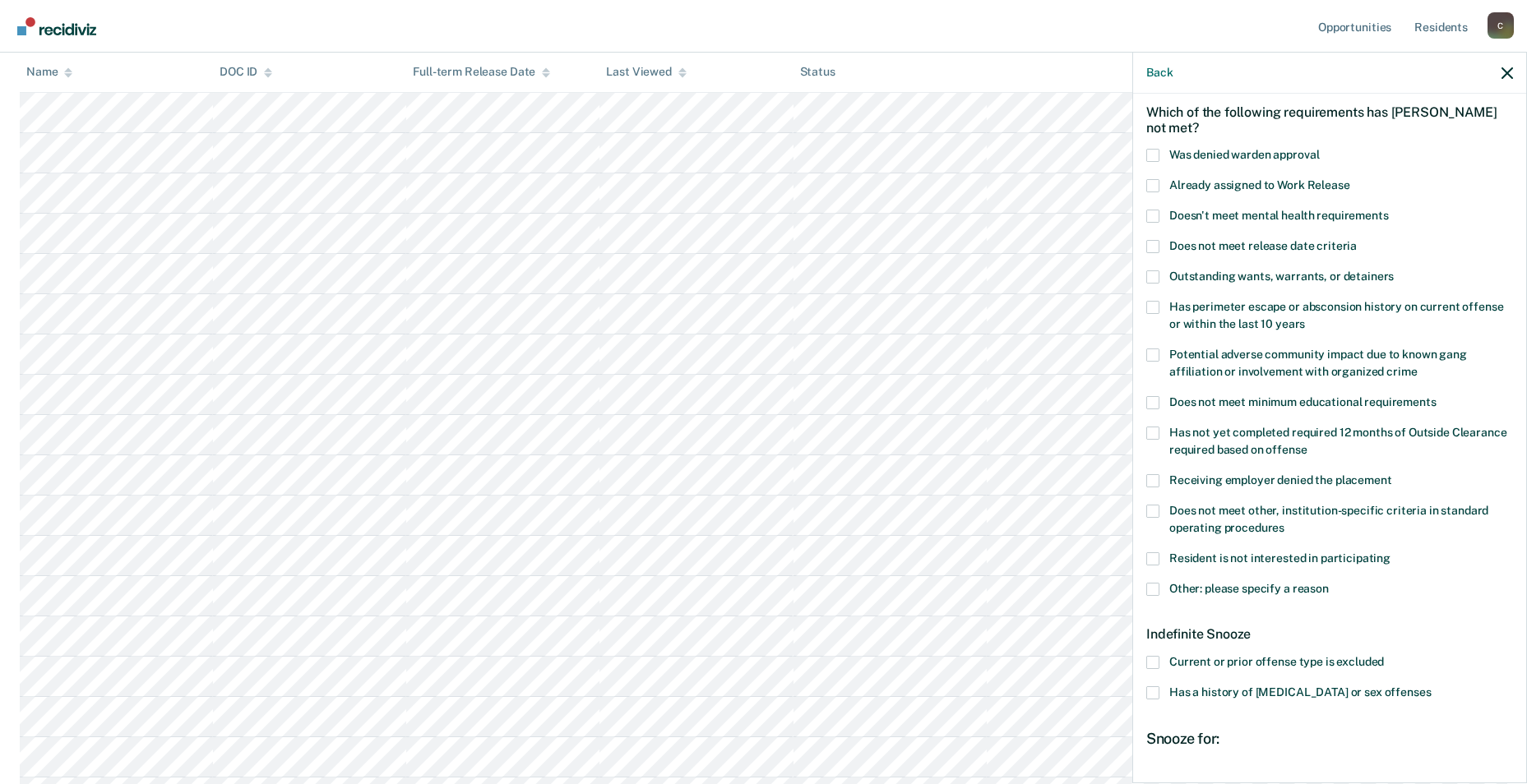
scroll to position [0, 0]
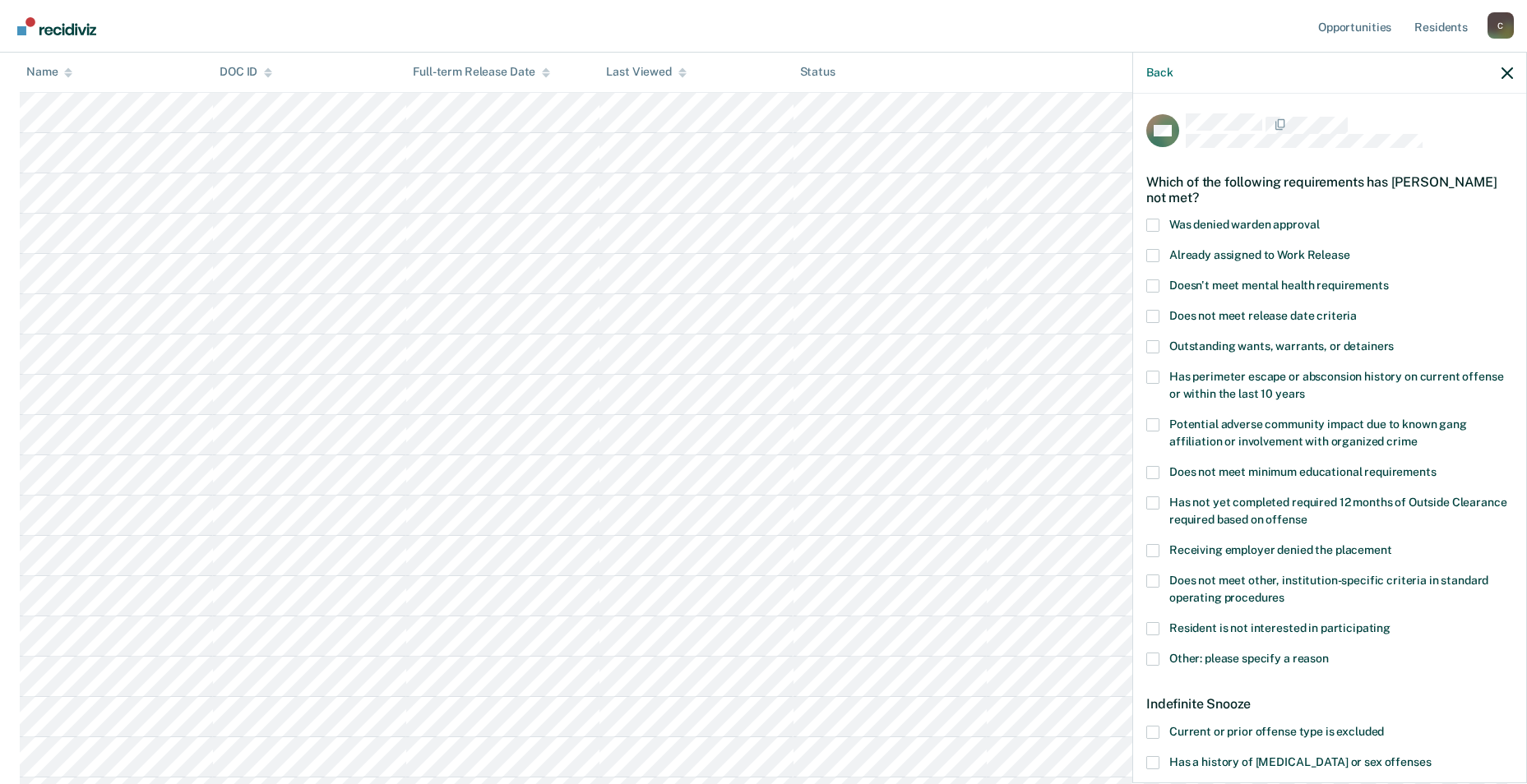
click at [649, 252] on span at bounding box center [1153, 255] width 13 height 13
click at [649, 249] on input "Already assigned to Work Release" at bounding box center [1350, 249] width 0 height 0
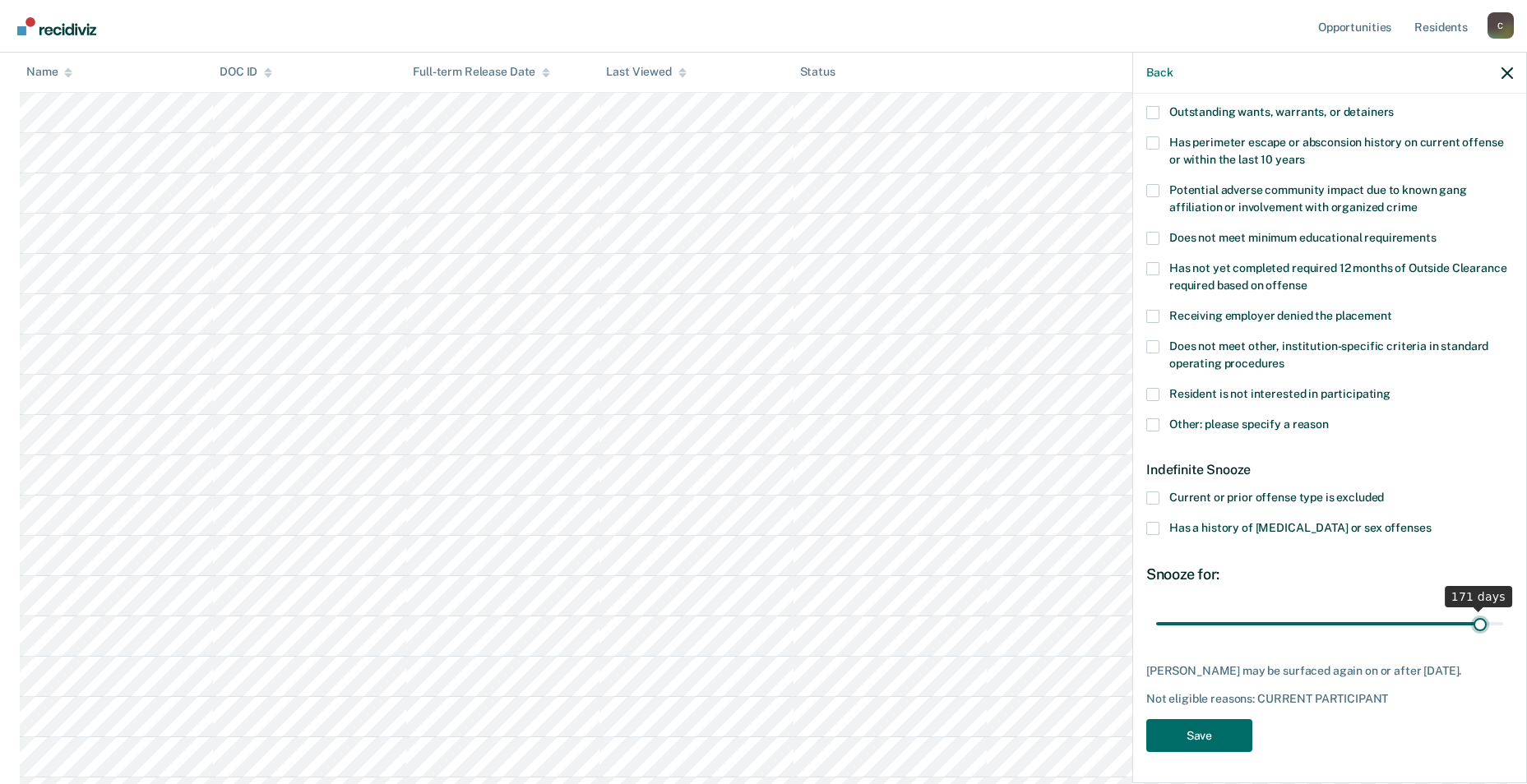
drag, startPoint x: 1214, startPoint y: 627, endPoint x: 1468, endPoint y: 623, distance: 254.0
type input "171"
click at [649, 623] on input "range" at bounding box center [1329, 623] width 347 height 29
click at [649, 629] on button "Save" at bounding box center [1200, 736] width 106 height 34
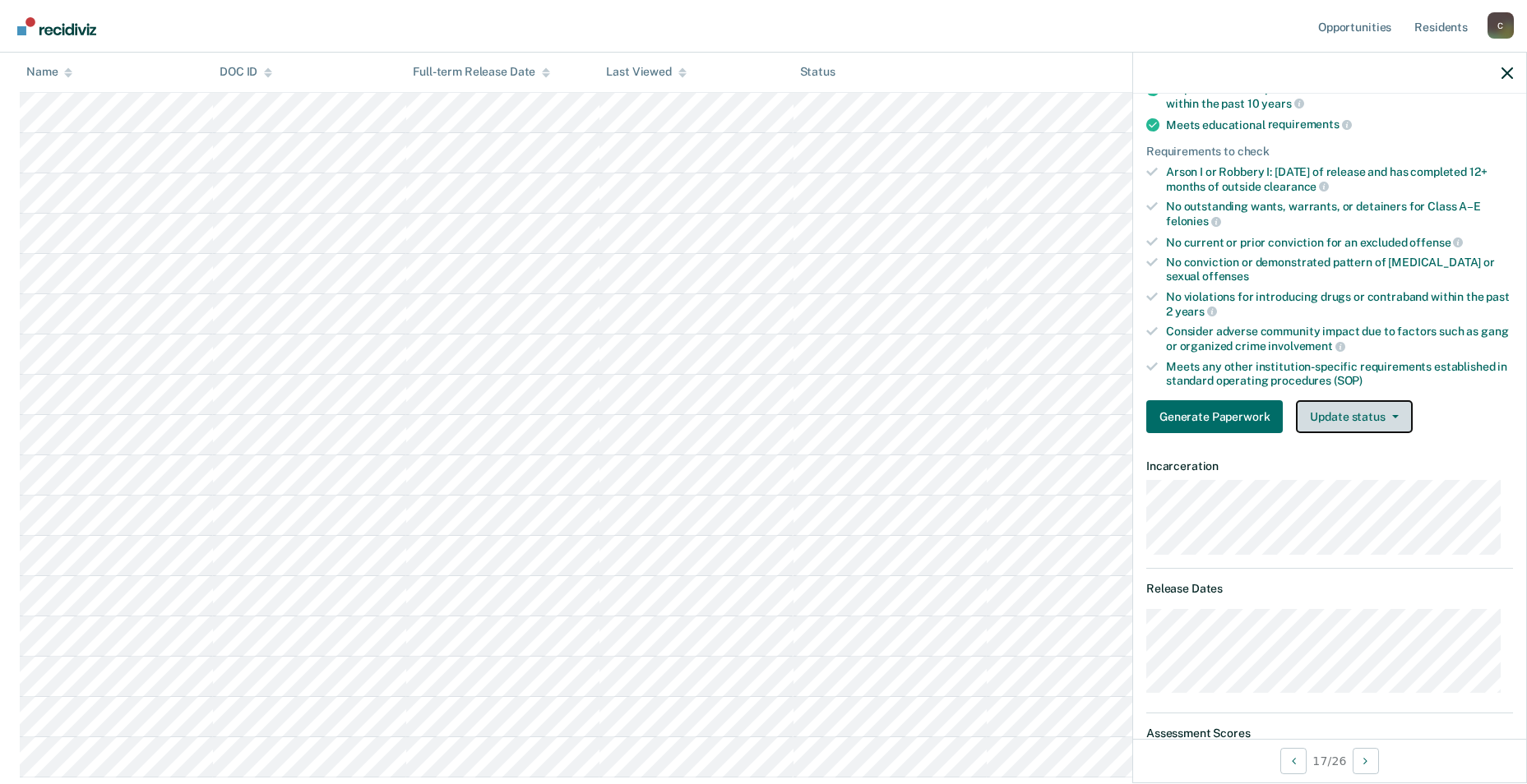
click at [649, 417] on button "Update status" at bounding box center [1354, 417] width 116 height 33
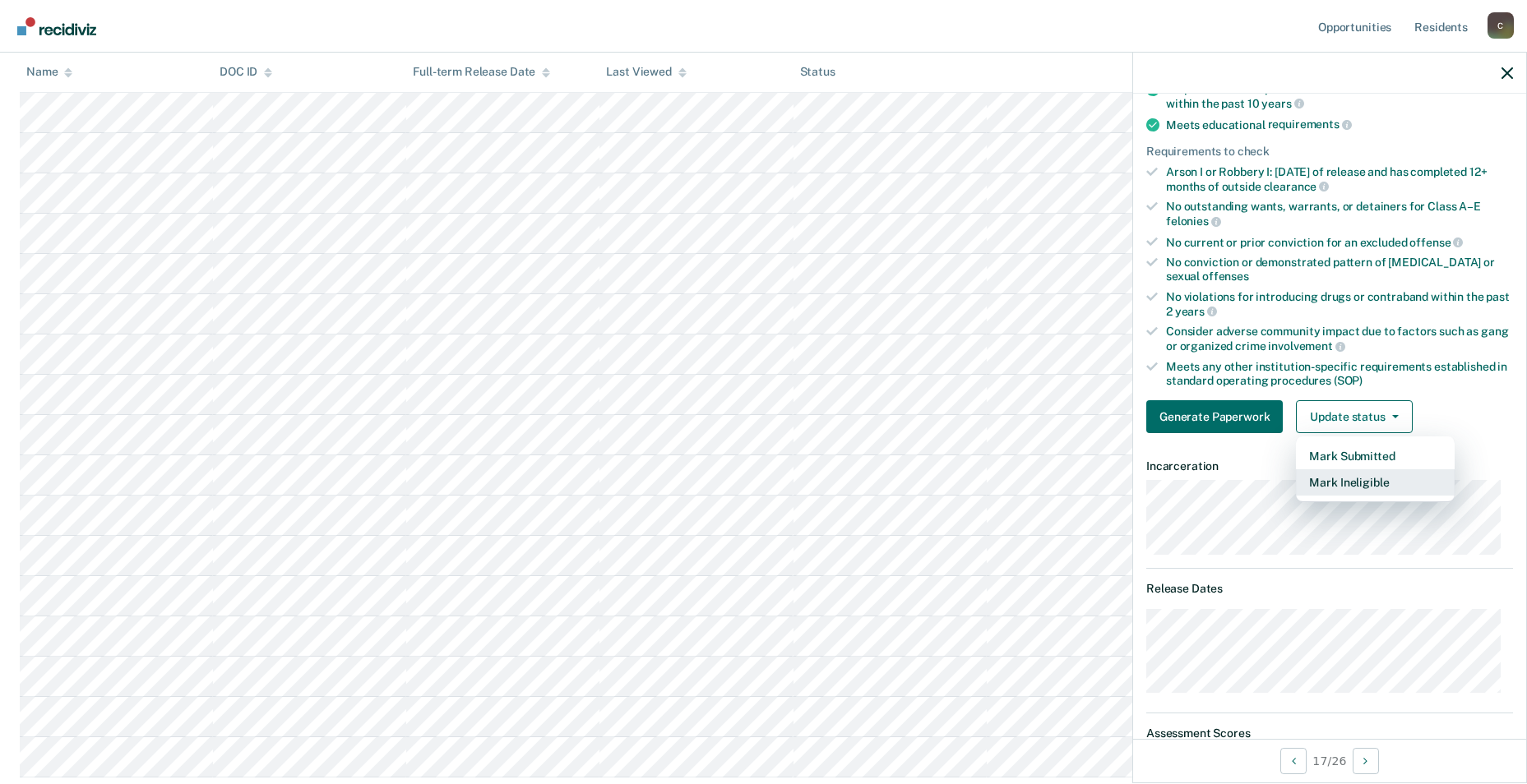
click at [649, 479] on button "Mark Ineligible" at bounding box center [1376, 482] width 158 height 26
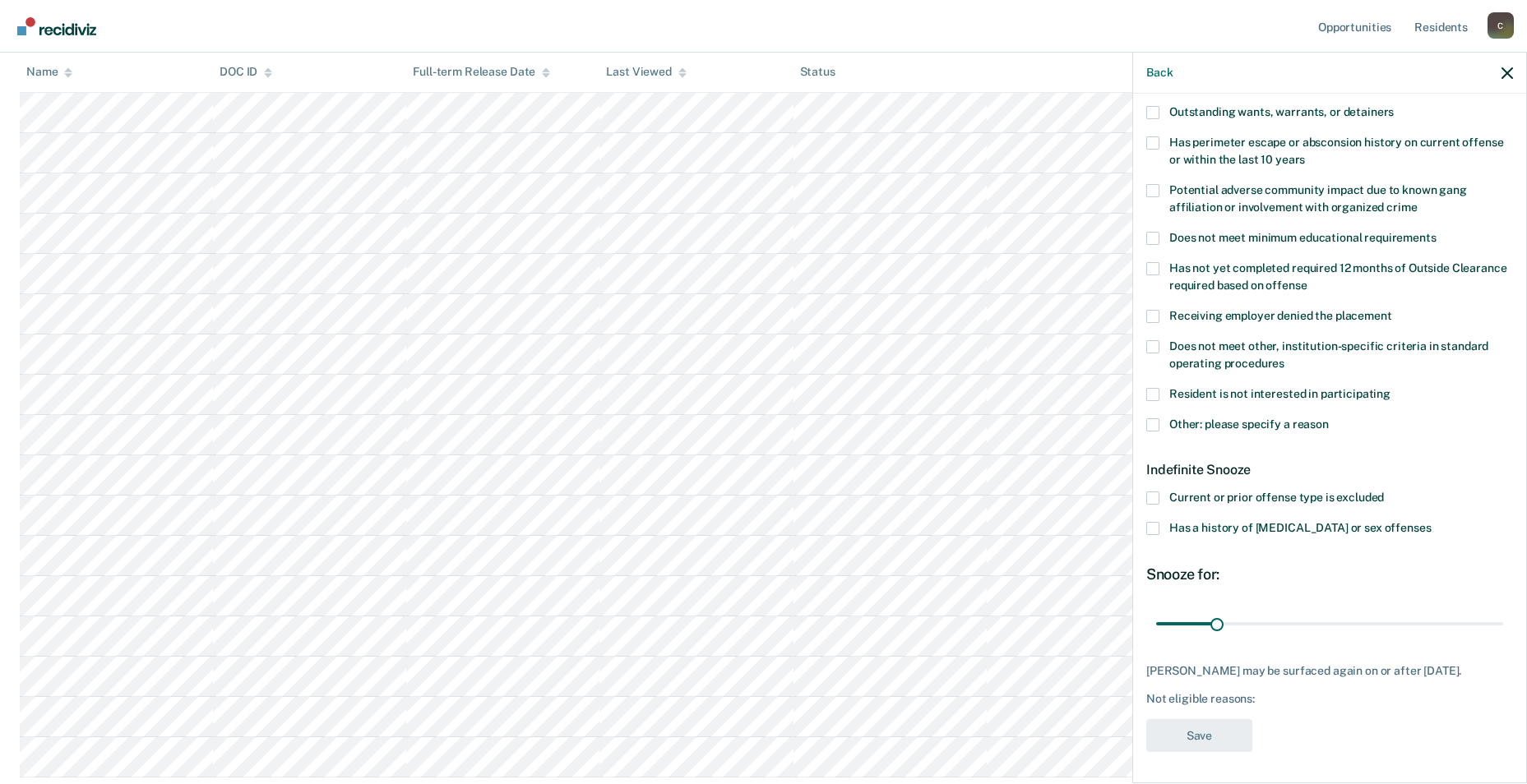
scroll to position [70, 0]
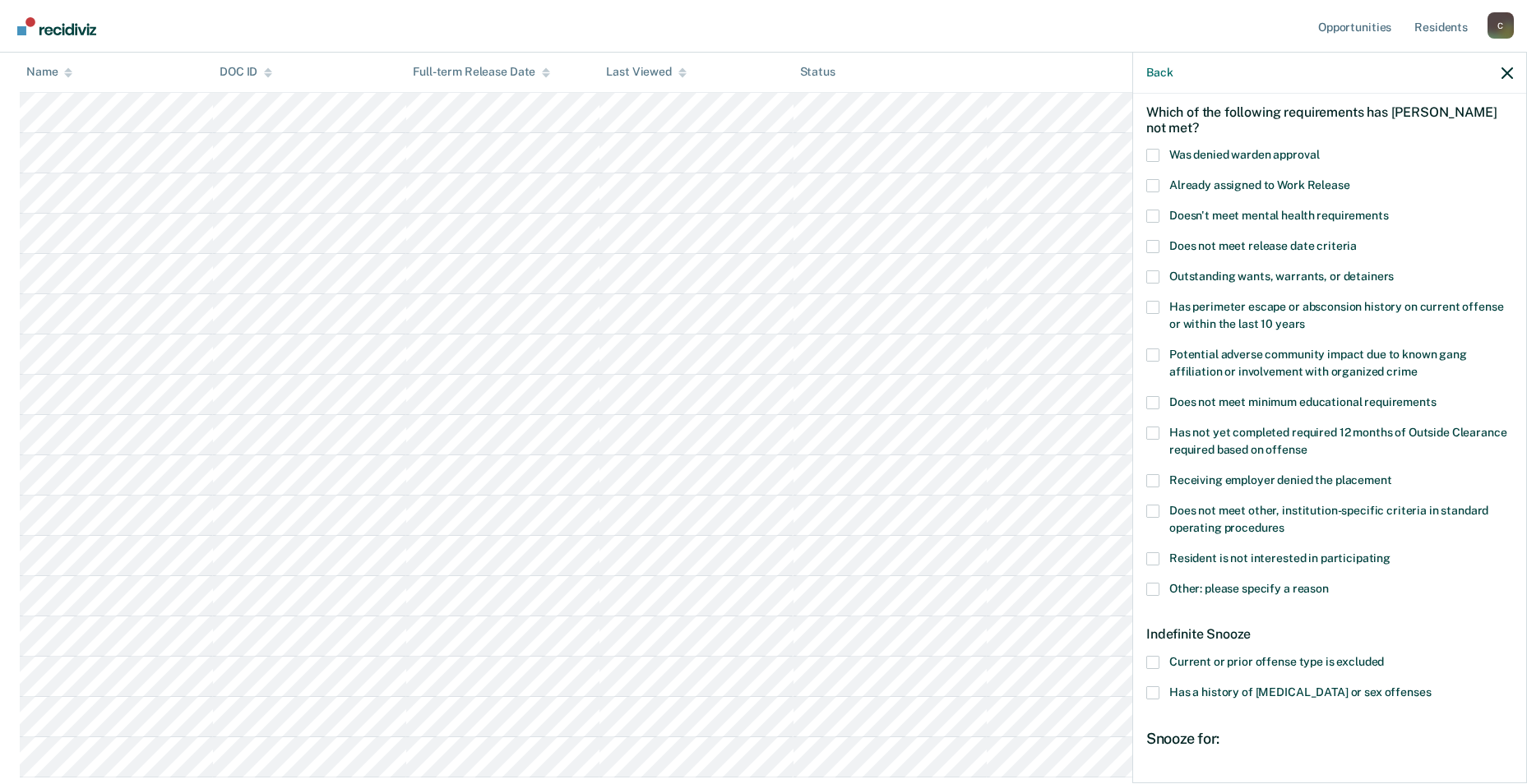
click at [649, 210] on span at bounding box center [1153, 216] width 13 height 13
click at [649, 210] on input "Doesn't meet mental health requirements" at bounding box center [1389, 210] width 0 height 0
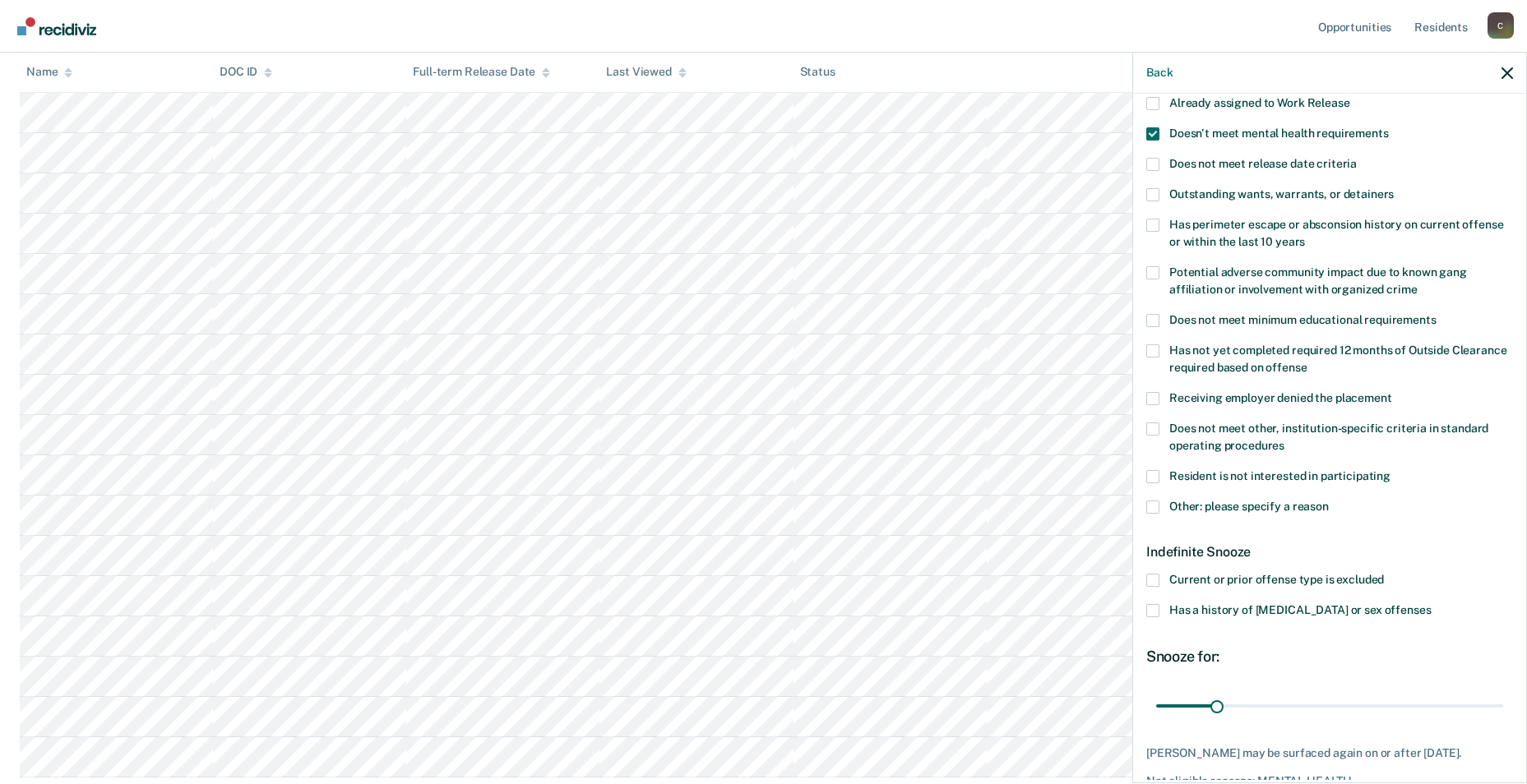
scroll to position [234, 0]
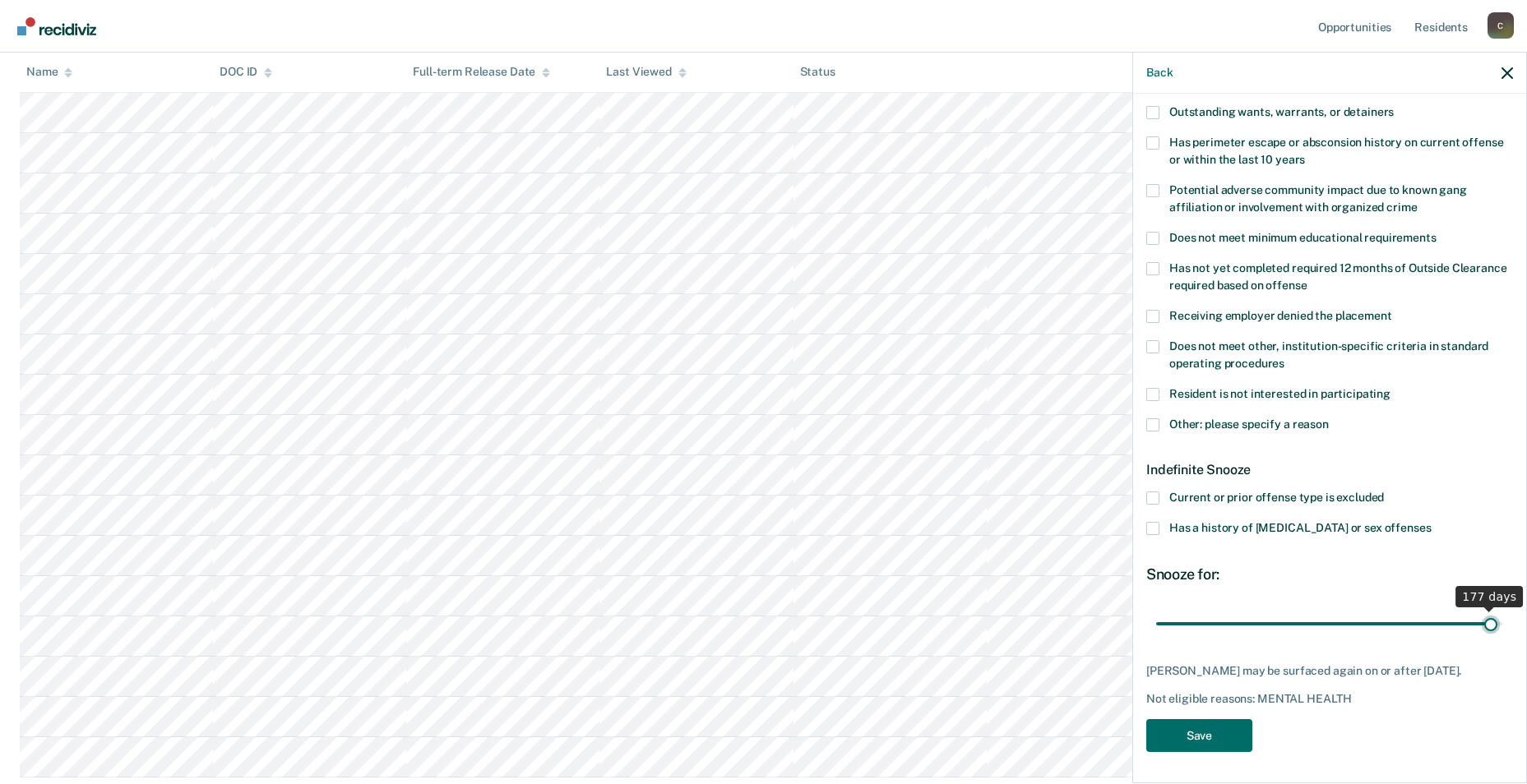
drag, startPoint x: 1228, startPoint y: 623, endPoint x: 1479, endPoint y: 613, distance: 251.2
type input "177"
click at [649, 613] on input "range" at bounding box center [1329, 623] width 347 height 29
click at [649, 629] on button "Save" at bounding box center [1200, 736] width 106 height 34
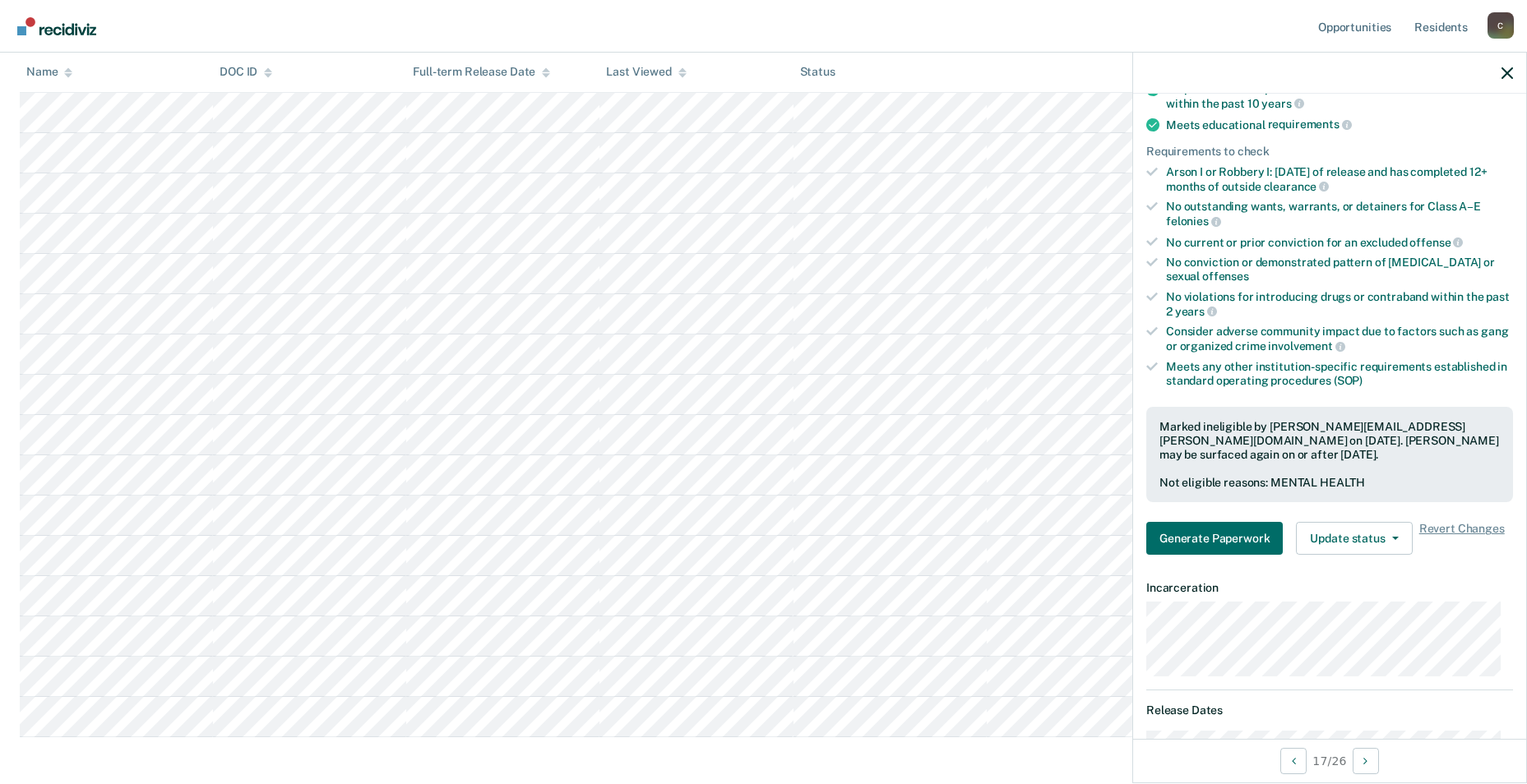
scroll to position [400, 0]
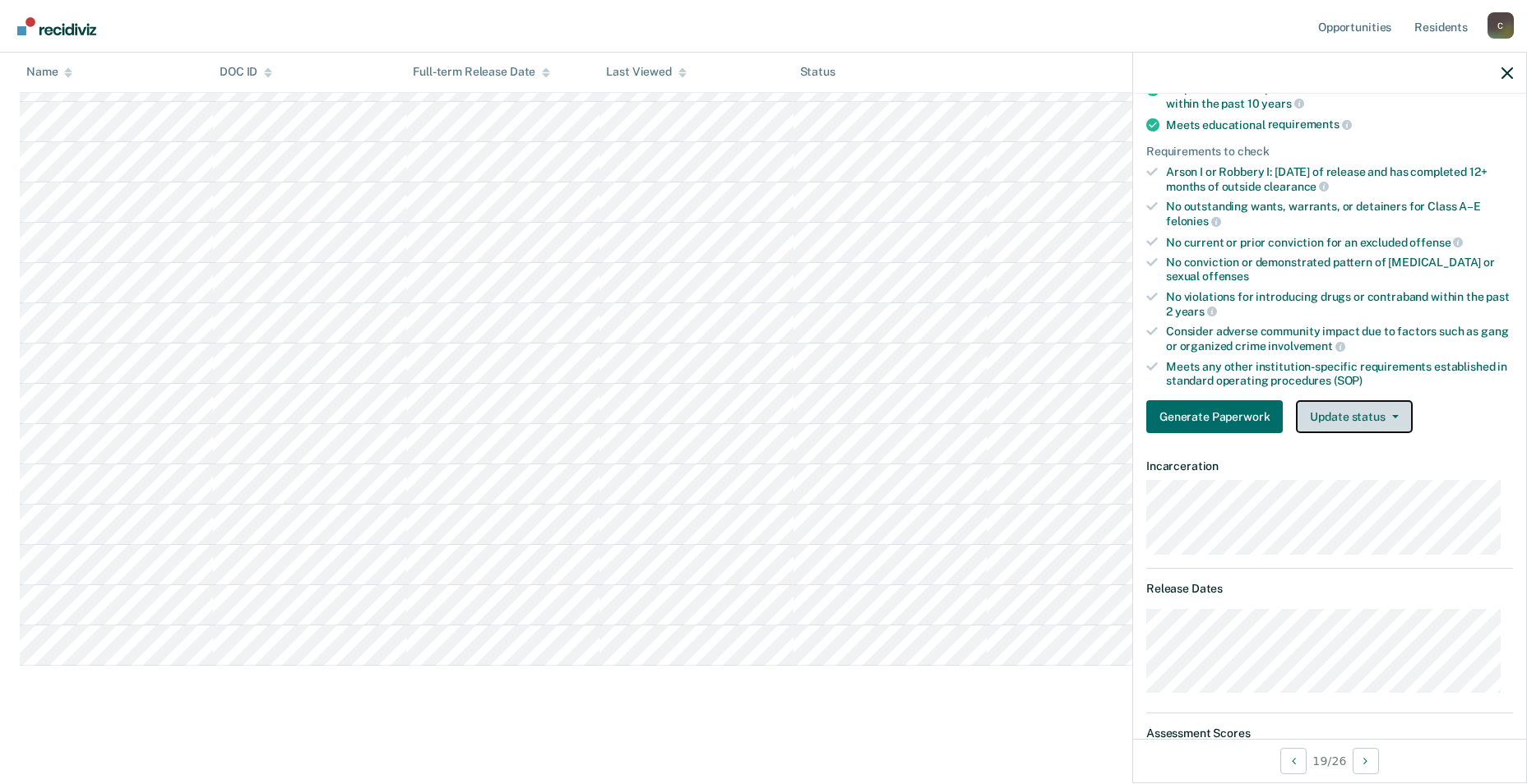
click at [649, 422] on button "Update status" at bounding box center [1354, 417] width 116 height 33
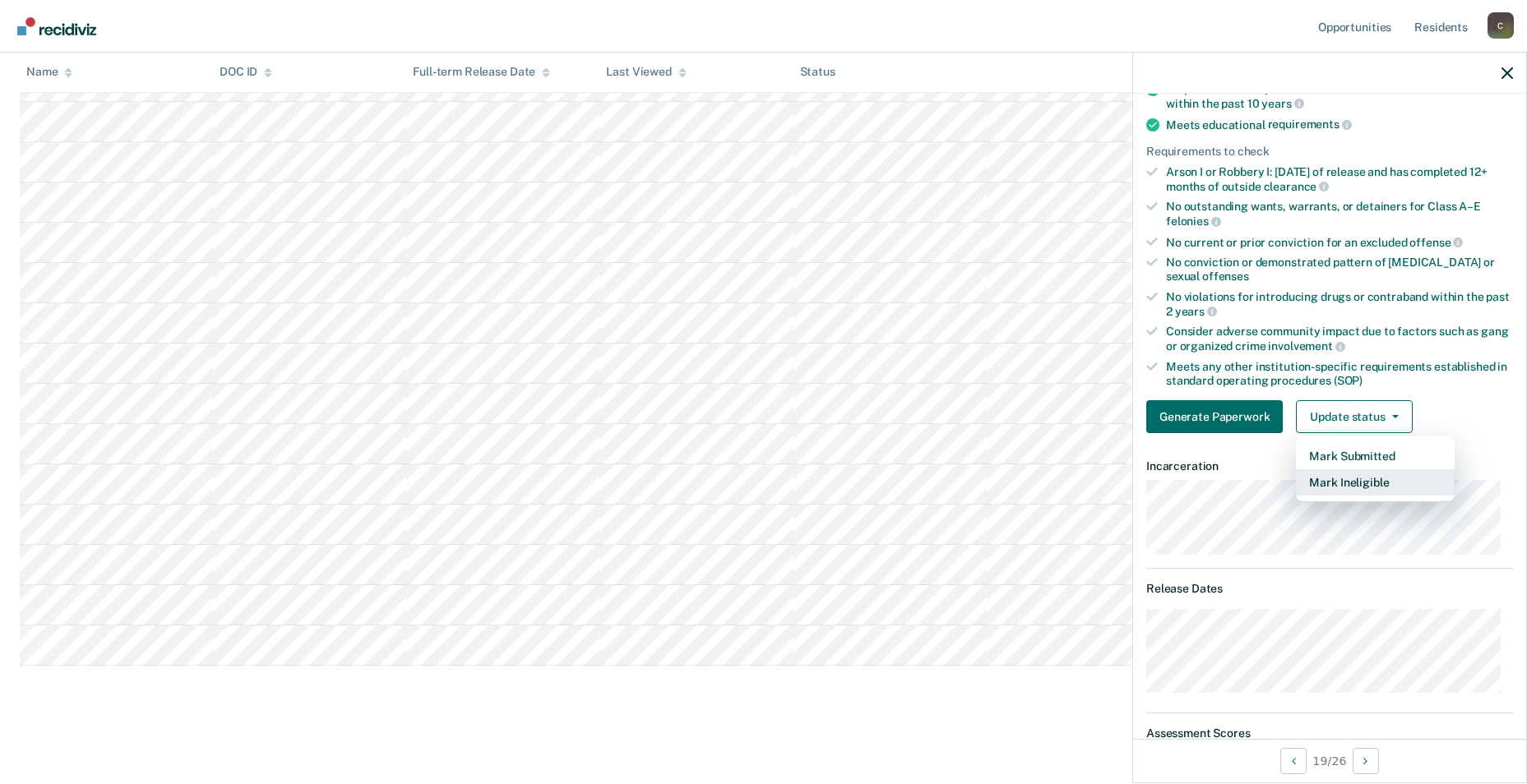
click at [649, 482] on button "Mark Ineligible" at bounding box center [1376, 482] width 158 height 26
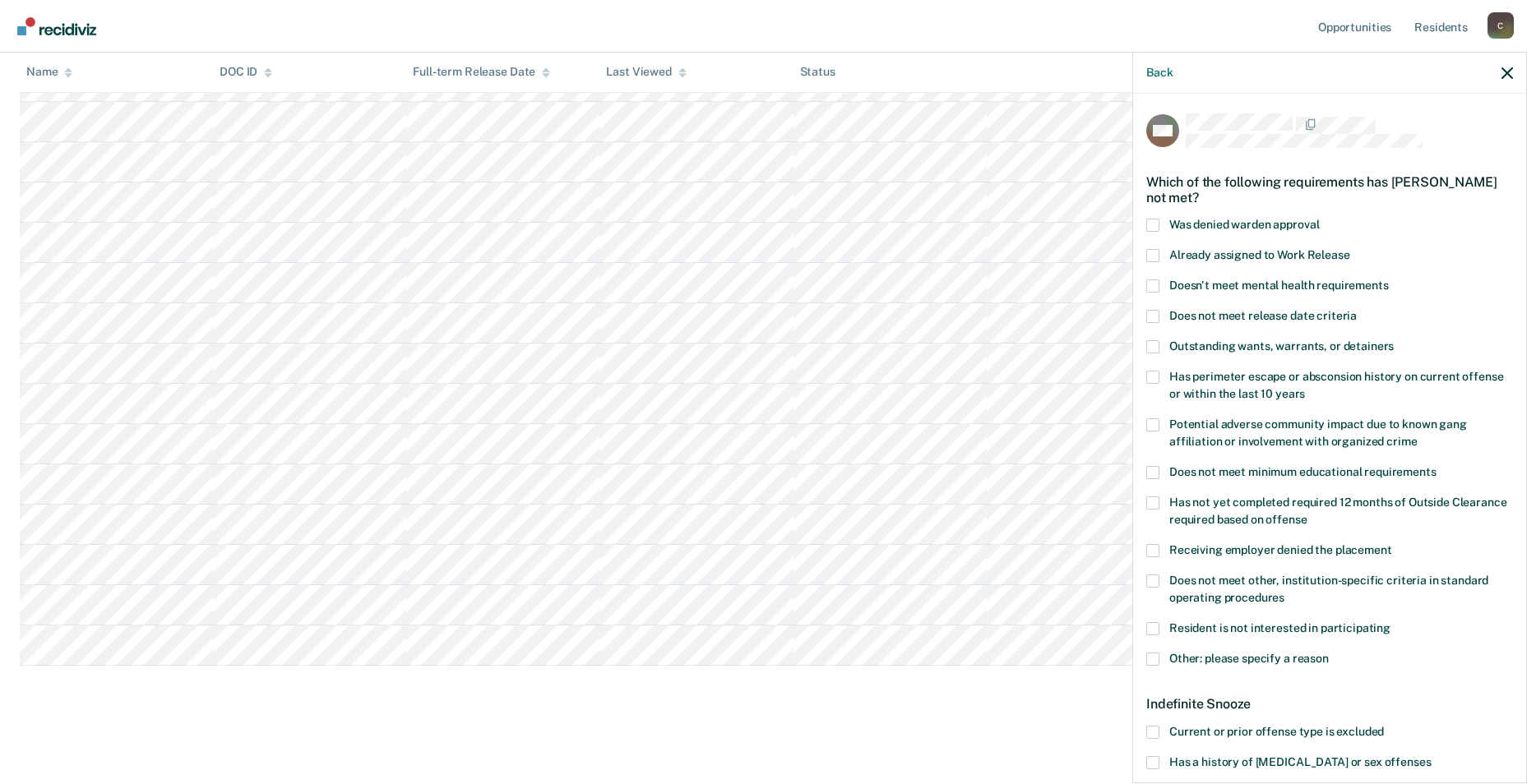
scroll to position [82, 0]
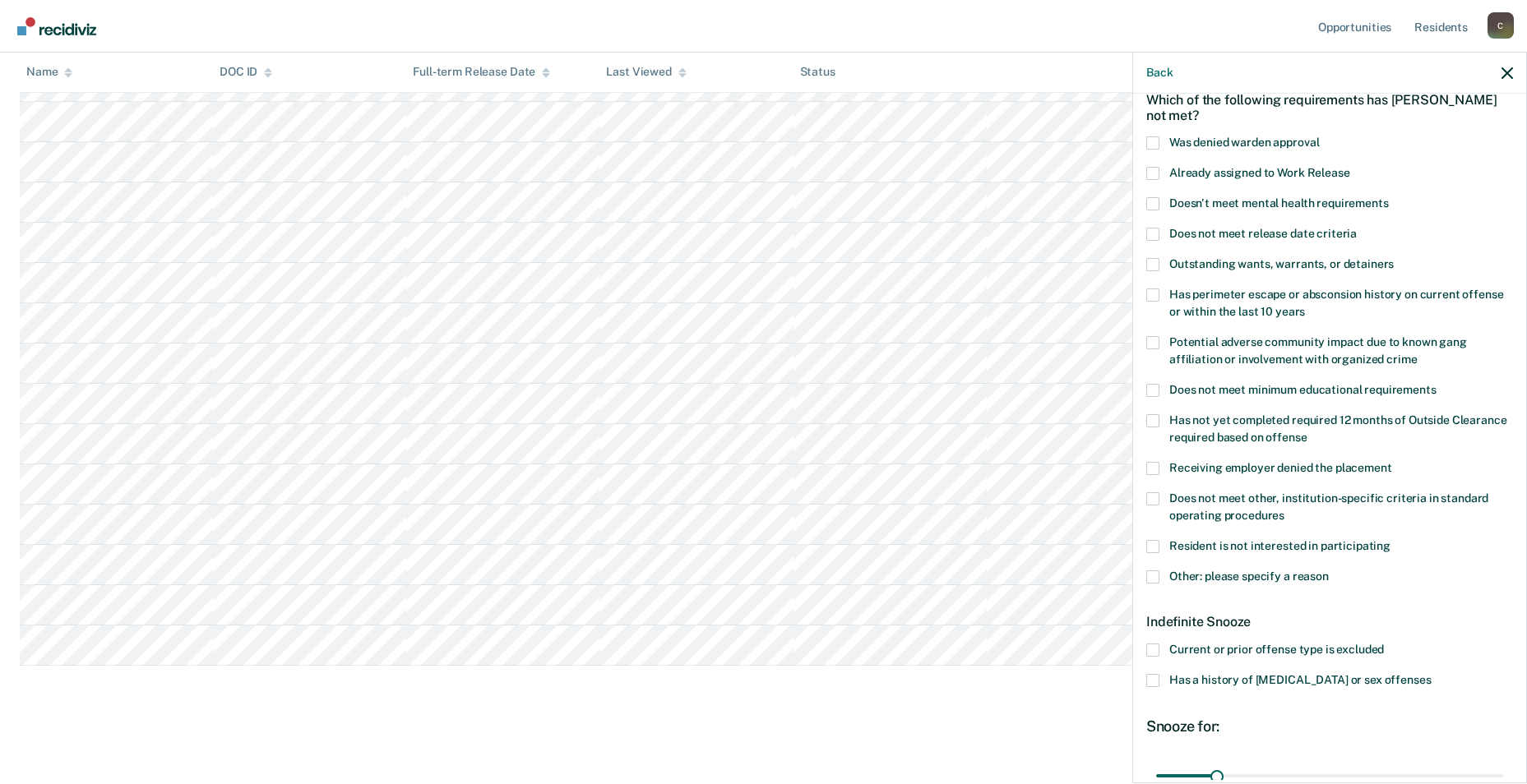
click at [649, 546] on label "Resident is not interested in participating" at bounding box center [1329, 549] width 367 height 17
click at [649, 540] on input "Resident is not interested in participating" at bounding box center [1391, 540] width 0 height 0
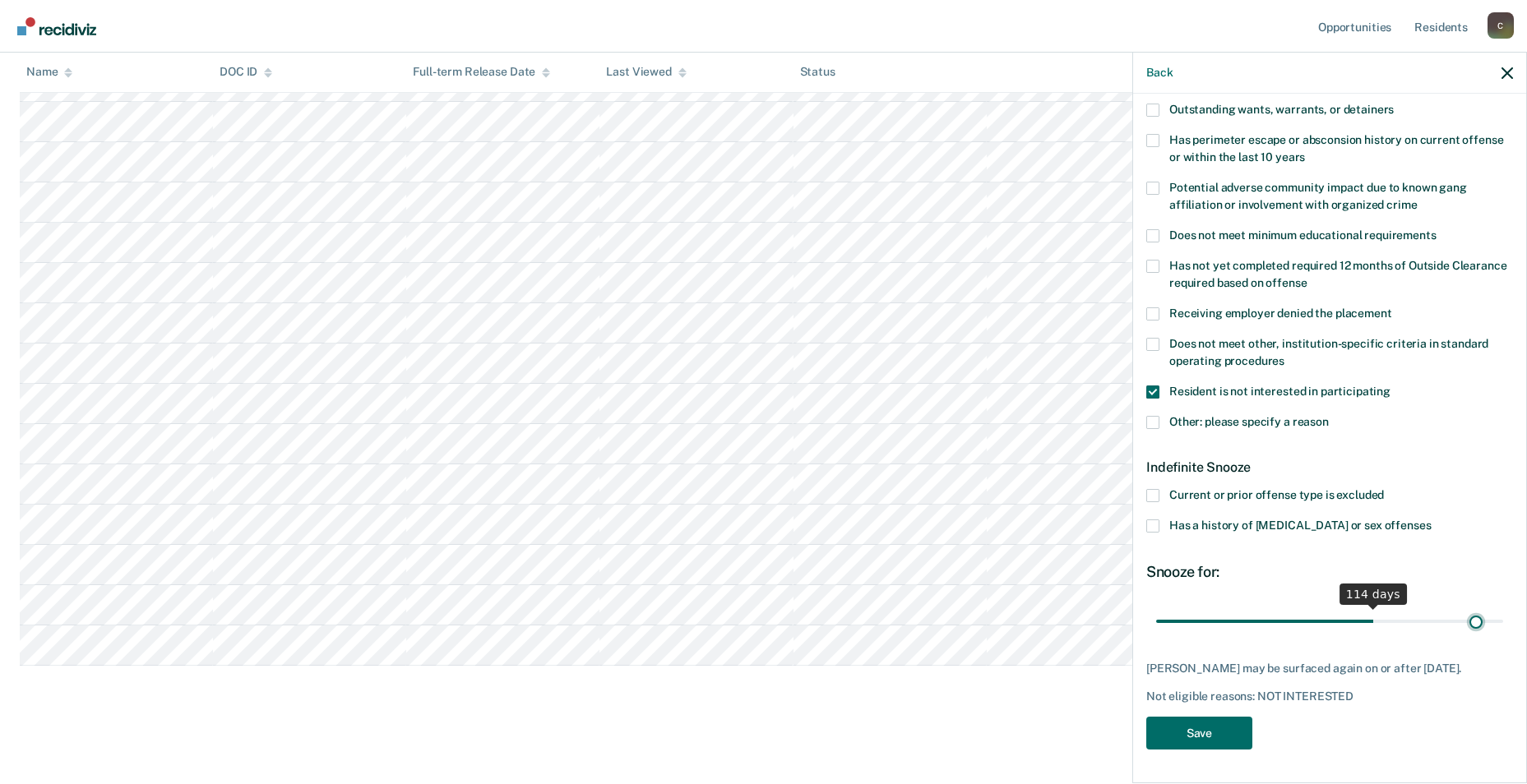
scroll to position [234, 0]
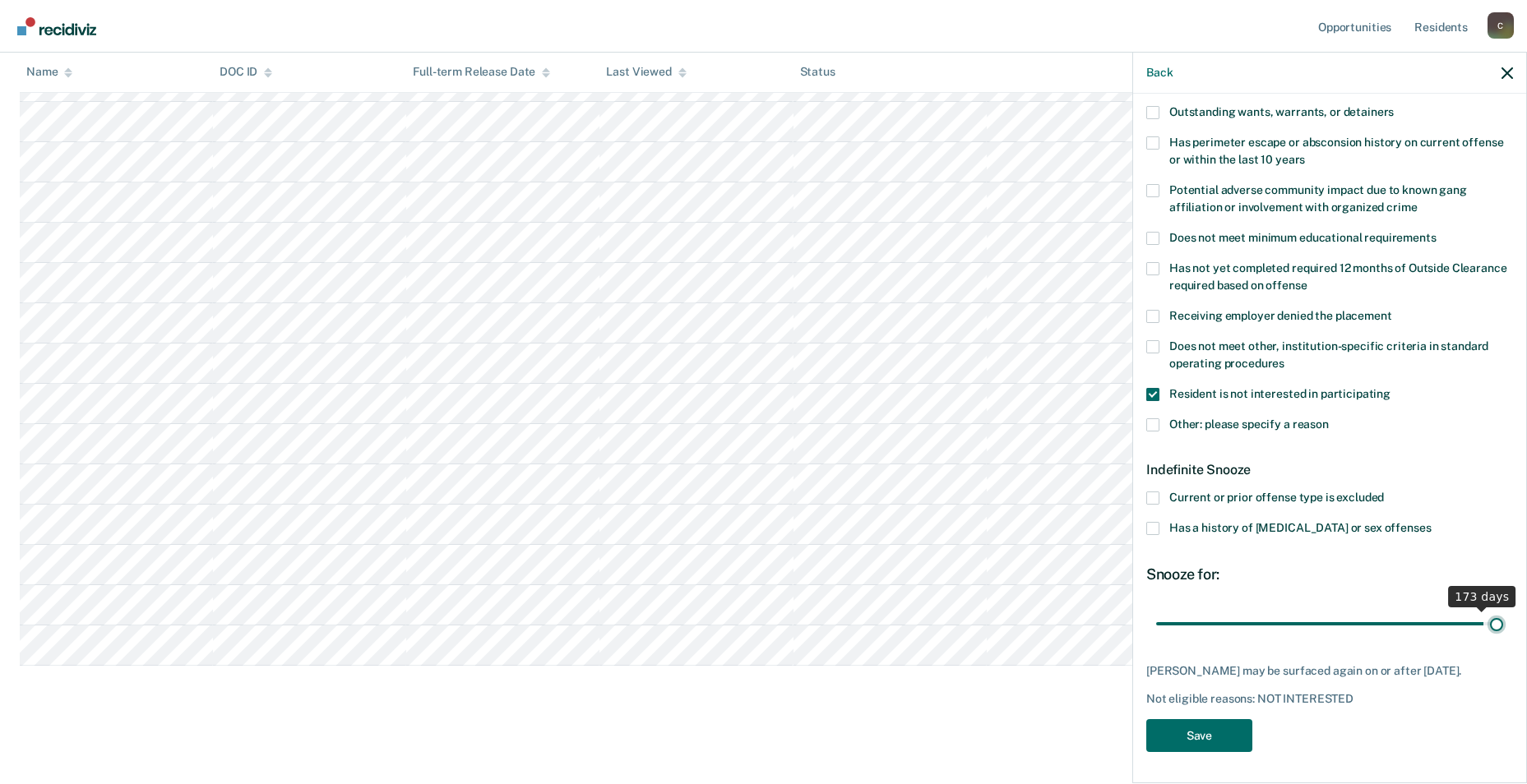
drag, startPoint x: 1214, startPoint y: 607, endPoint x: 1509, endPoint y: 618, distance: 295.2
type input "180"
click at [649, 618] on input "range" at bounding box center [1329, 623] width 347 height 29
click at [649, 629] on button "Save" at bounding box center [1200, 736] width 106 height 34
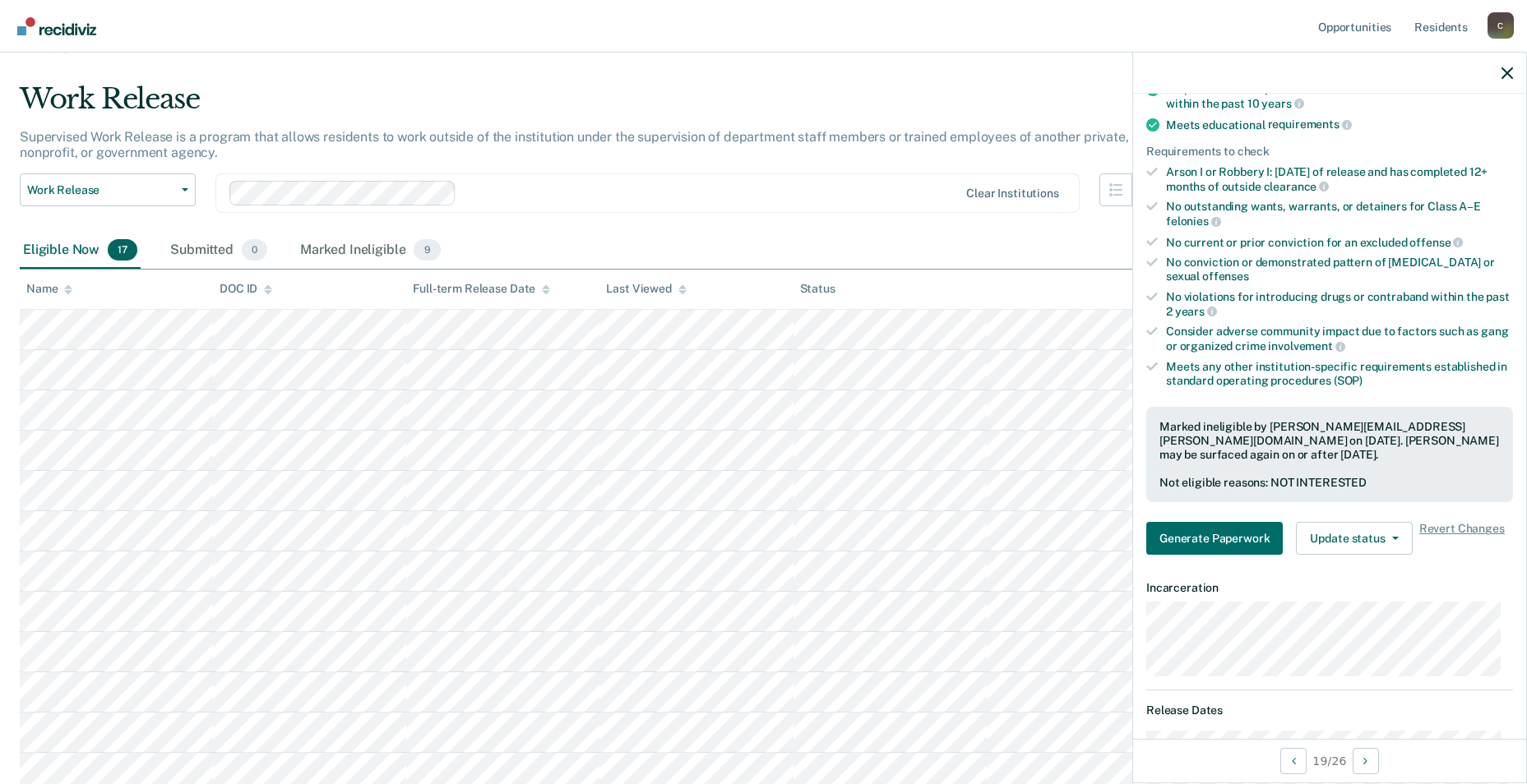
scroll to position [0, 0]
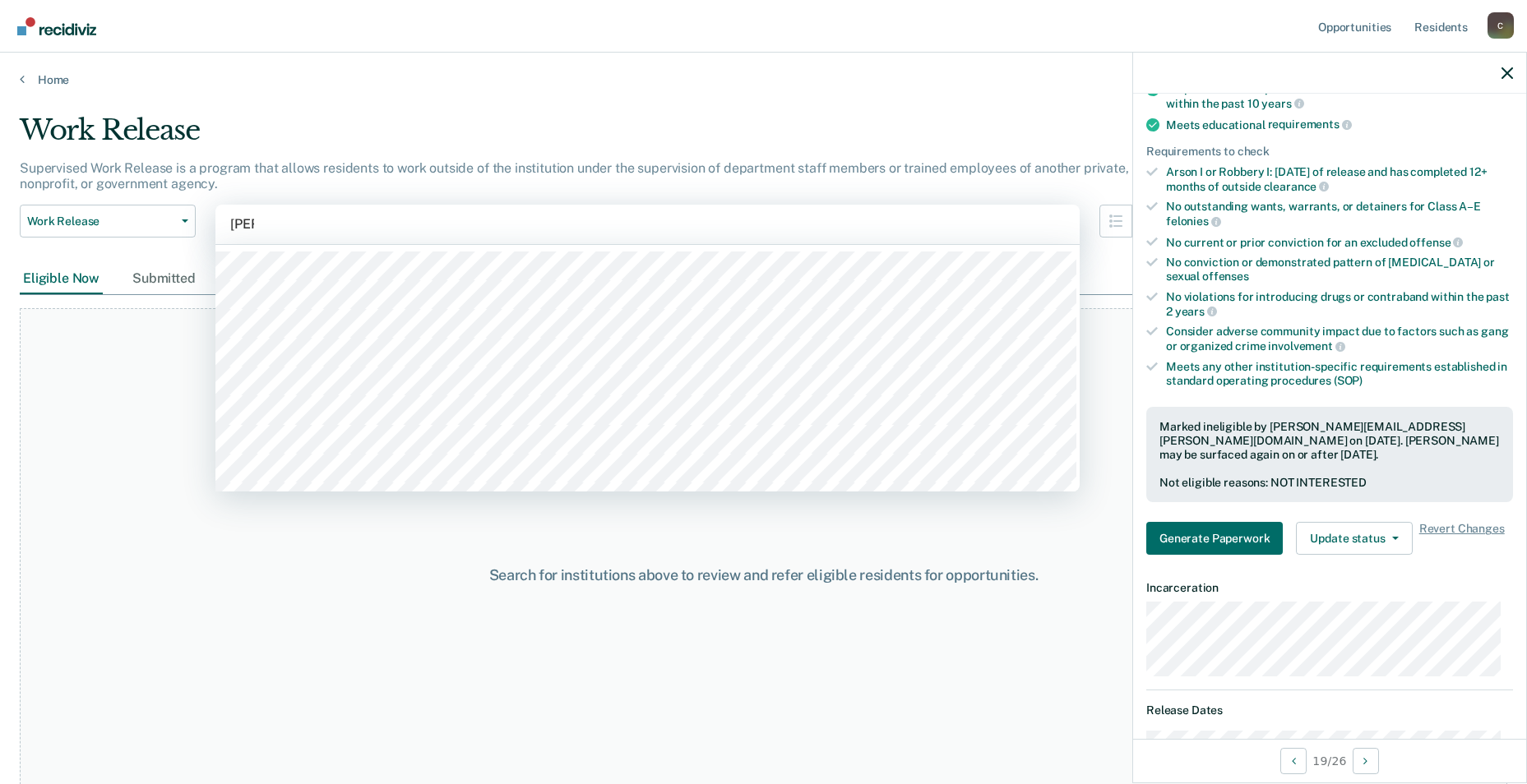
type input "ozar"
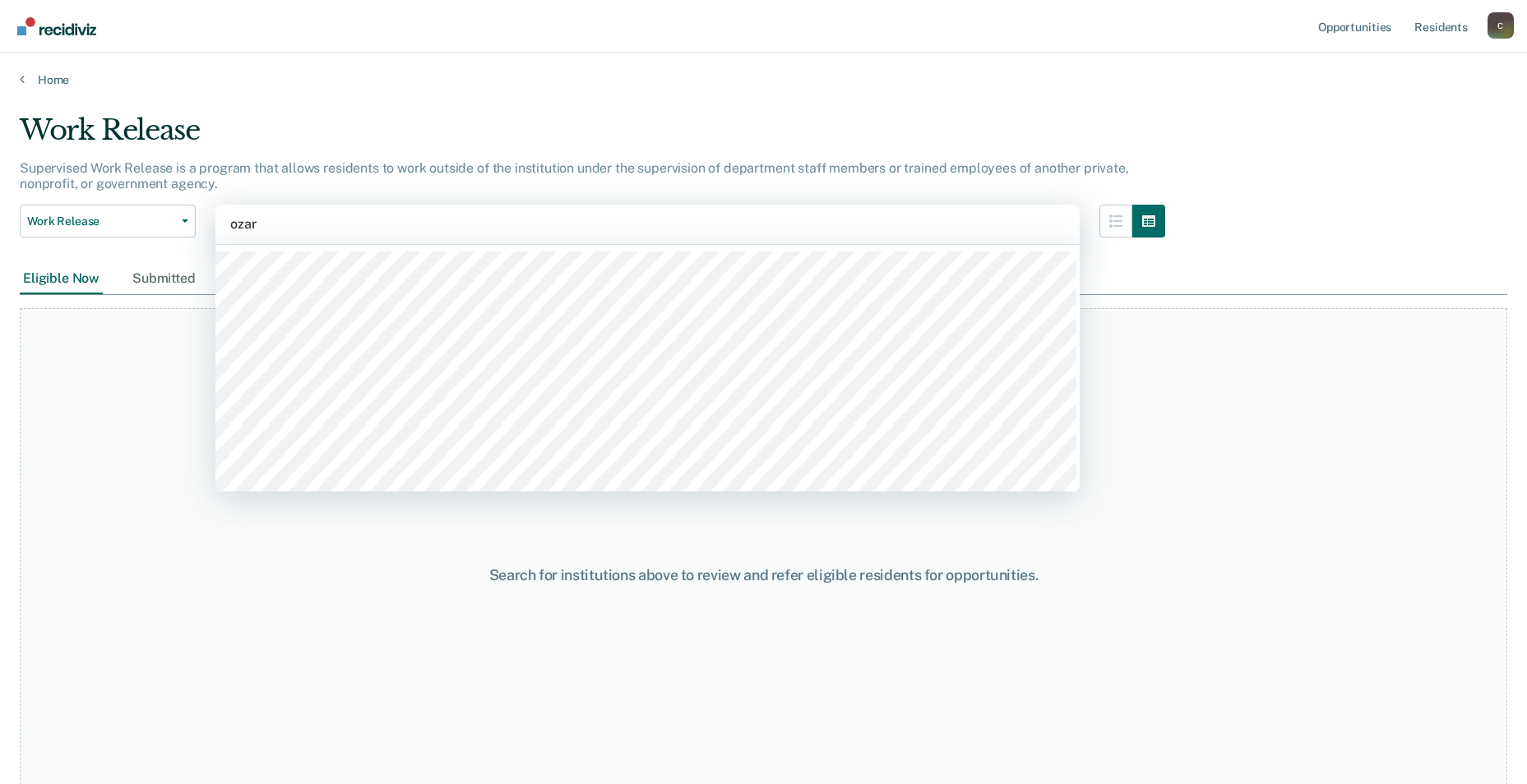
type input "ozark"
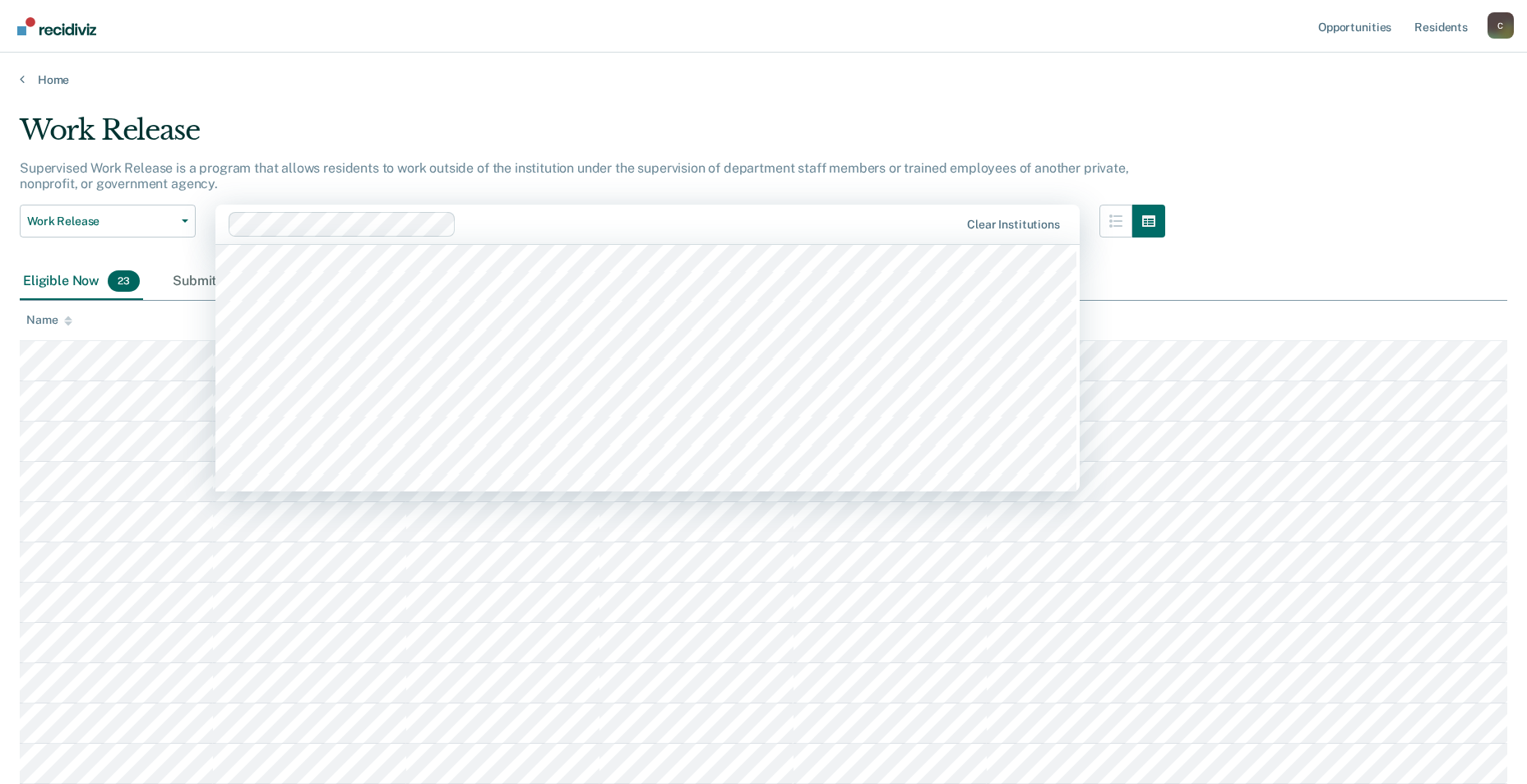
scroll to position [11180, 0]
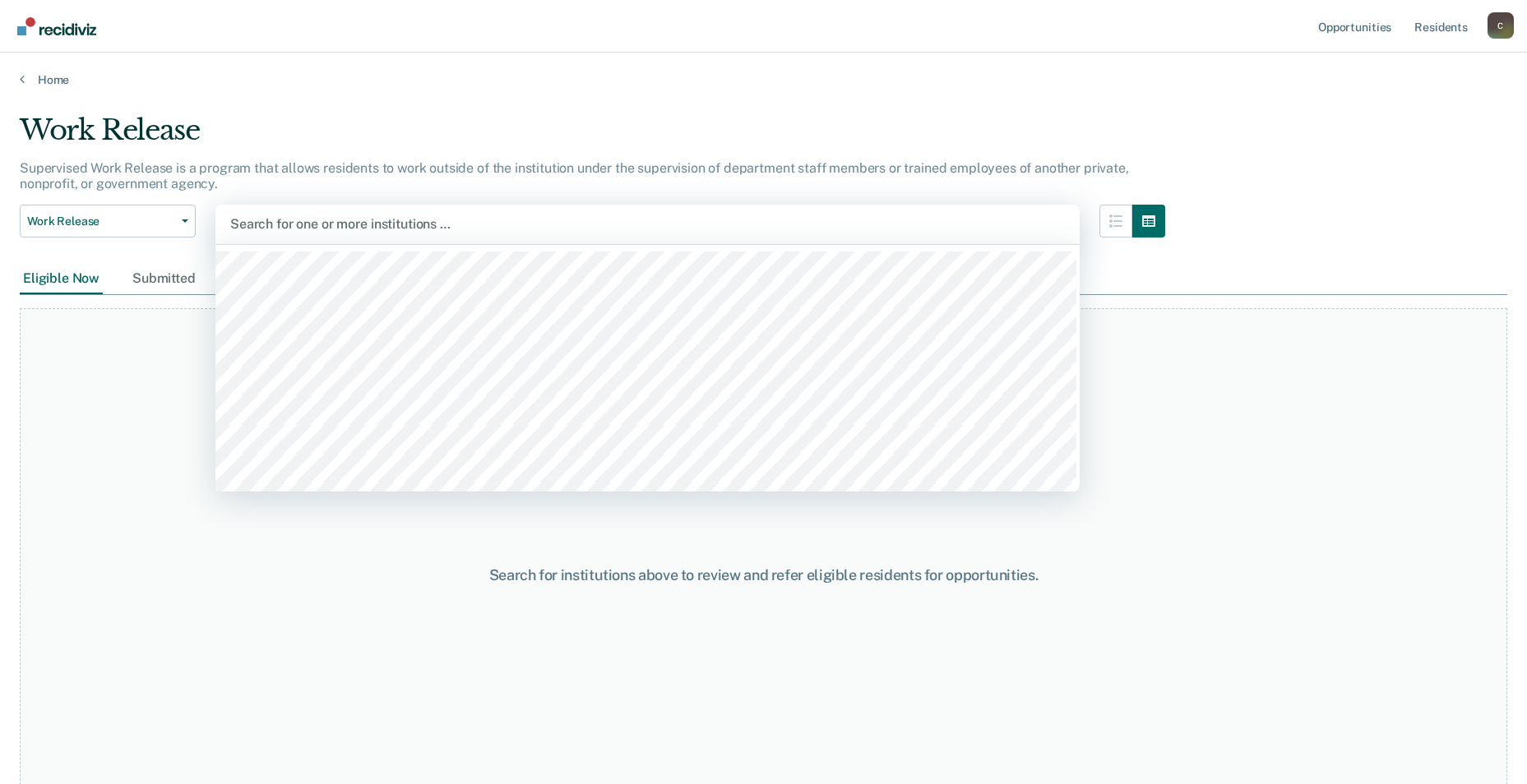
click at [439, 225] on div at bounding box center [648, 224] width 835 height 19
type input "ozark"
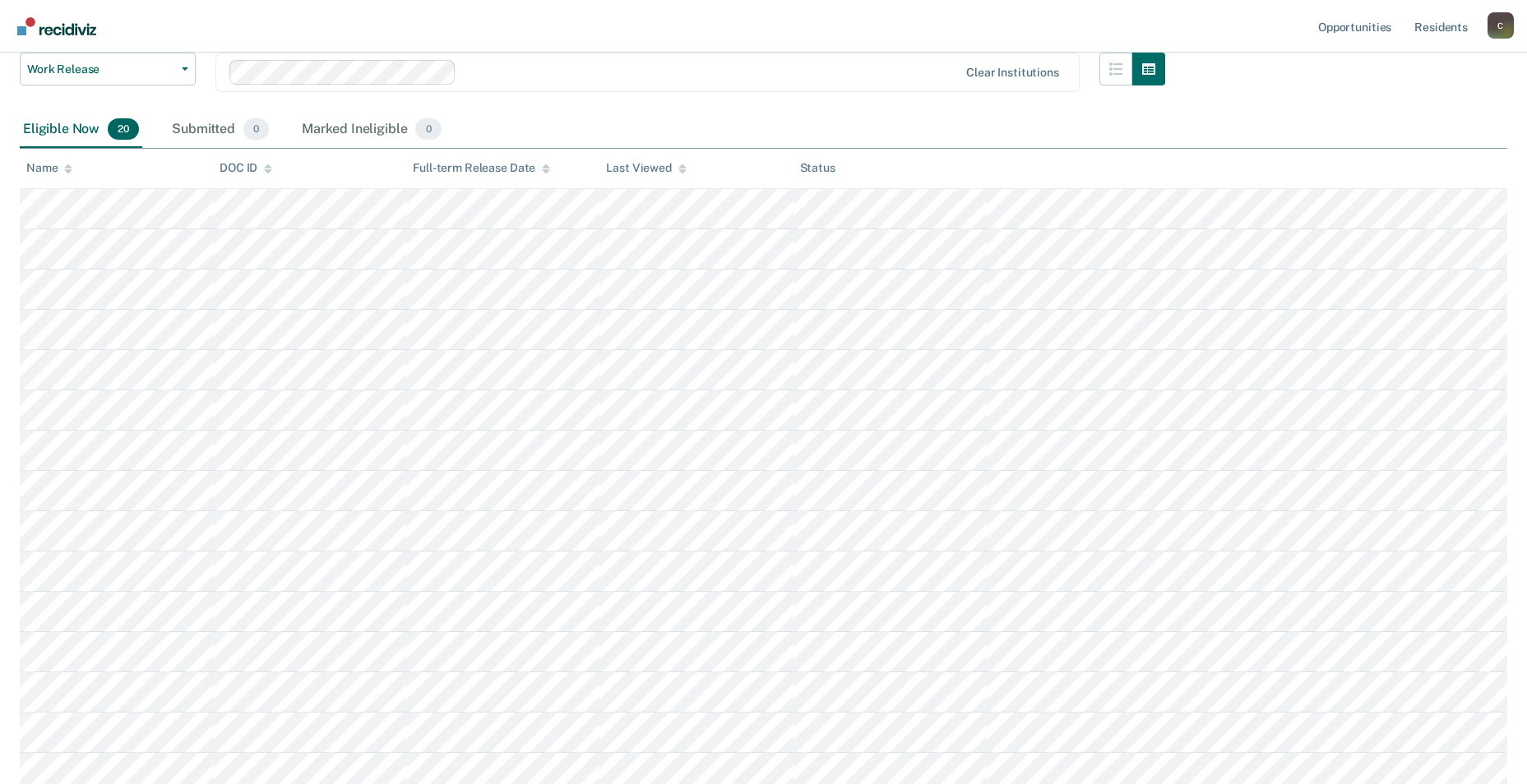
scroll to position [0, 0]
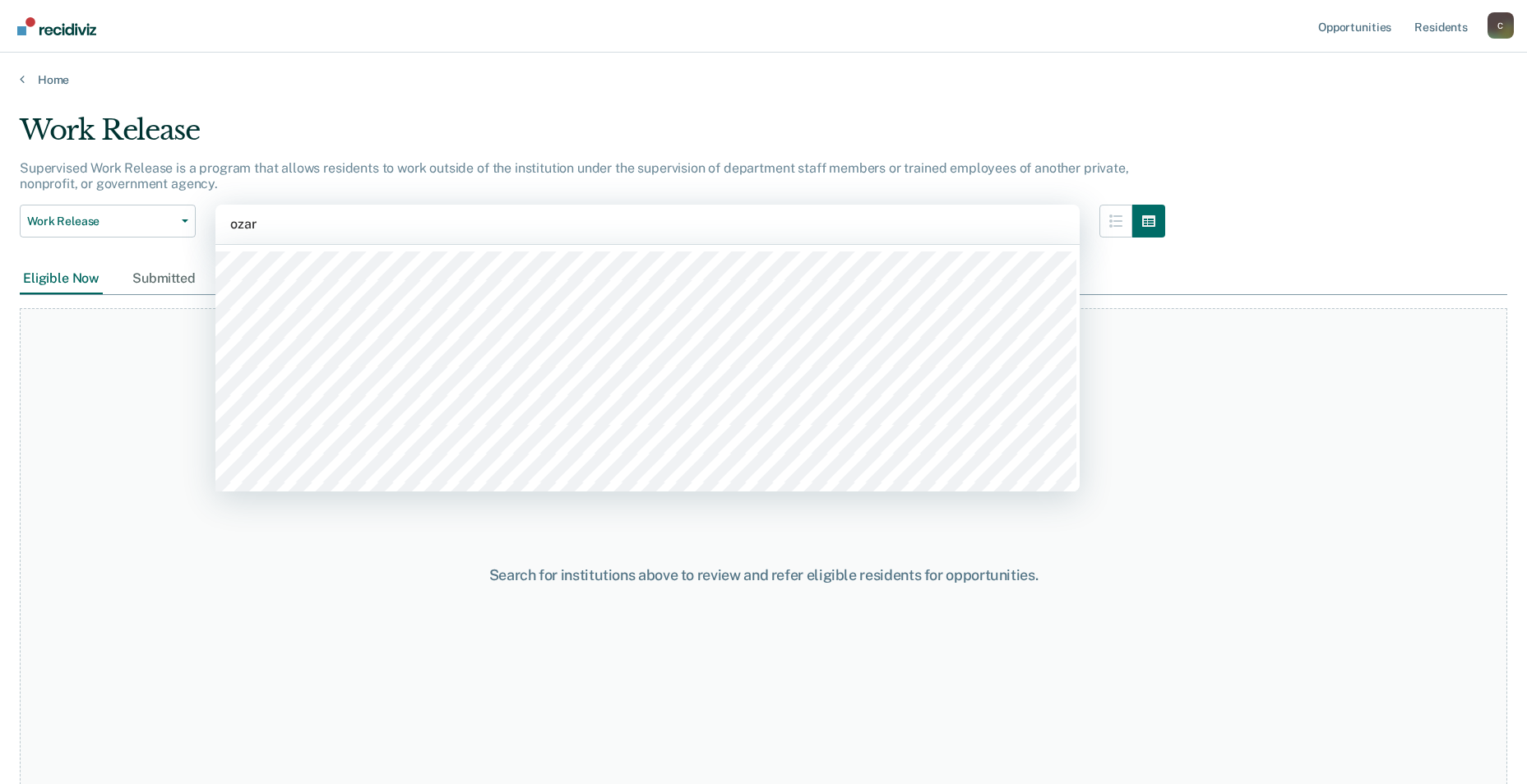
type input "ozark"
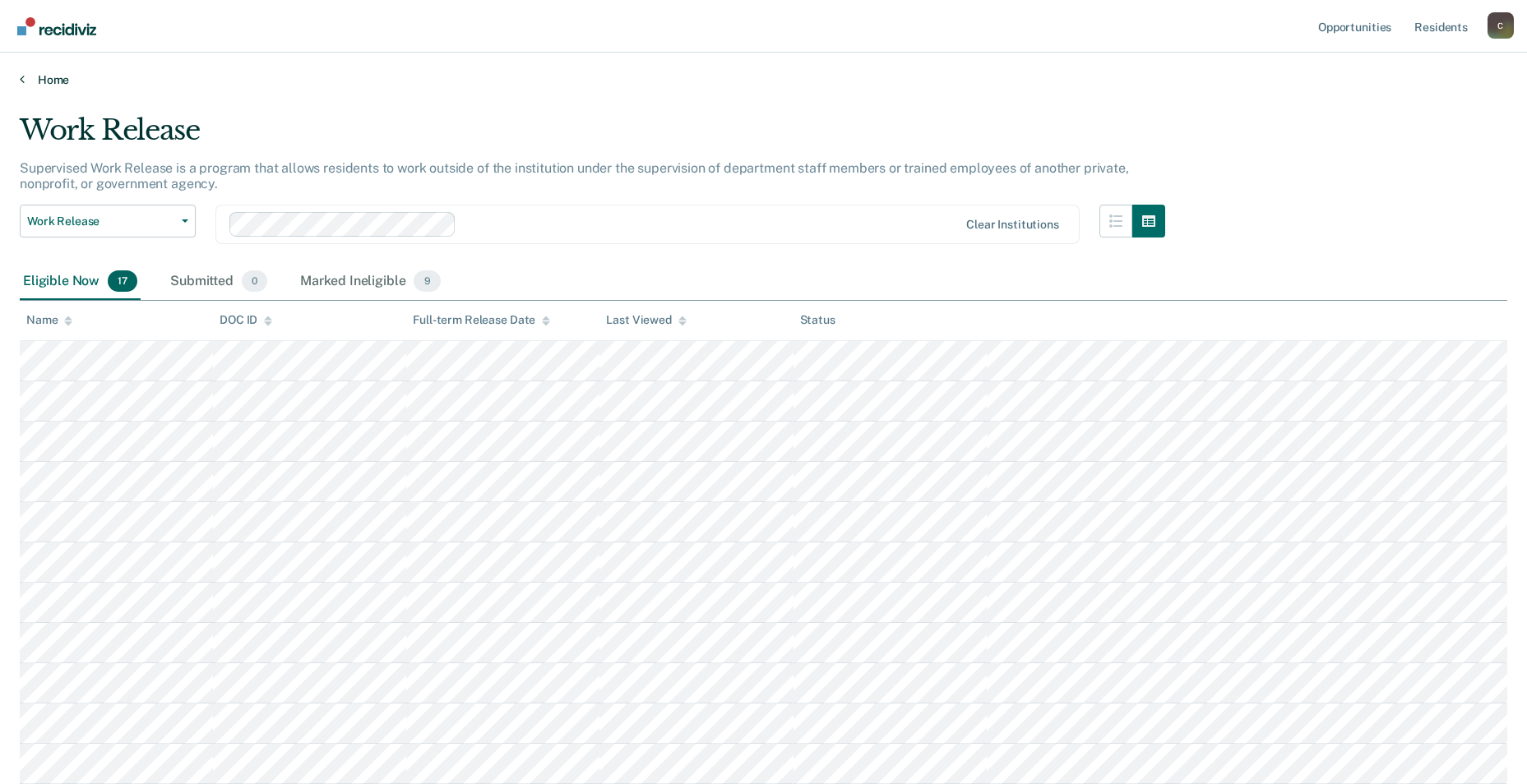
click at [27, 76] on link "Home" at bounding box center [764, 79] width 1488 height 15
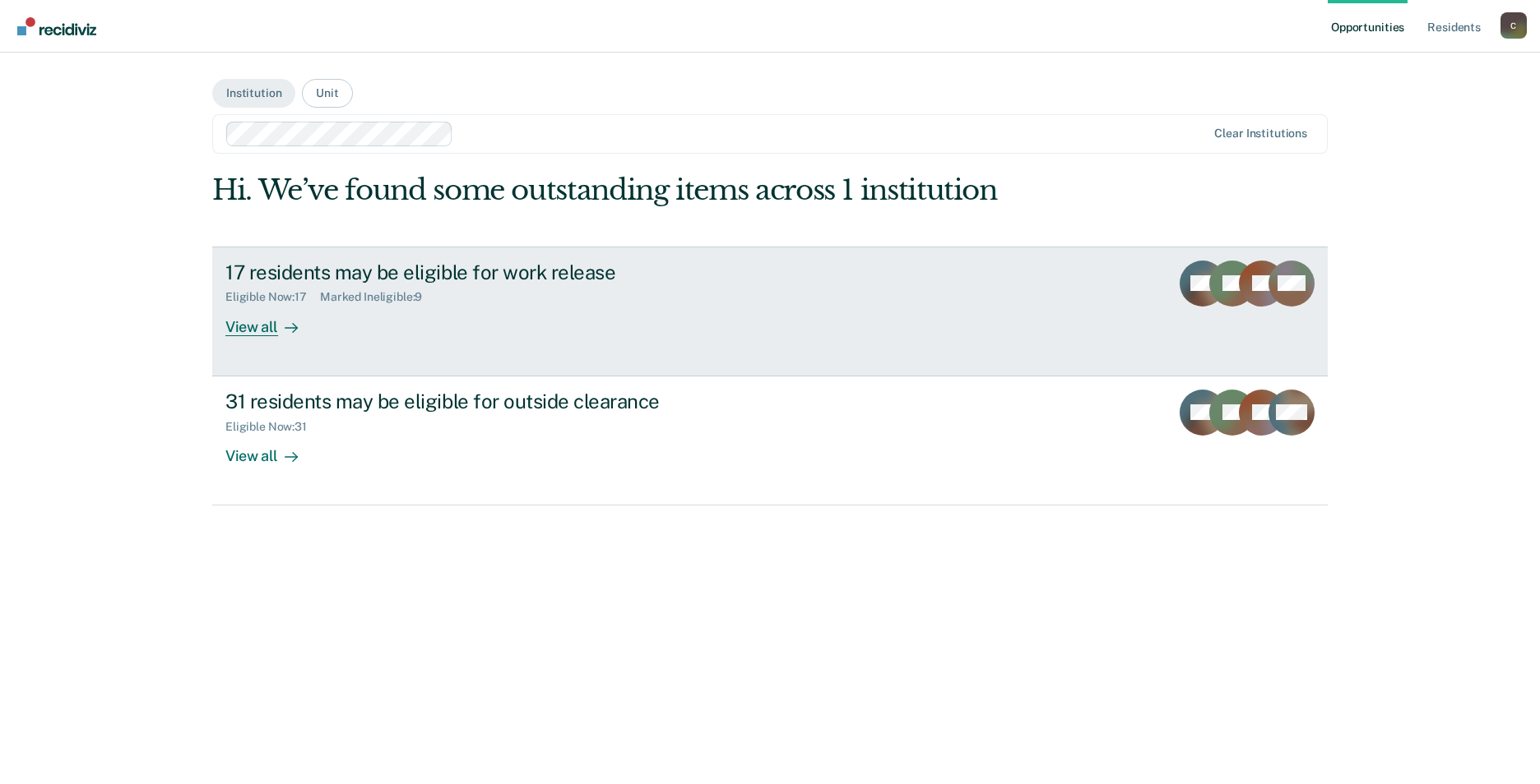
click at [286, 325] on icon at bounding box center [291, 327] width 13 height 13
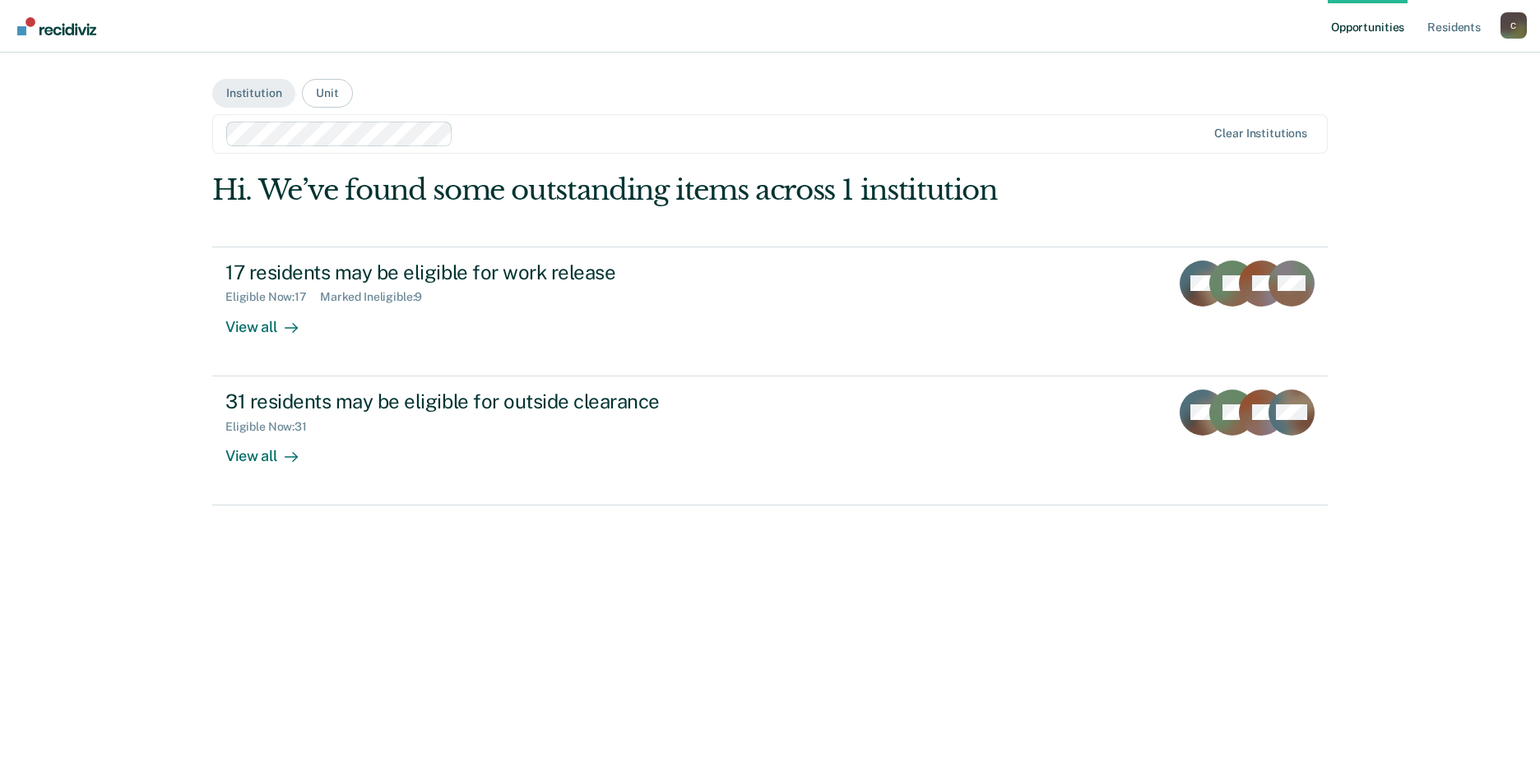
click at [649, 21] on link "Opportunities" at bounding box center [1368, 26] width 80 height 52
click at [649, 25] on link "Opportunities" at bounding box center [1368, 26] width 80 height 52
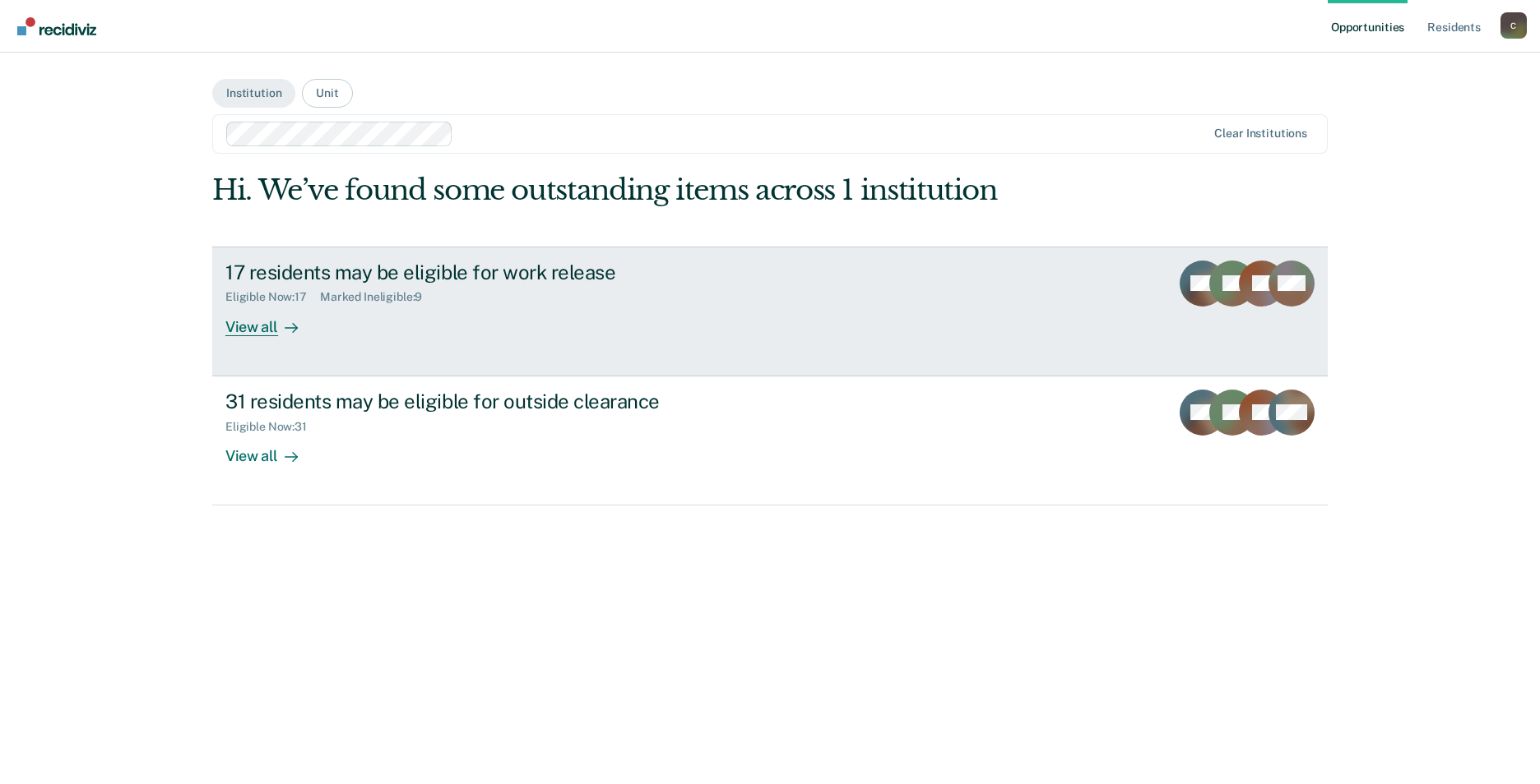
click at [649, 273] on icon at bounding box center [1212, 291] width 50 height 63
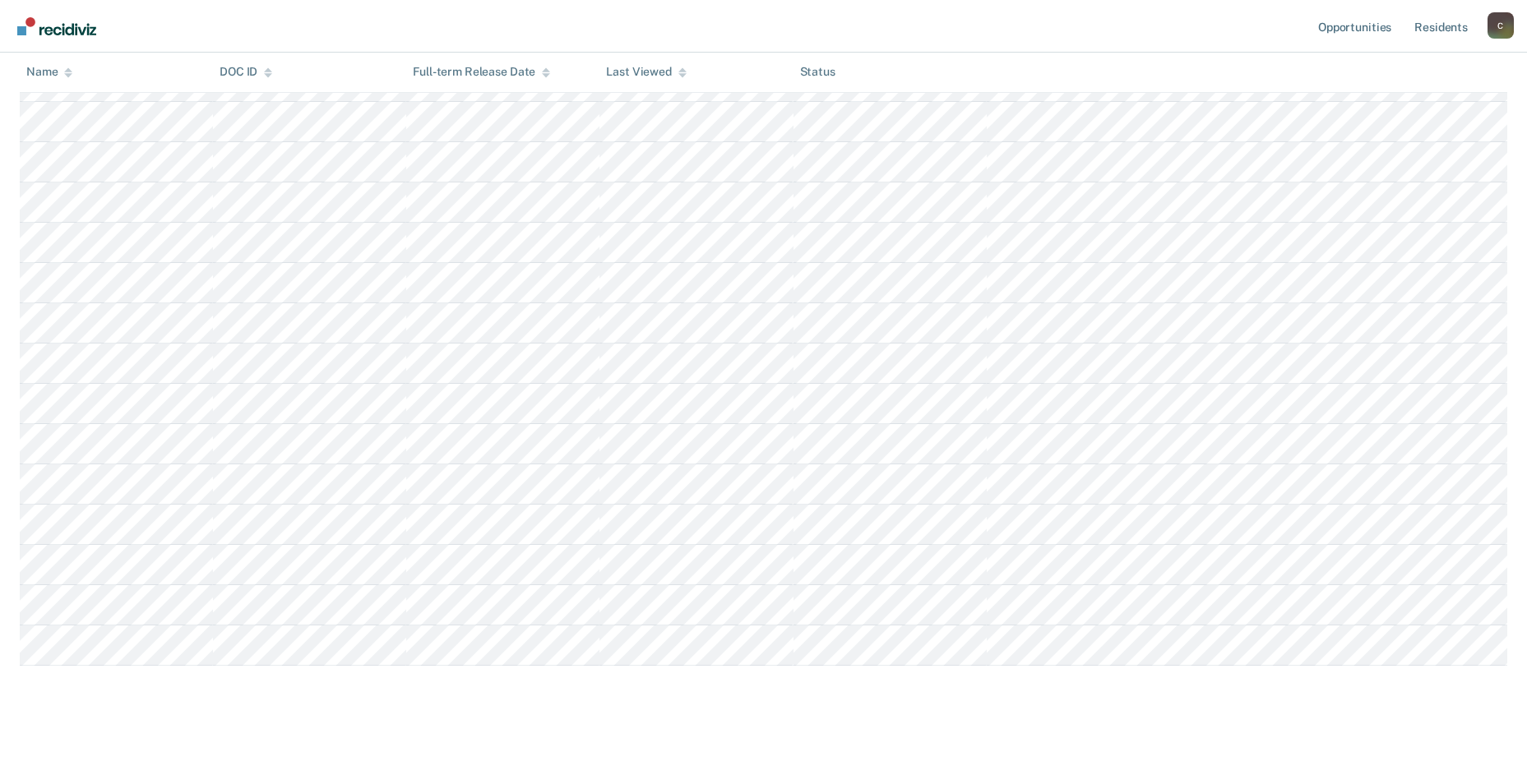
scroll to position [113, 0]
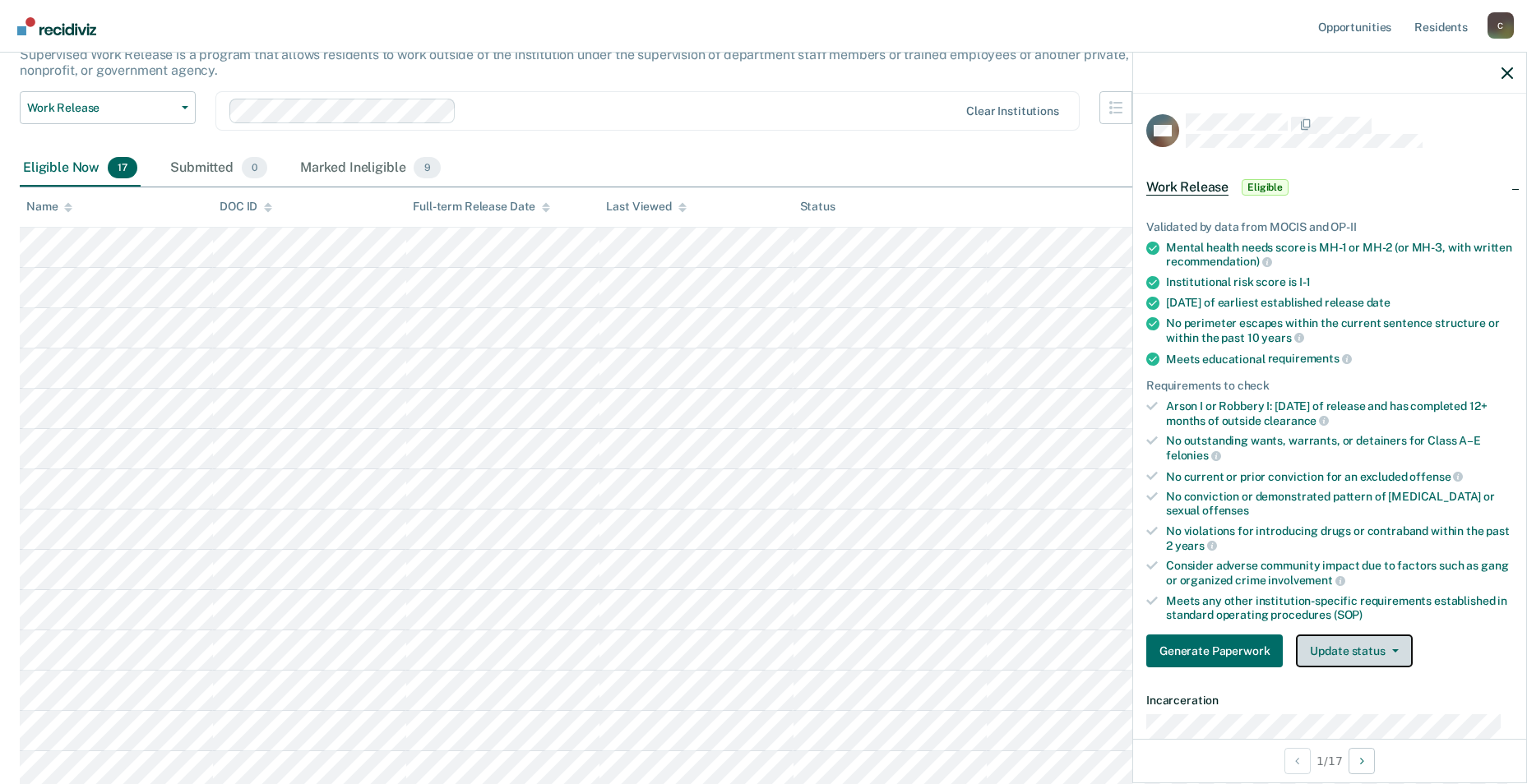
click at [649, 629] on span "button" at bounding box center [1392, 651] width 13 height 3
click at [649, 629] on button "Mark Ineligible" at bounding box center [1376, 717] width 158 height 26
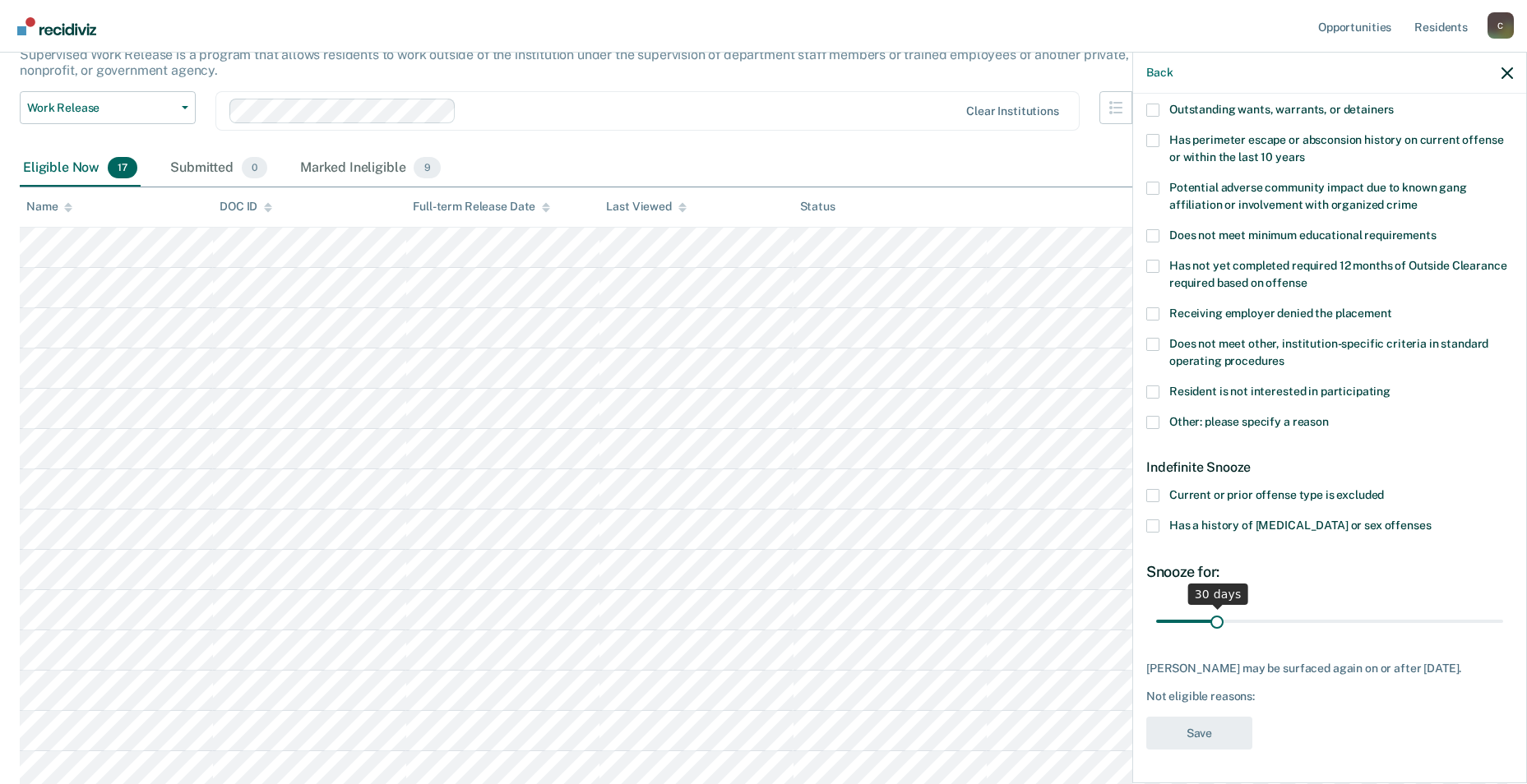
scroll to position [248, 0]
click at [649, 519] on span at bounding box center [1153, 526] width 13 height 13
click at [649, 519] on input "Has a history of [MEDICAL_DATA] or sex offenses" at bounding box center [1431, 519] width 0 height 0
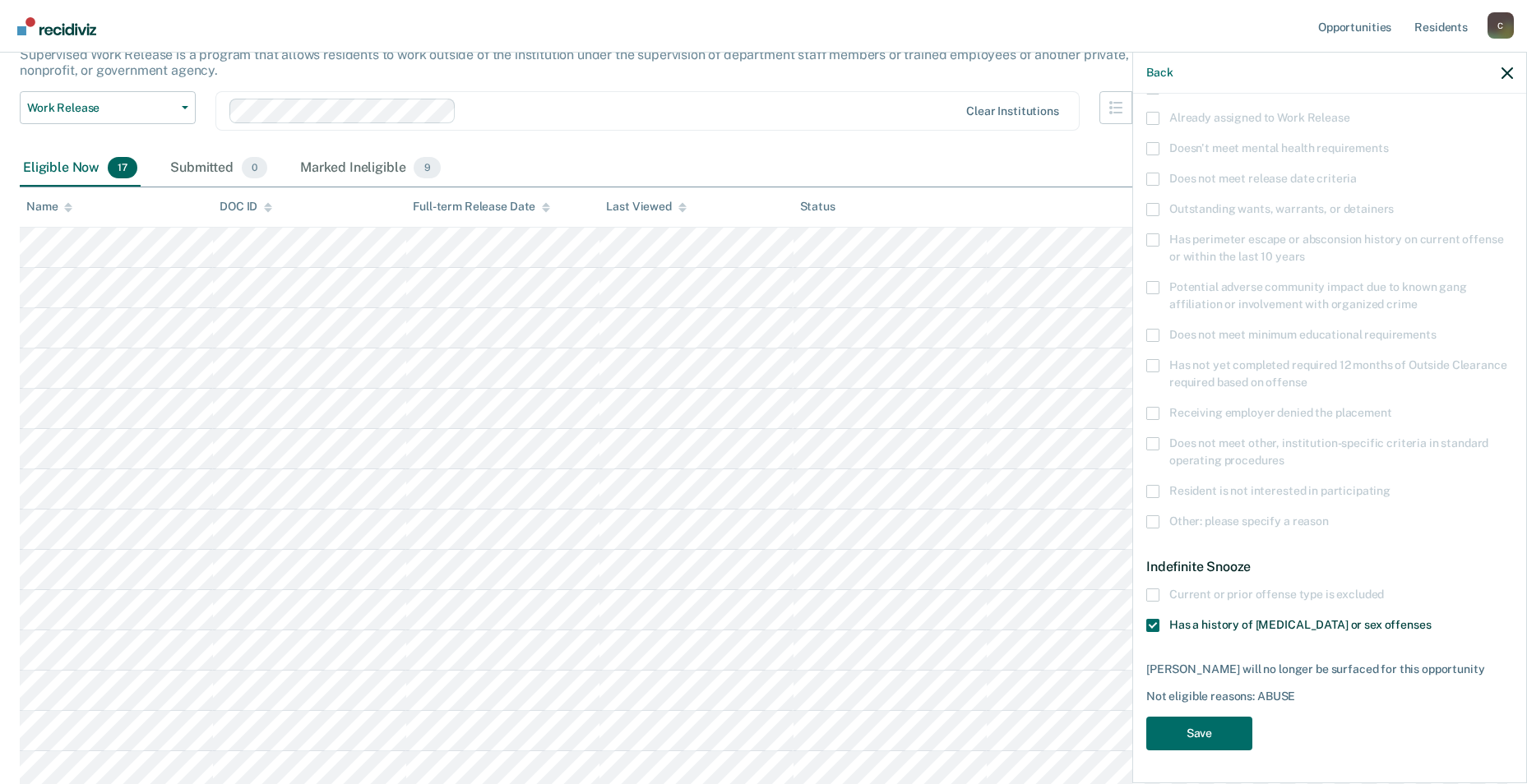
scroll to position [136, 0]
click at [649, 629] on button "Save" at bounding box center [1200, 735] width 106 height 34
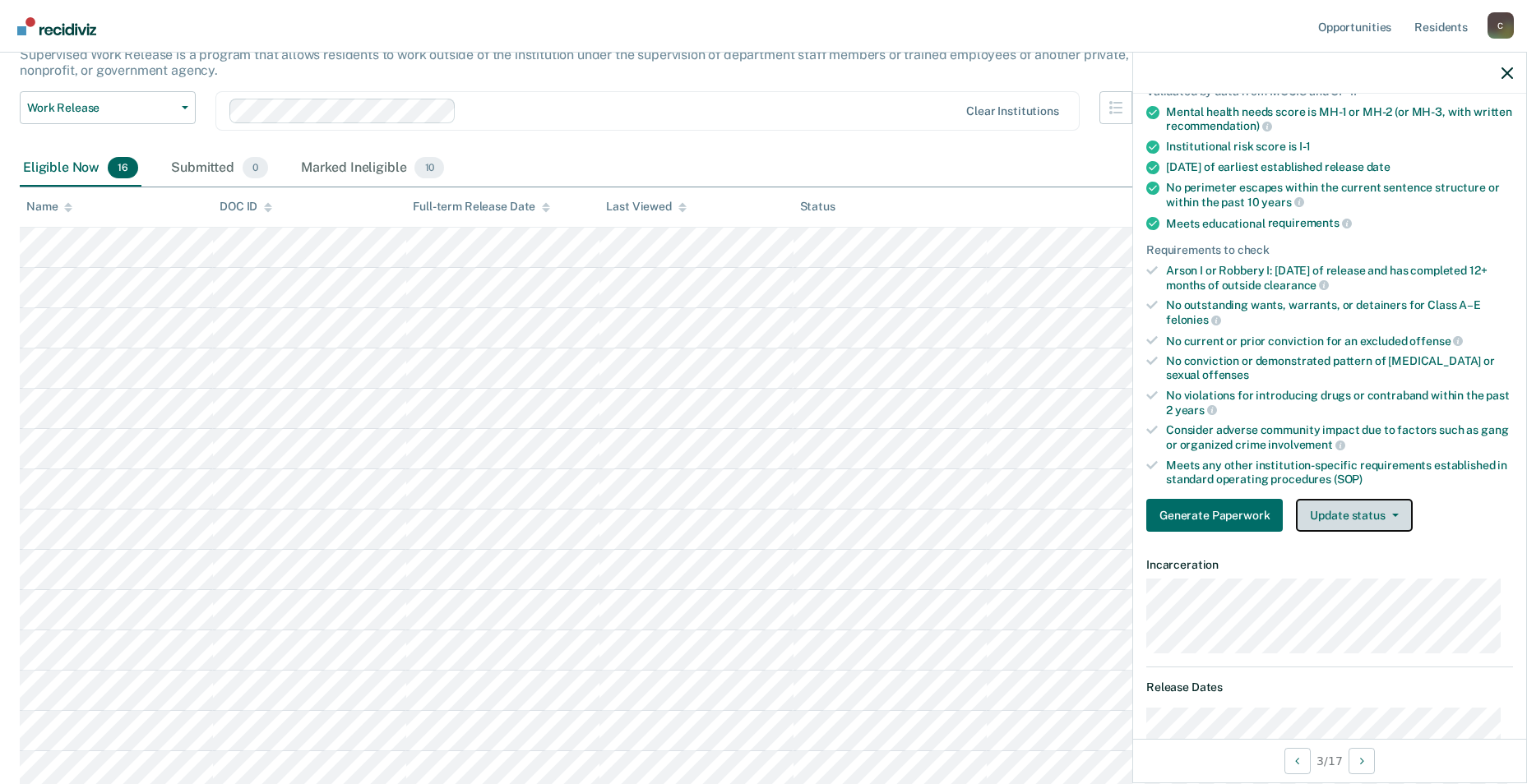
click at [649, 511] on button "Update status" at bounding box center [1354, 515] width 116 height 33
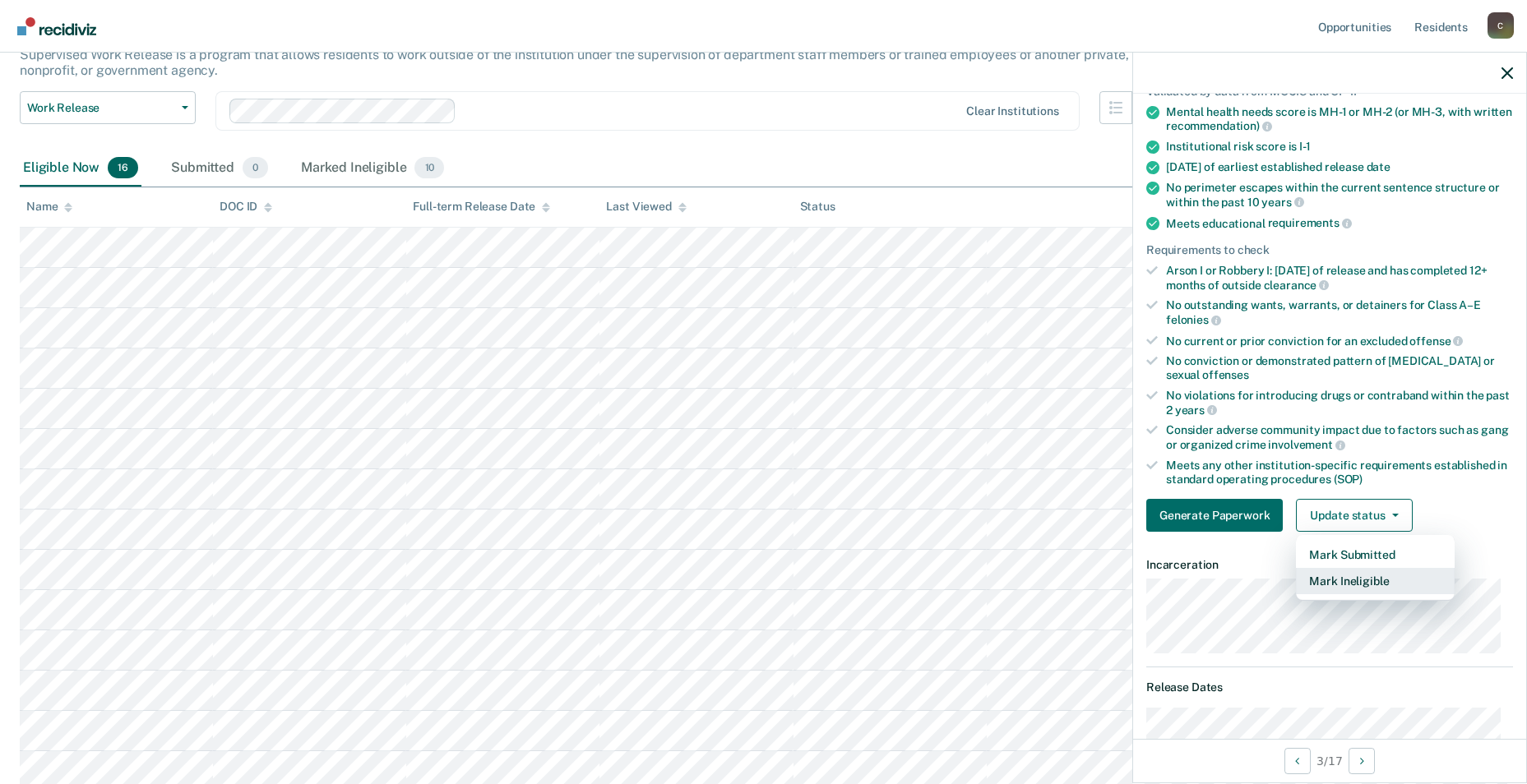
click at [649, 582] on button "Mark Ineligible" at bounding box center [1376, 581] width 158 height 26
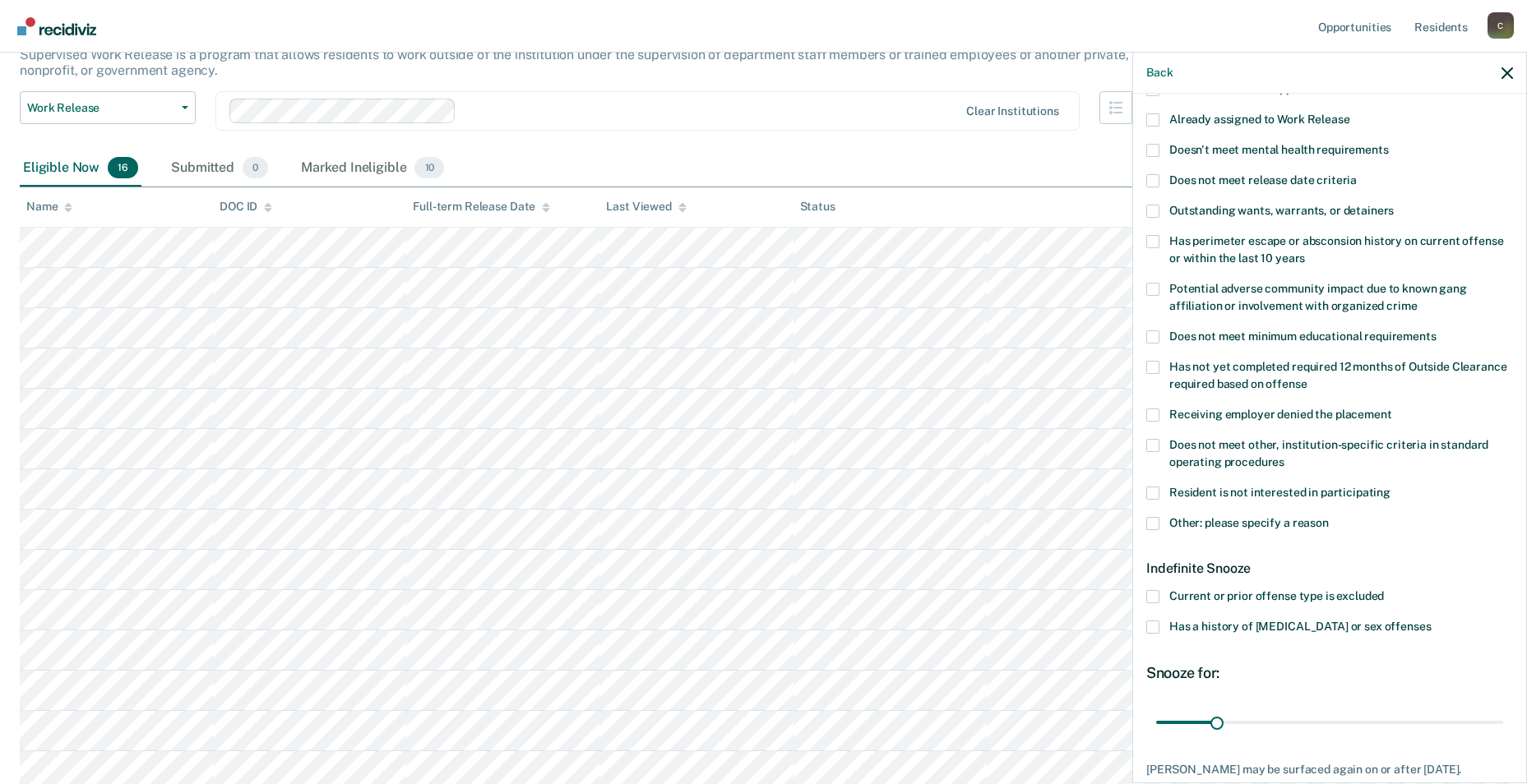
click at [649, 523] on span at bounding box center [1153, 523] width 13 height 13
click at [649, 517] on input "Other: please specify a reason" at bounding box center [1329, 517] width 0 height 0
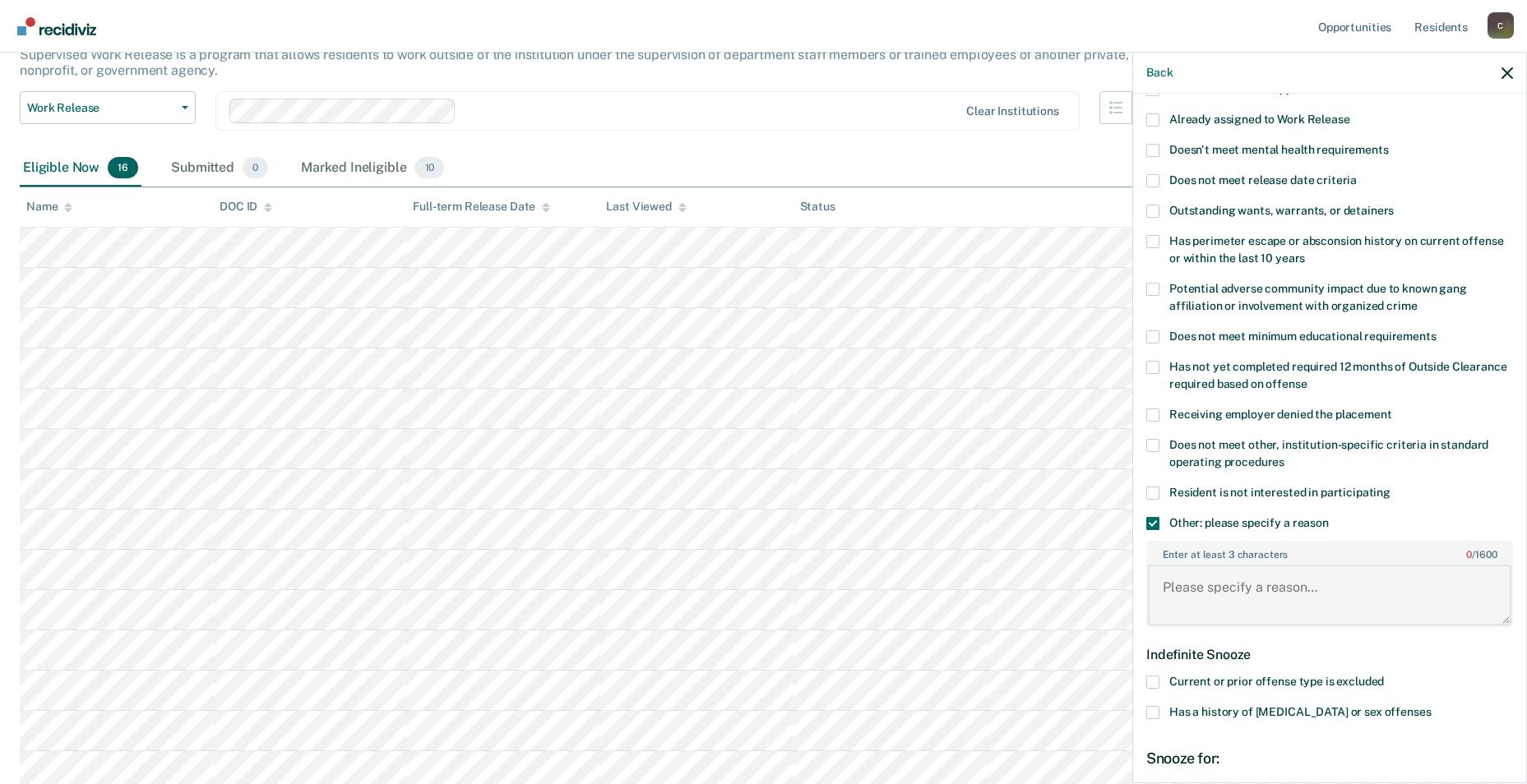
click at [649, 599] on textarea "Enter at least 3 characters 0 / 1600" at bounding box center [1330, 595] width 364 height 61
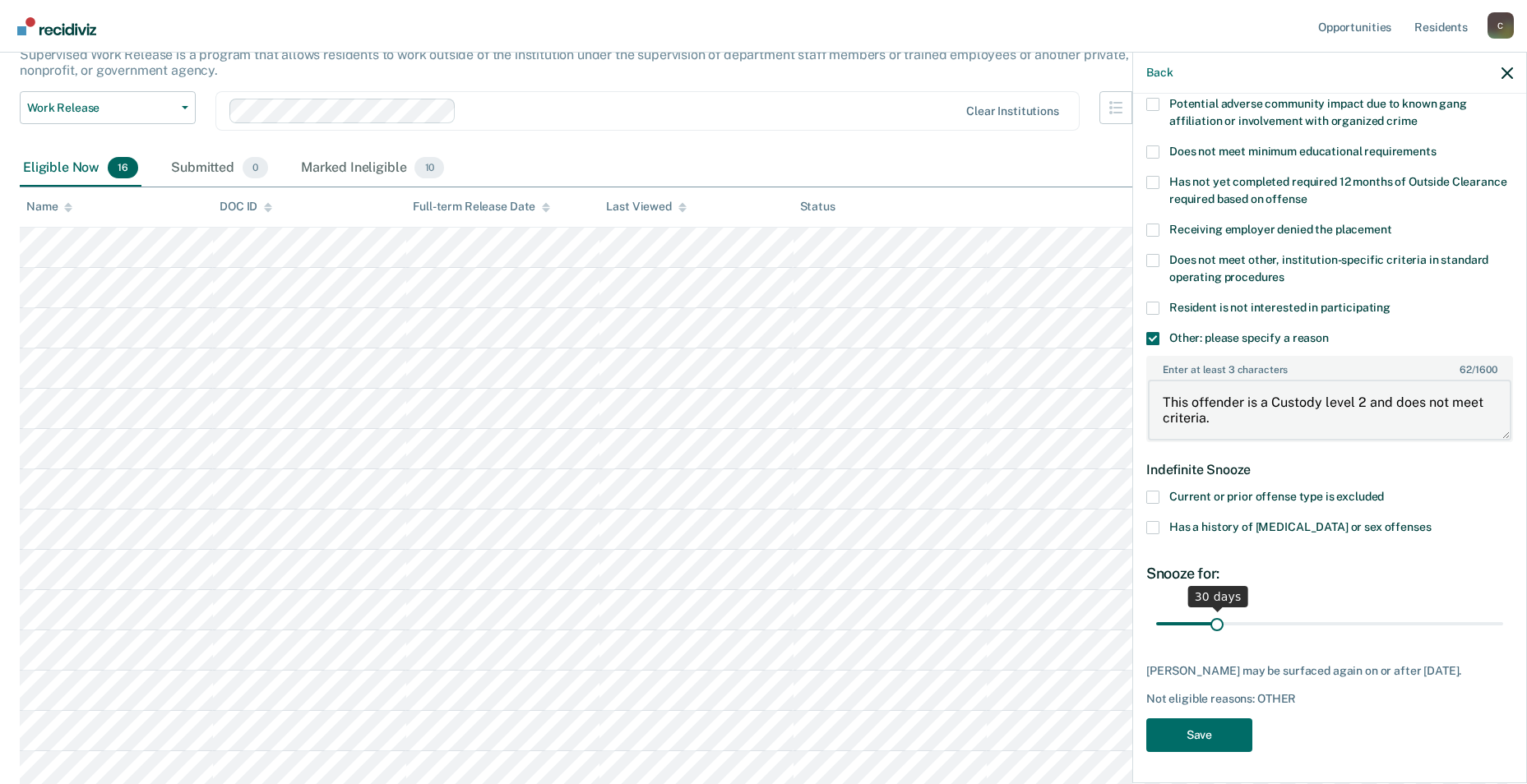
type textarea "This offender is a Custody level 2 and does not meet criteria."
drag, startPoint x: 1213, startPoint y: 620, endPoint x: 1632, endPoint y: 638, distance: 419.4
type input "180"
click at [649, 629] on input "range" at bounding box center [1329, 623] width 347 height 29
click at [649, 629] on button "Save" at bounding box center [1200, 735] width 106 height 34
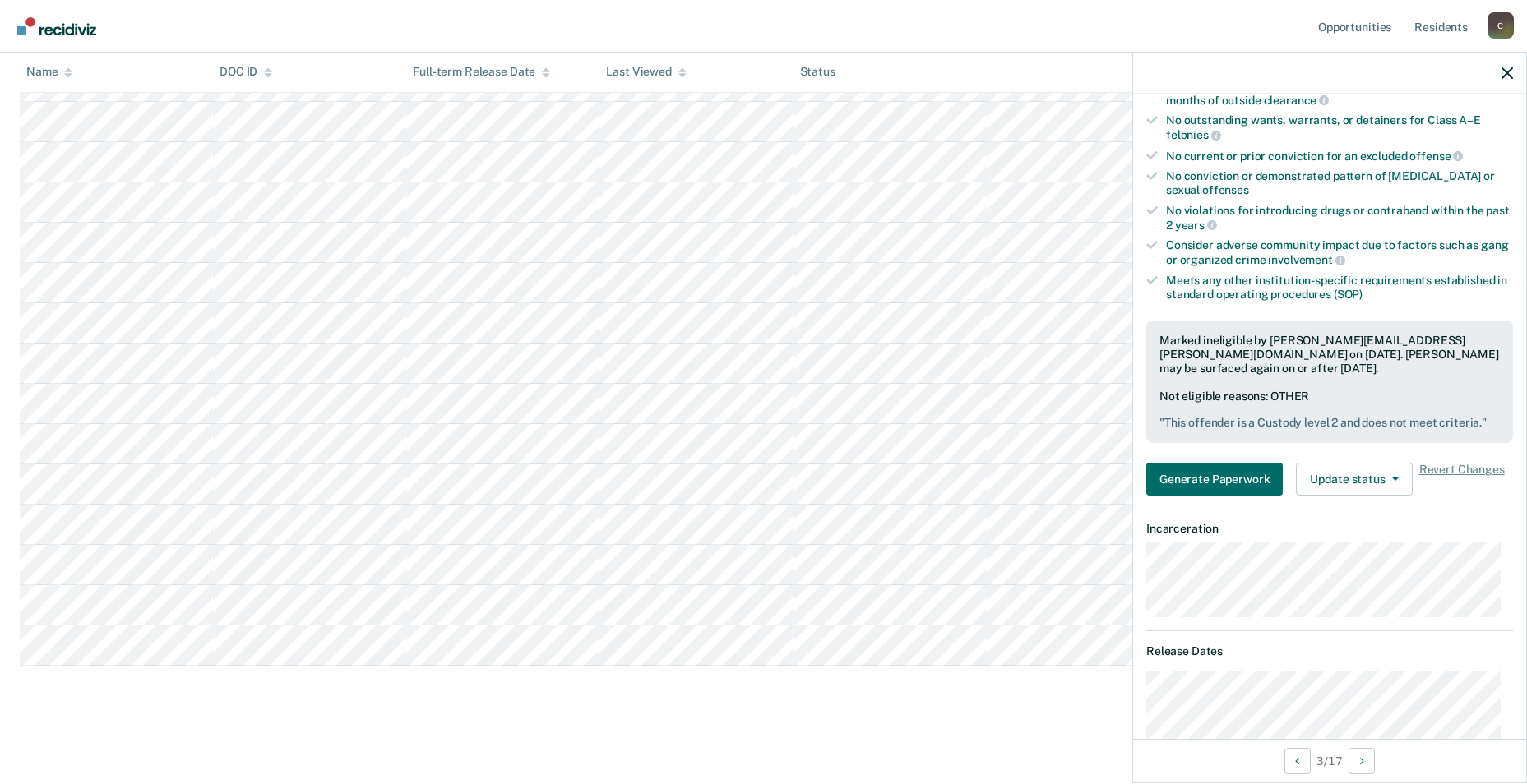
scroll to position [115, 0]
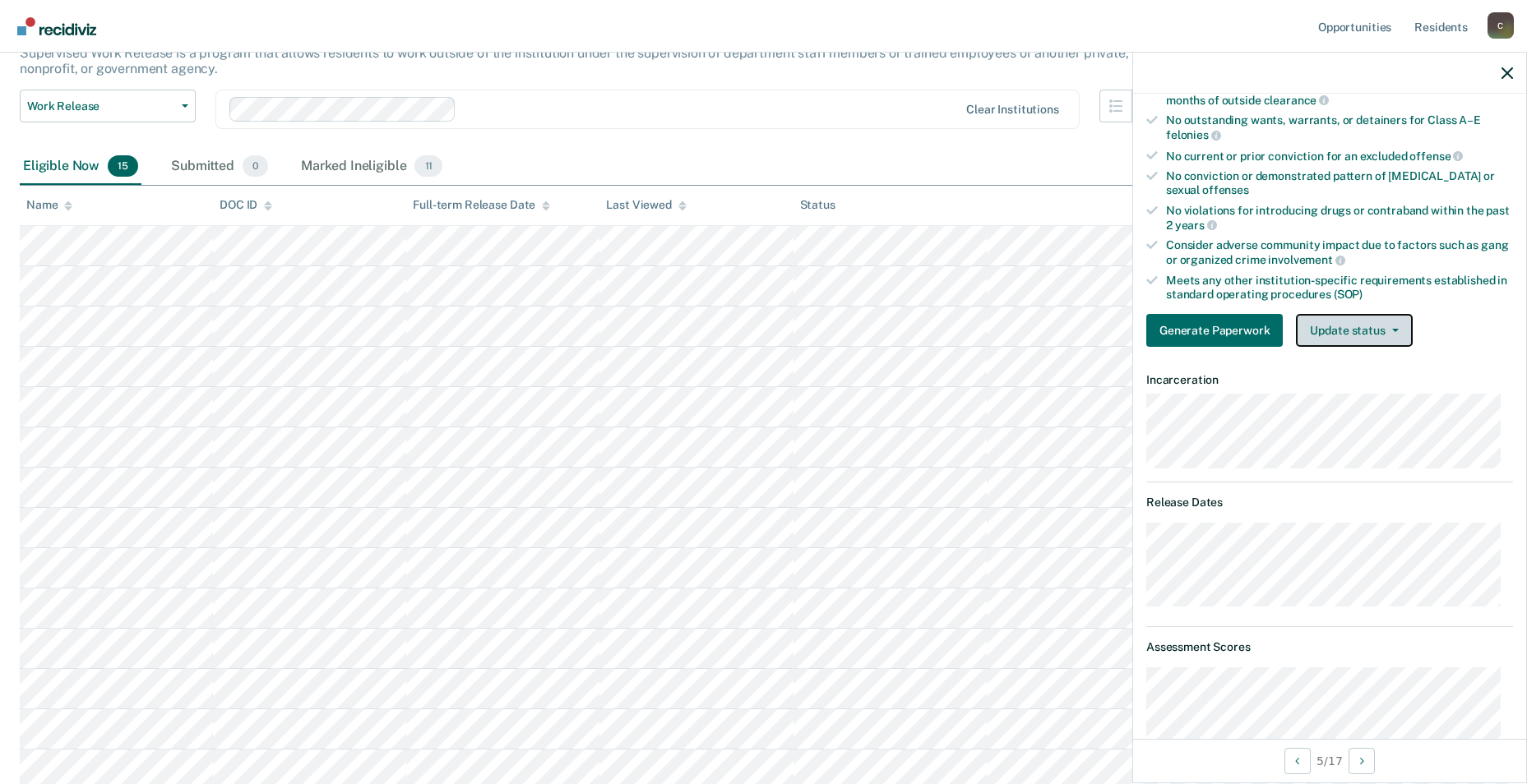
click at [649, 330] on button "Update status" at bounding box center [1354, 331] width 116 height 33
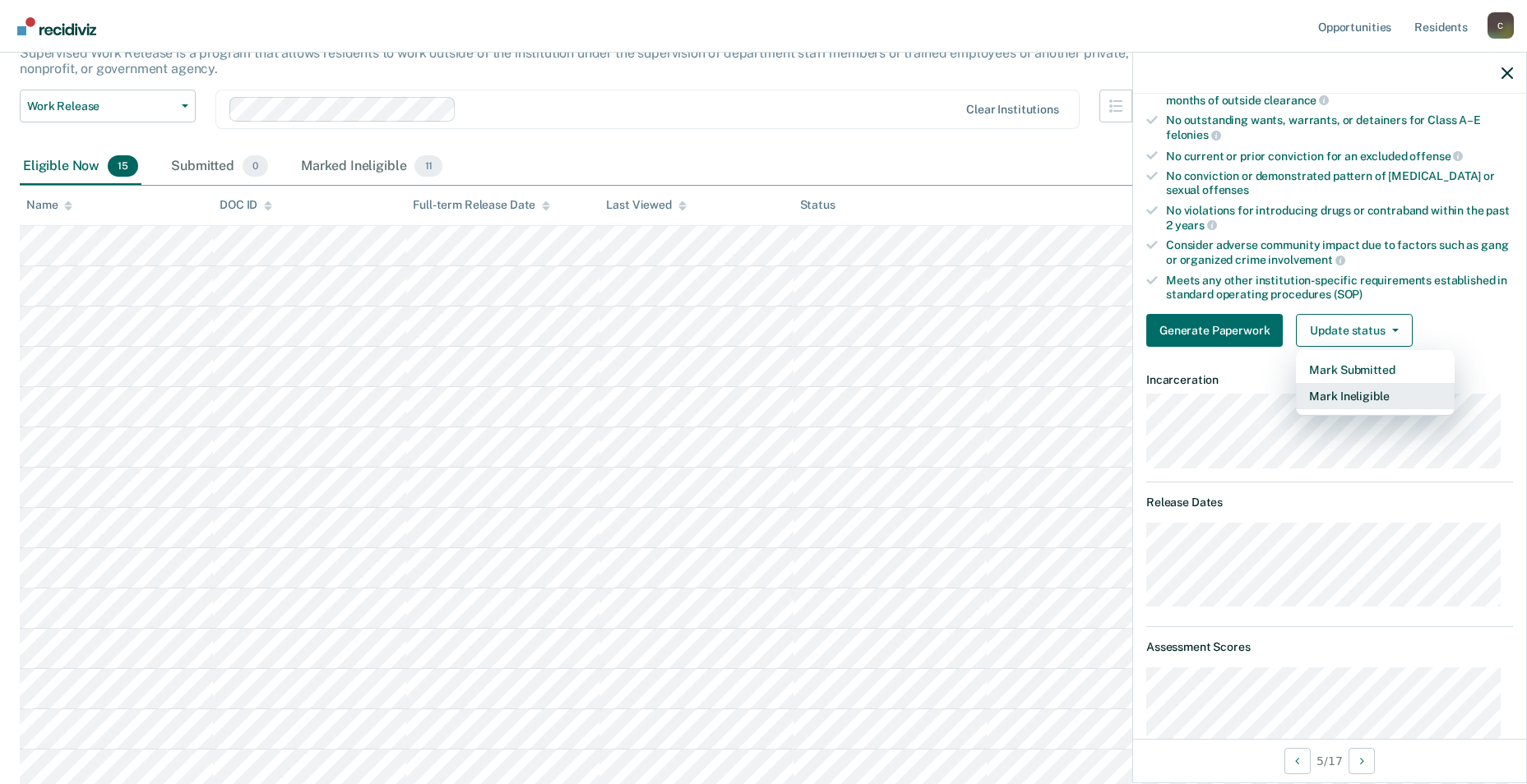
click at [649, 392] on button "Mark Ineligible" at bounding box center [1376, 396] width 158 height 26
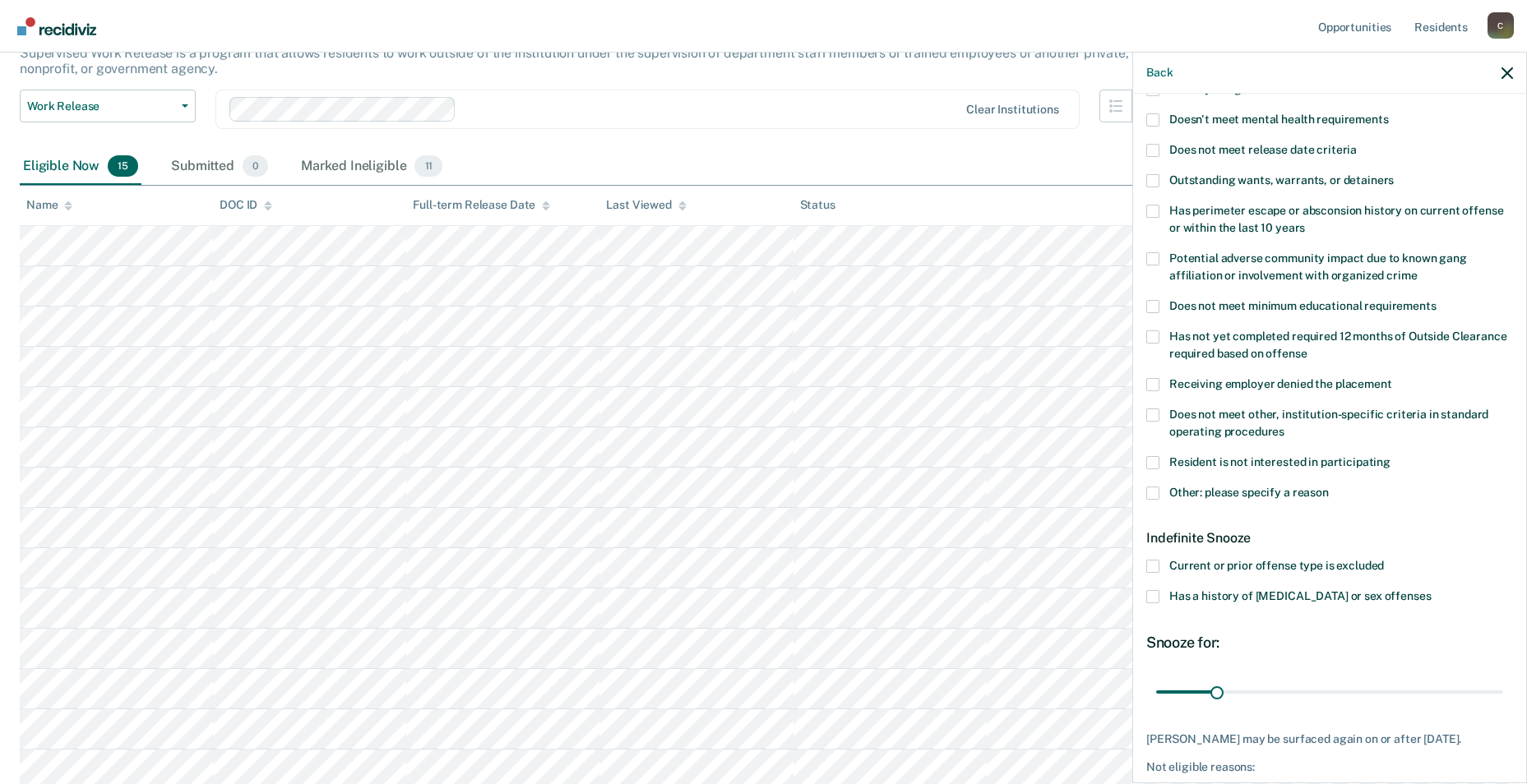
scroll to position [84, 0]
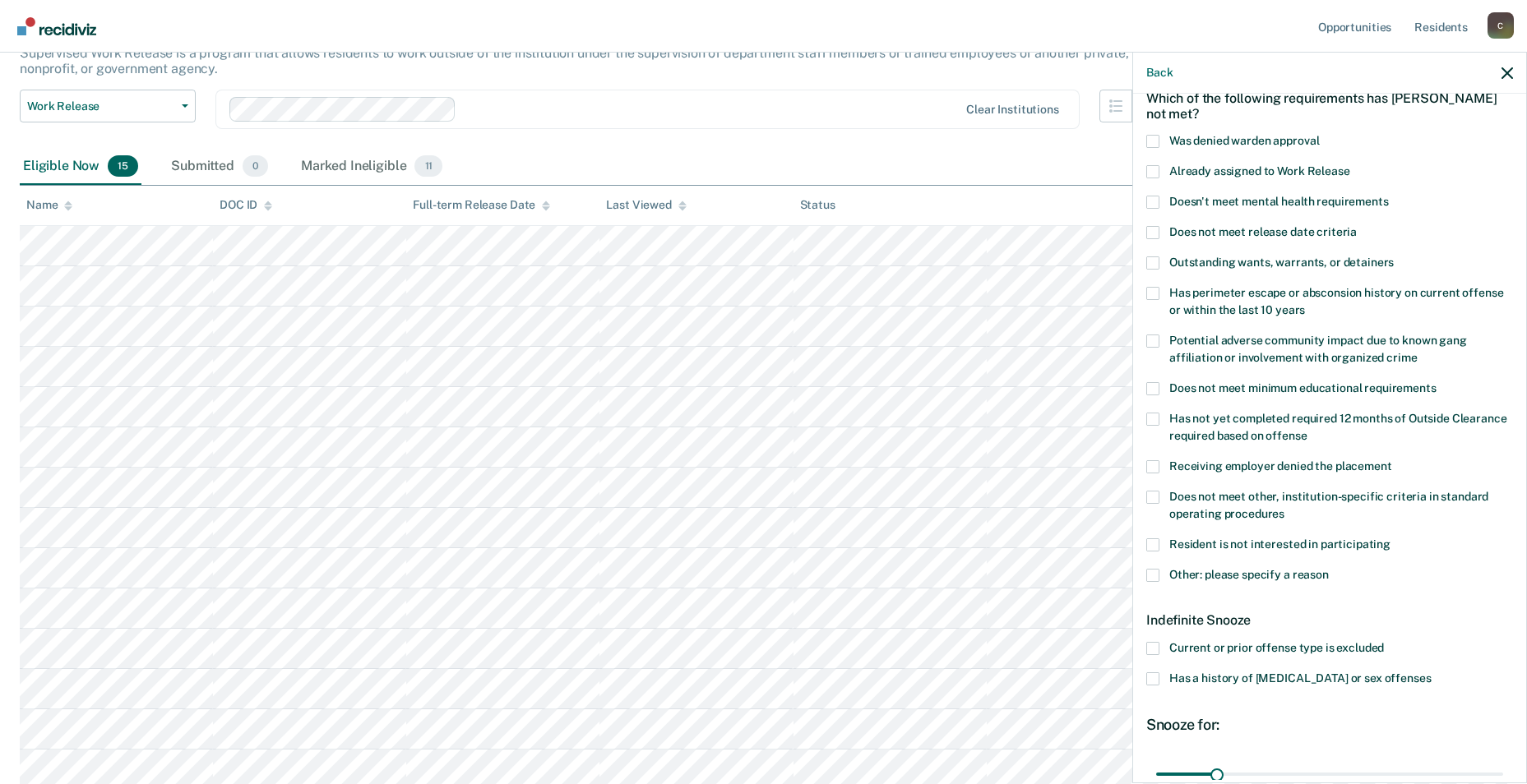
click at [649, 629] on span at bounding box center [1153, 648] width 13 height 13
click at [649, 629] on input "Current or prior offense type is excluded" at bounding box center [1384, 642] width 0 height 0
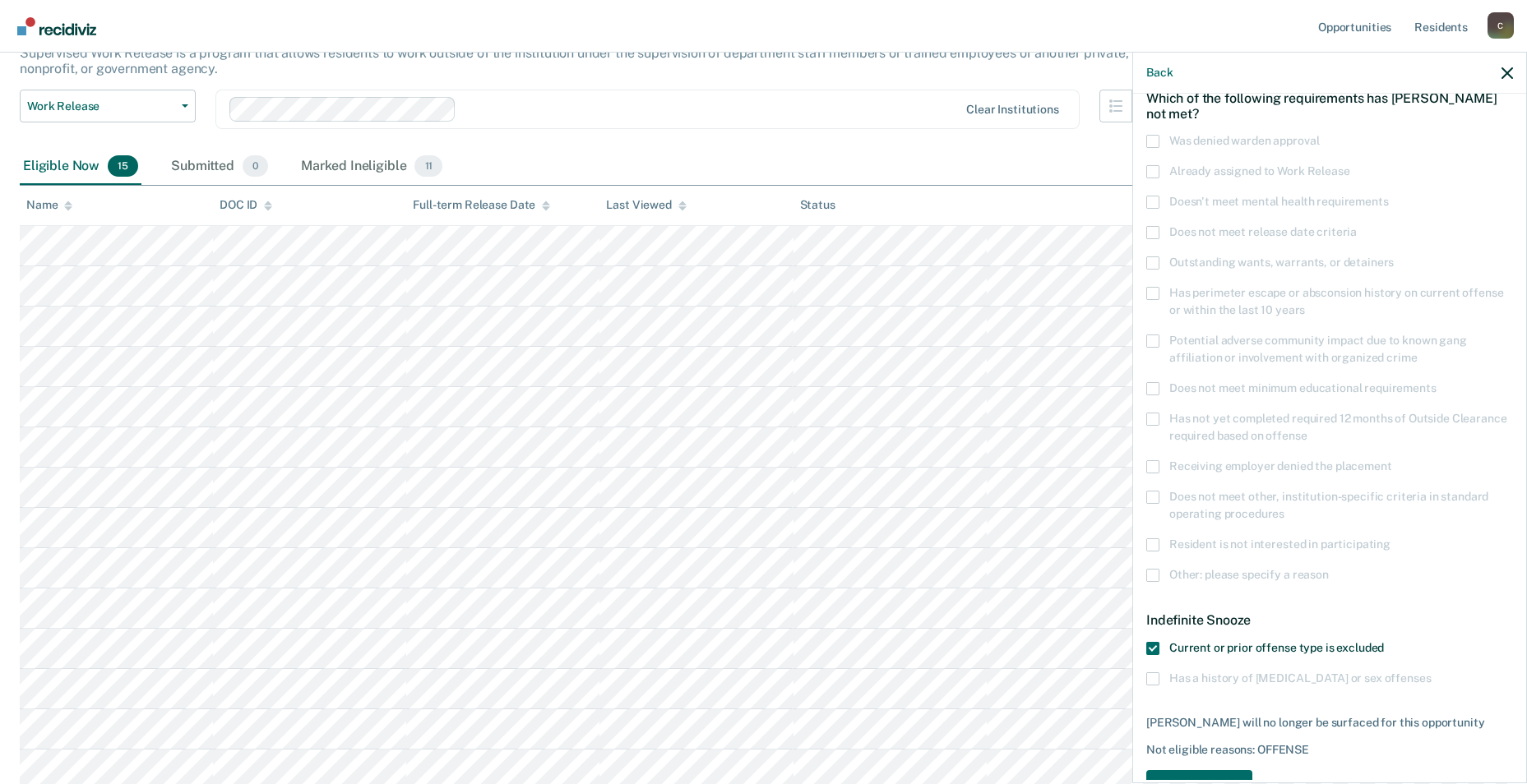
scroll to position [136, 0]
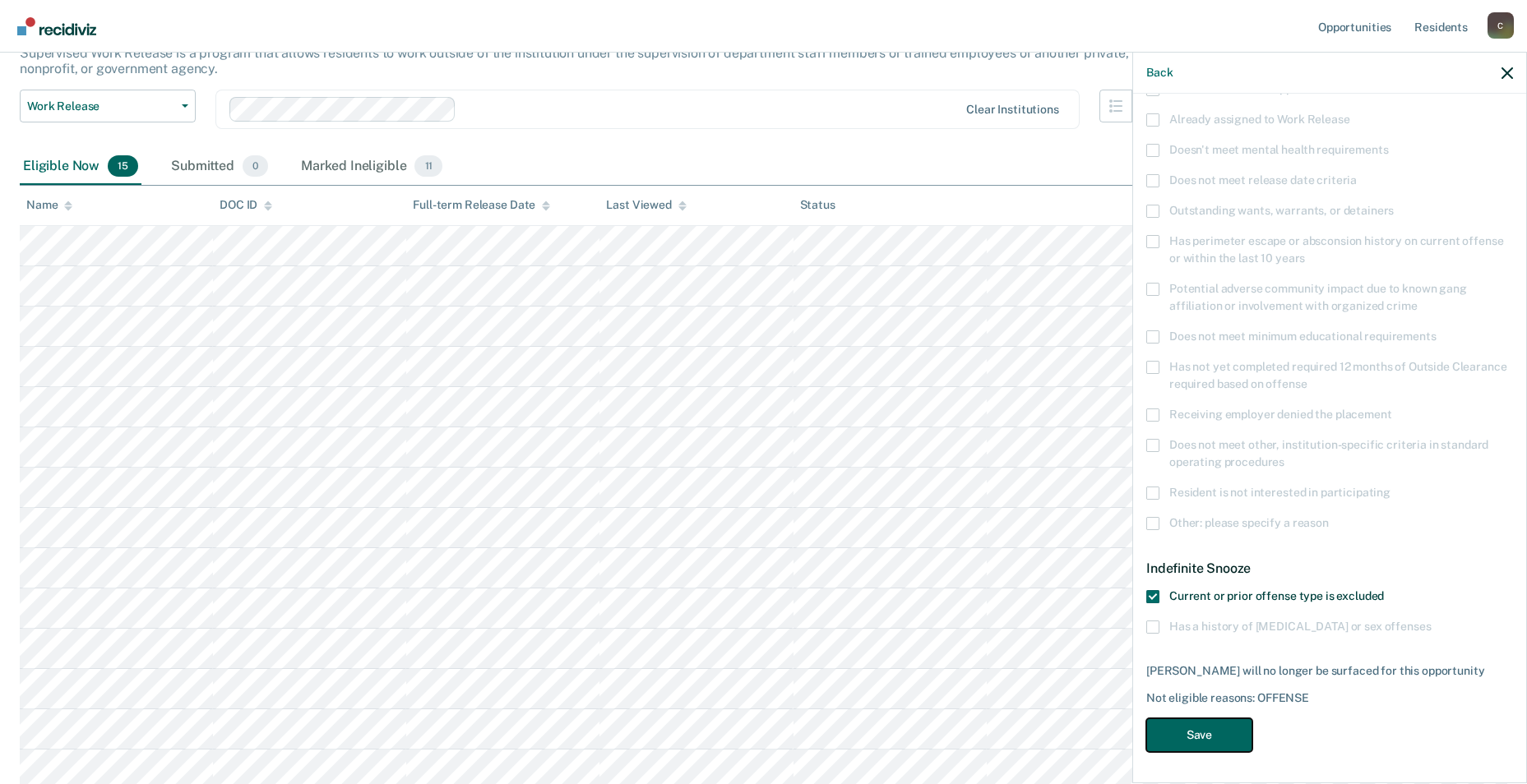
click at [649, 629] on button "Save" at bounding box center [1200, 735] width 106 height 34
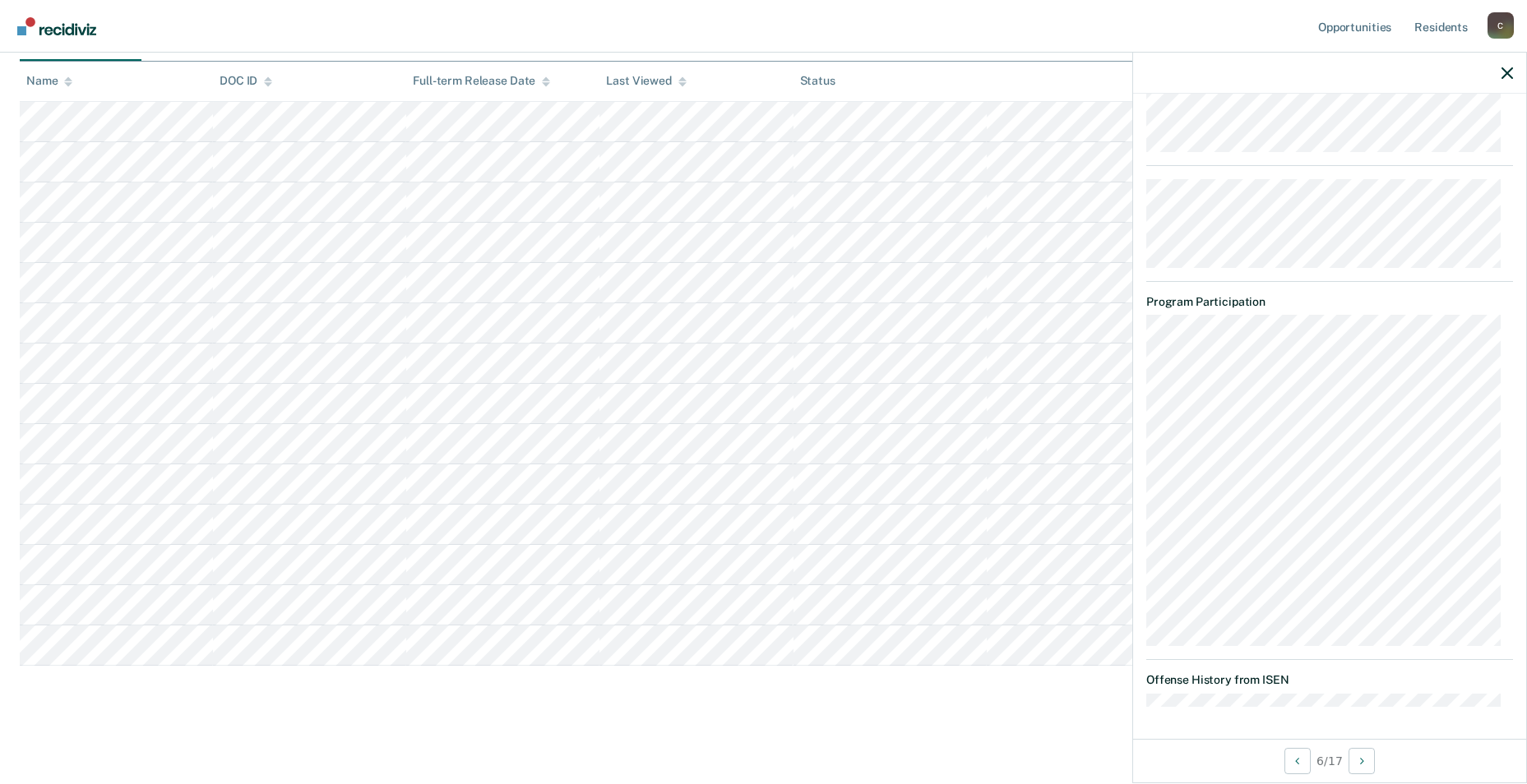
scroll to position [0, 0]
